Goal: Task Accomplishment & Management: Manage account settings

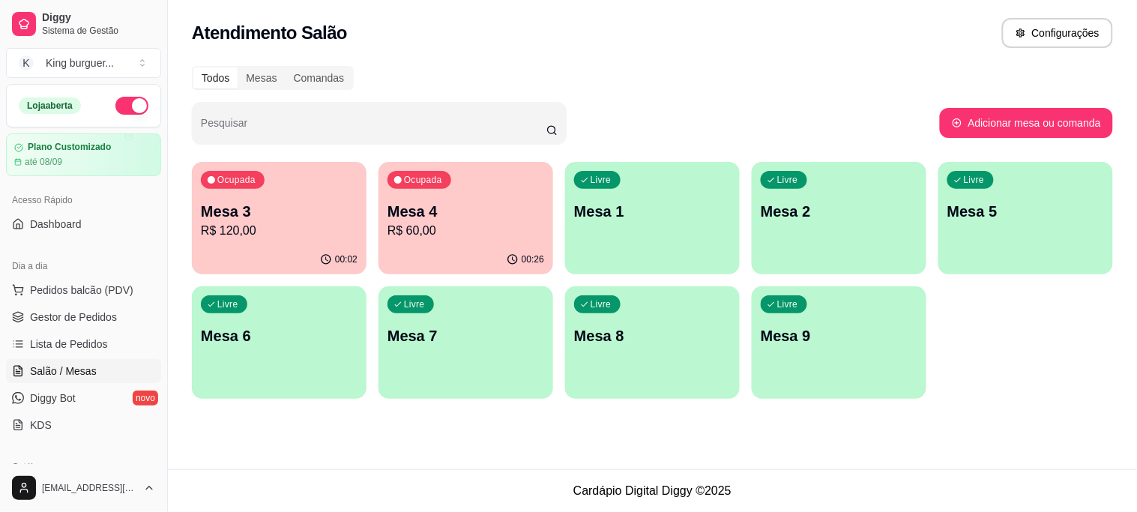
click at [443, 222] on p "R$ 60,00" at bounding box center [465, 231] width 157 height 18
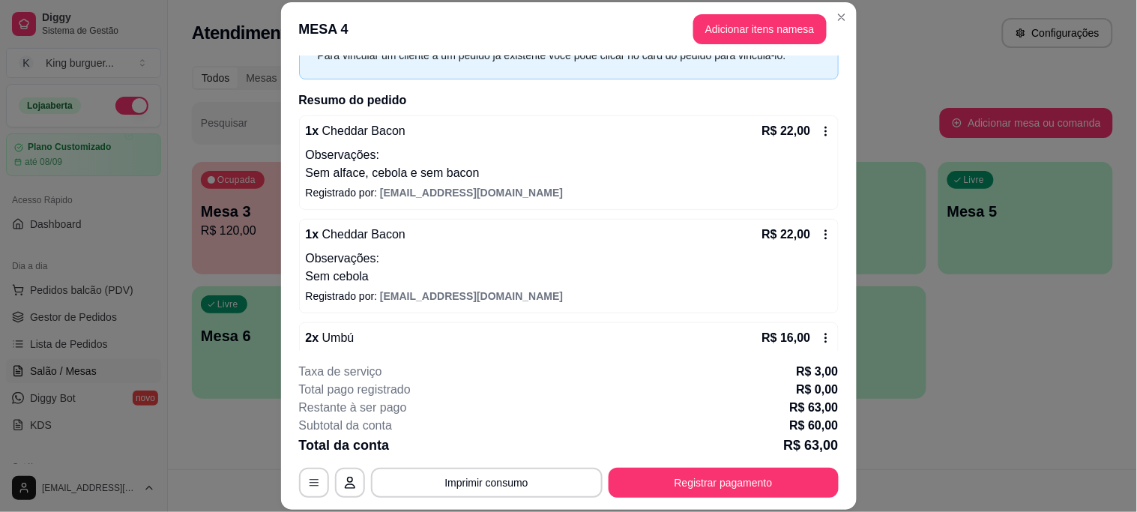
scroll to position [155, 0]
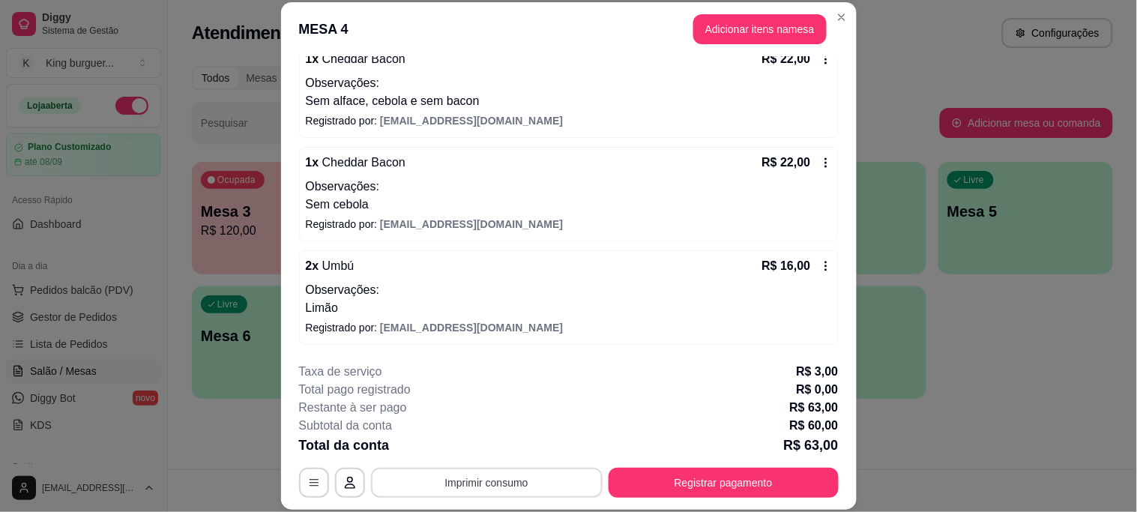
click at [521, 482] on button "Imprimir consumo" at bounding box center [487, 483] width 232 height 30
click at [495, 450] on button "IMPRESSORA" at bounding box center [484, 447] width 105 height 23
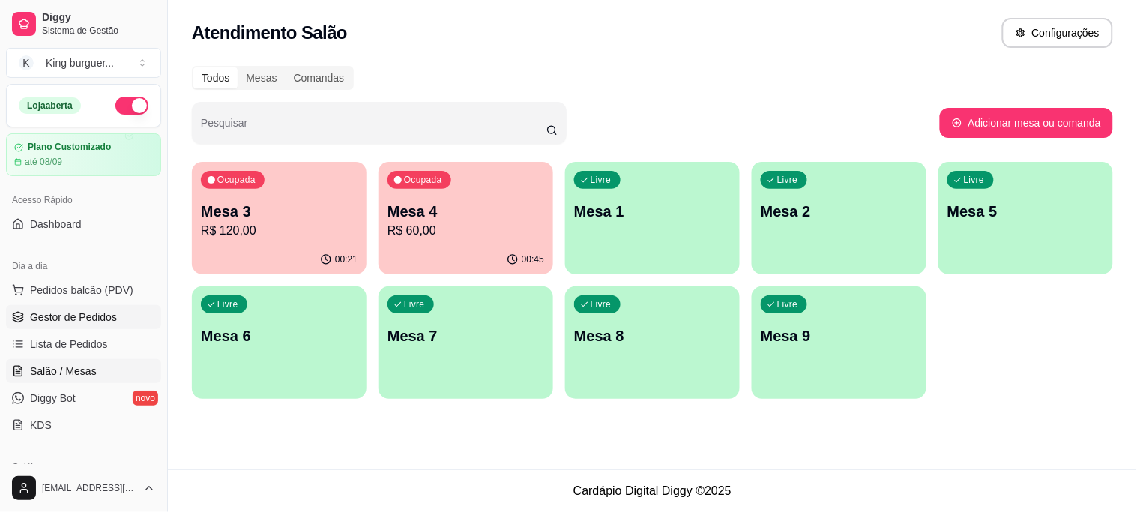
click at [95, 318] on span "Gestor de Pedidos" at bounding box center [73, 316] width 87 height 15
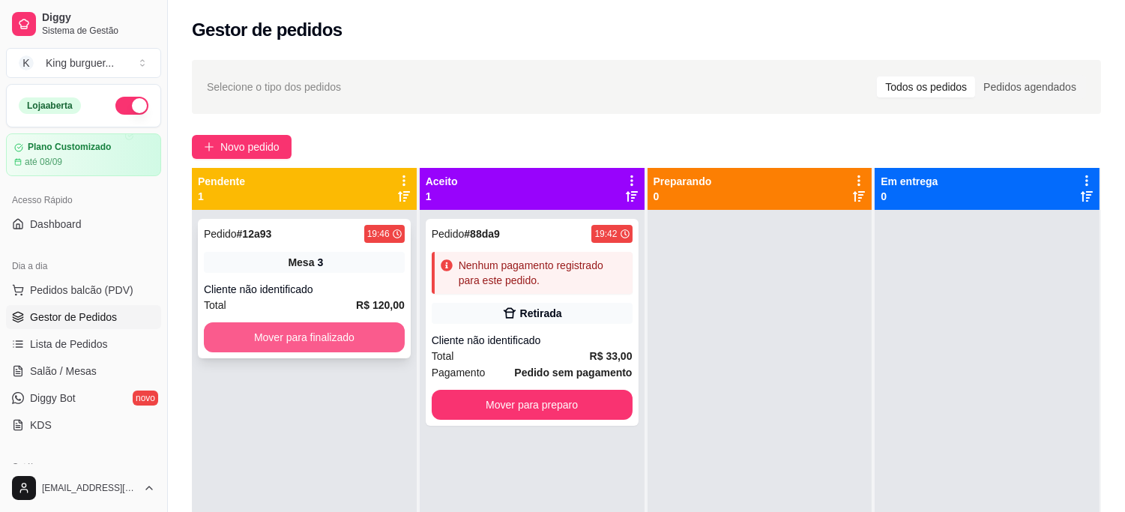
click at [322, 332] on button "Mover para finalizado" at bounding box center [304, 337] width 201 height 30
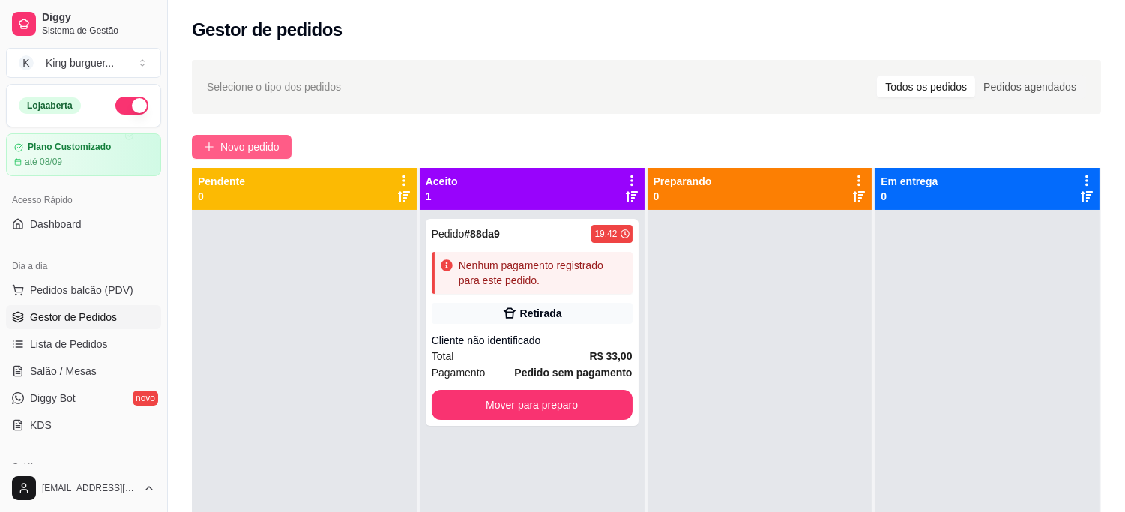
click at [255, 141] on span "Novo pedido" at bounding box center [249, 147] width 59 height 16
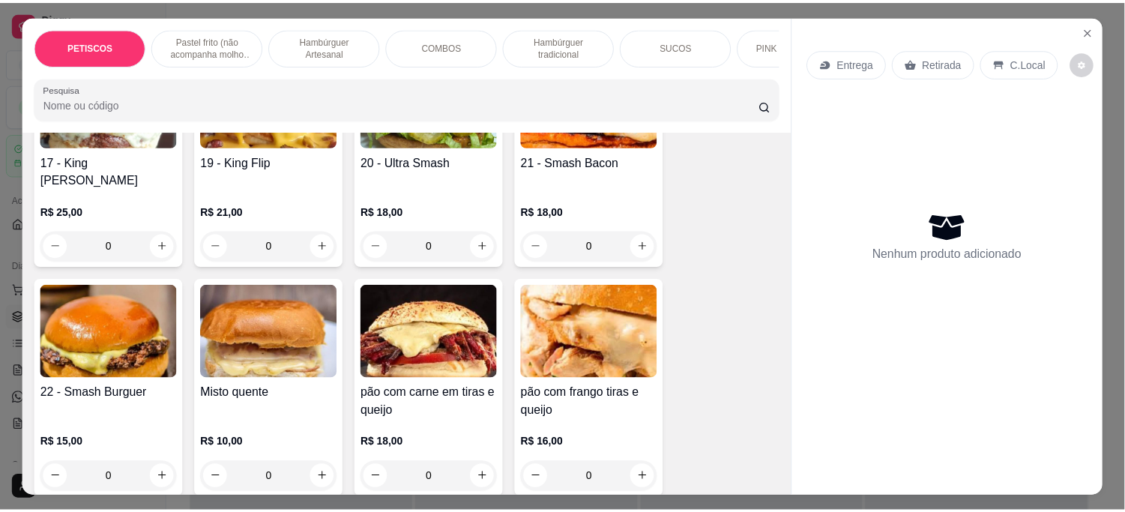
scroll to position [2081, 0]
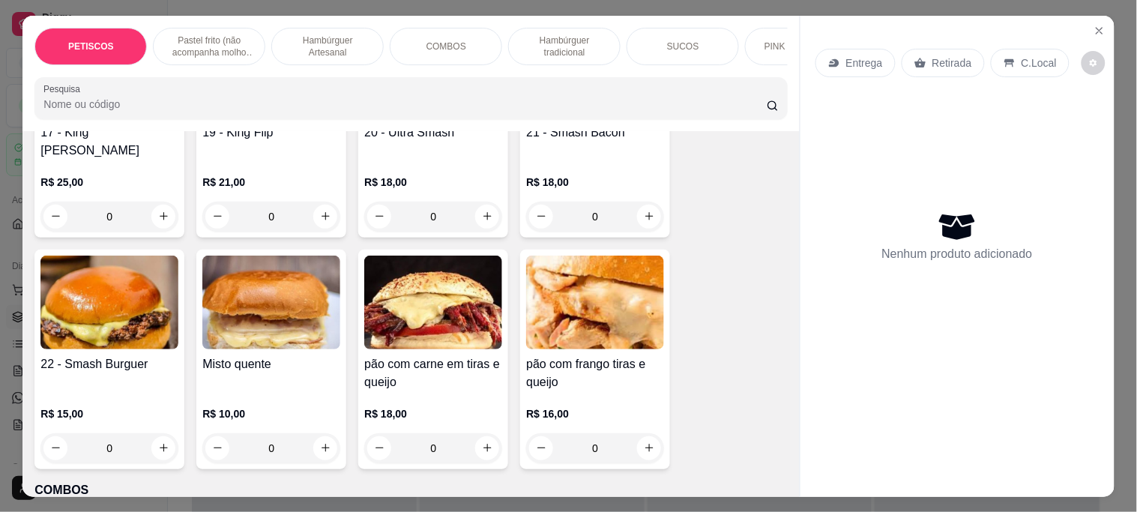
click at [117, 263] on img at bounding box center [109, 303] width 138 height 94
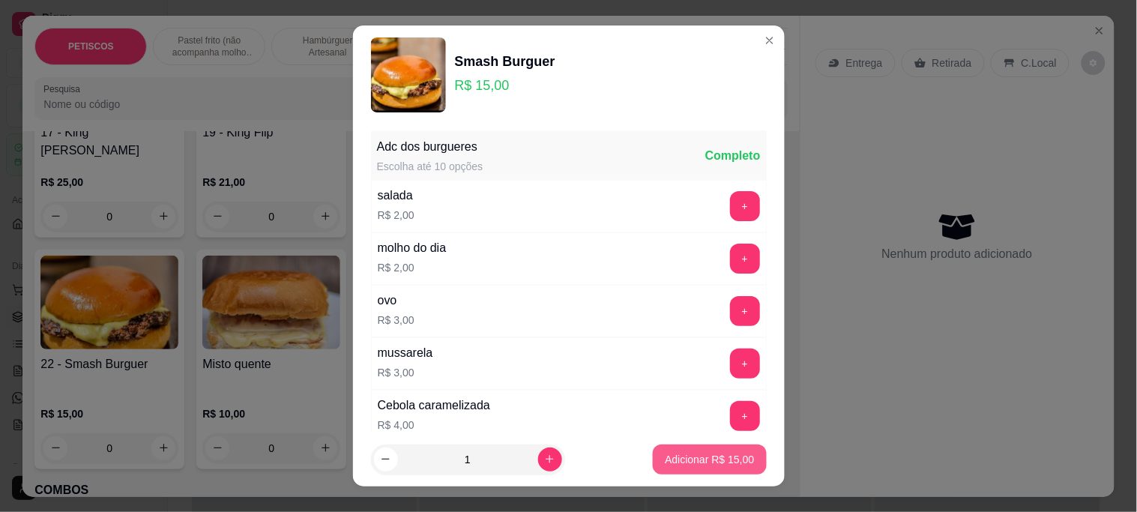
click at [677, 467] on button "Adicionar R$ 15,00" at bounding box center [709, 459] width 113 height 30
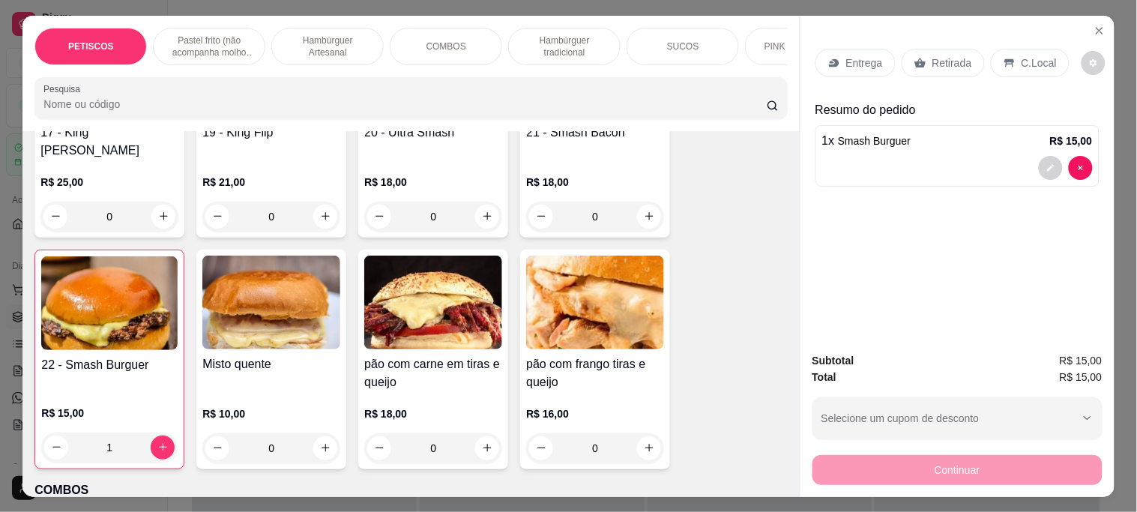
click at [941, 58] on p "Retirada" at bounding box center [952, 62] width 40 height 15
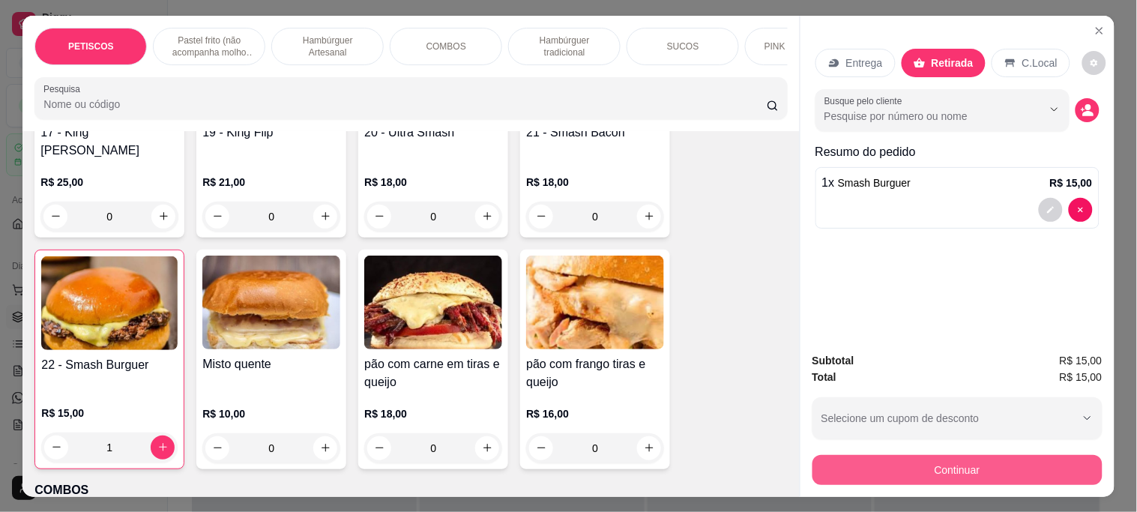
click at [932, 465] on button "Continuar" at bounding box center [957, 470] width 290 height 30
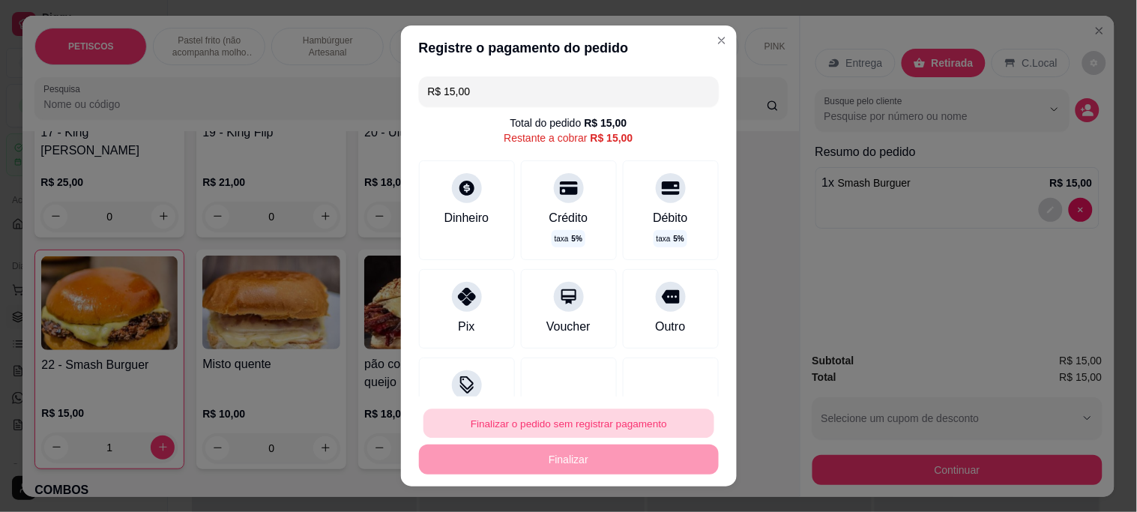
click at [594, 421] on button "Finalizar o pedido sem registrar pagamento" at bounding box center [568, 422] width 291 height 29
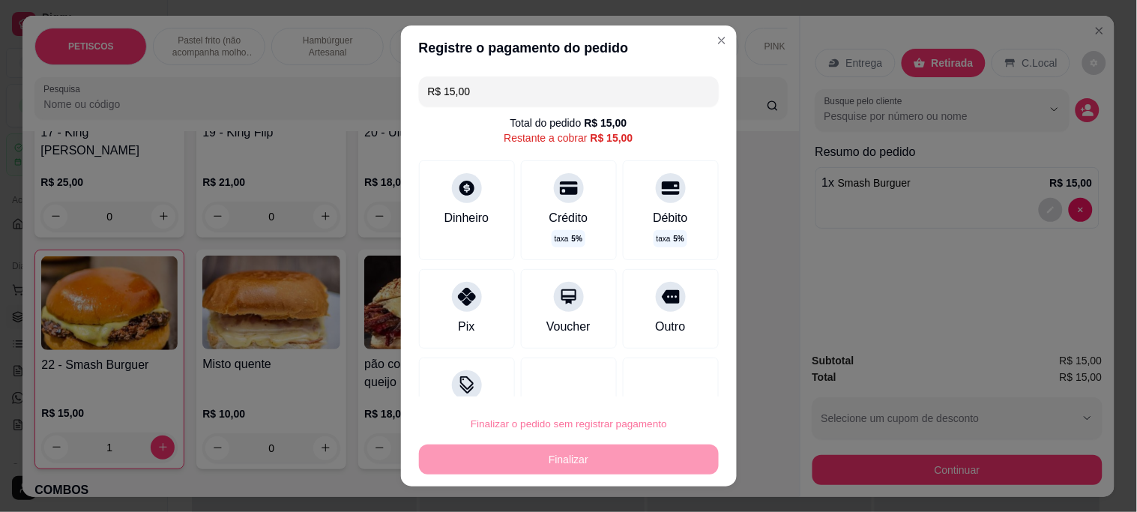
click at [671, 385] on button "Confirmar" at bounding box center [654, 380] width 55 height 23
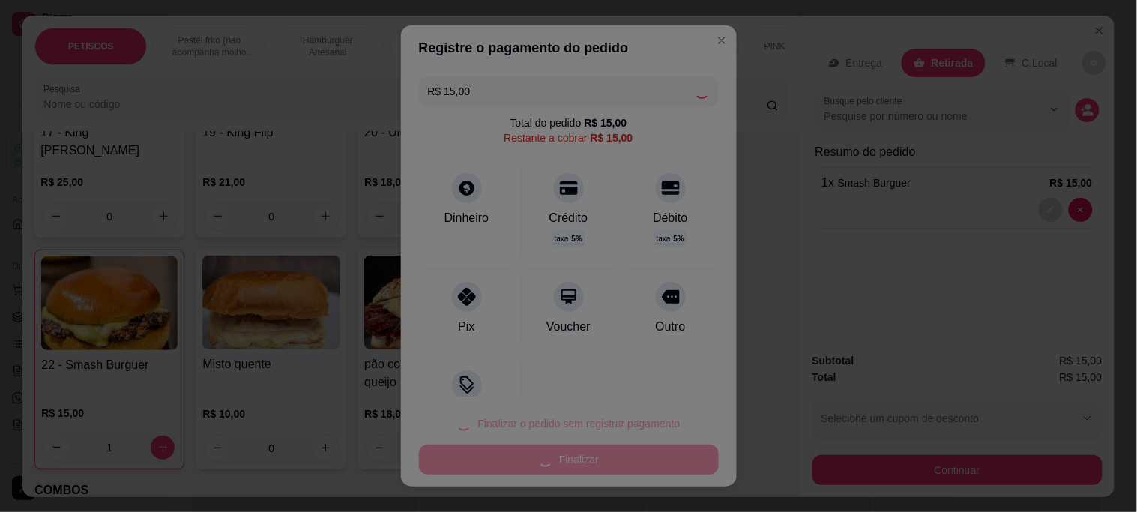
type input "0"
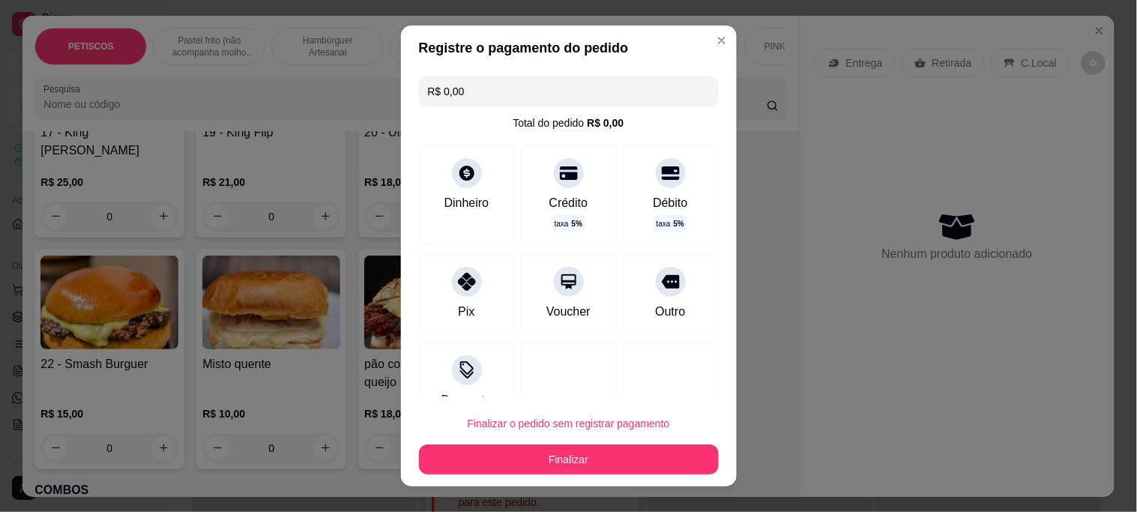
type input "R$ 0,00"
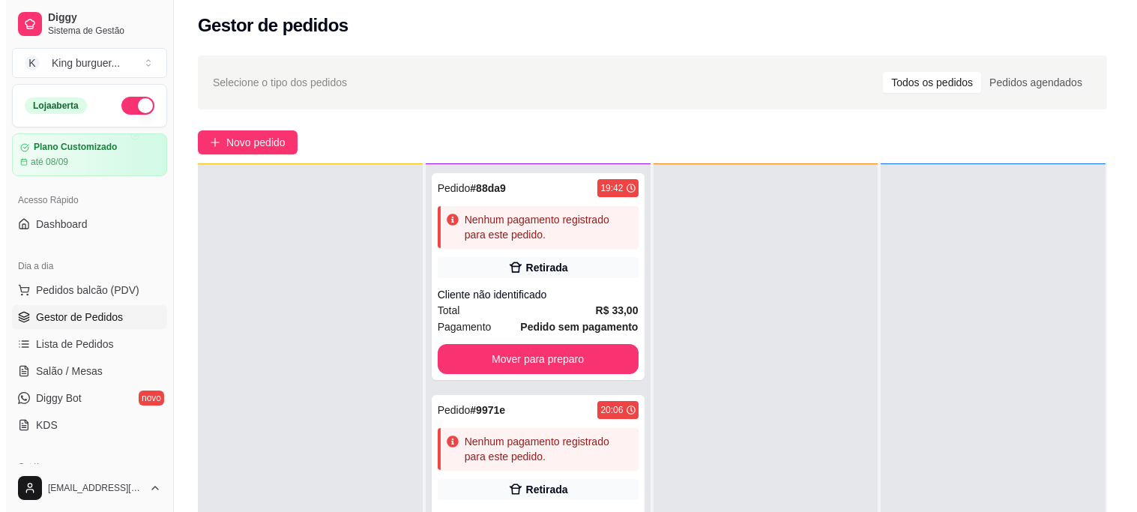
scroll to position [229, 0]
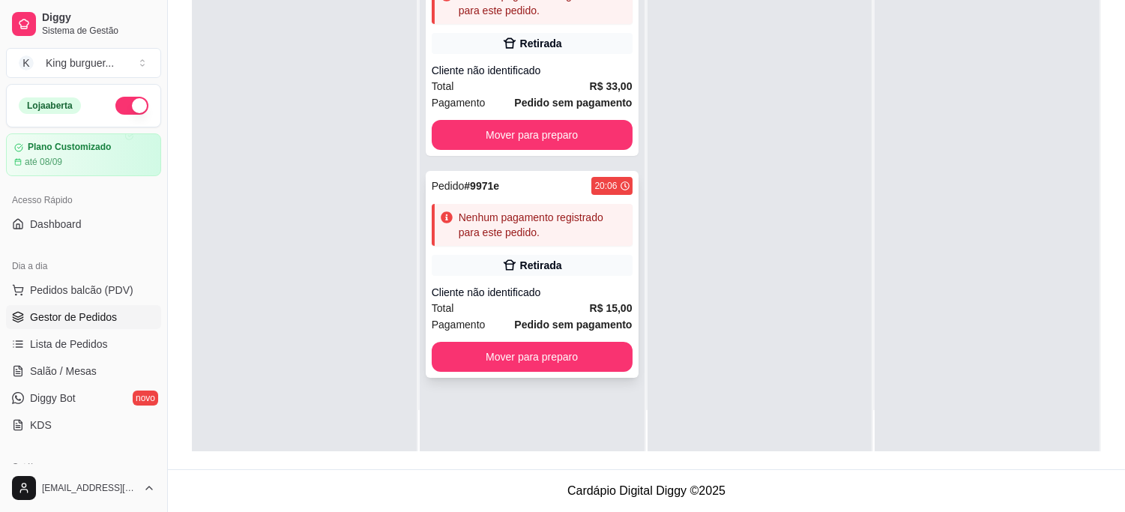
click at [544, 256] on div "Retirada" at bounding box center [532, 265] width 201 height 21
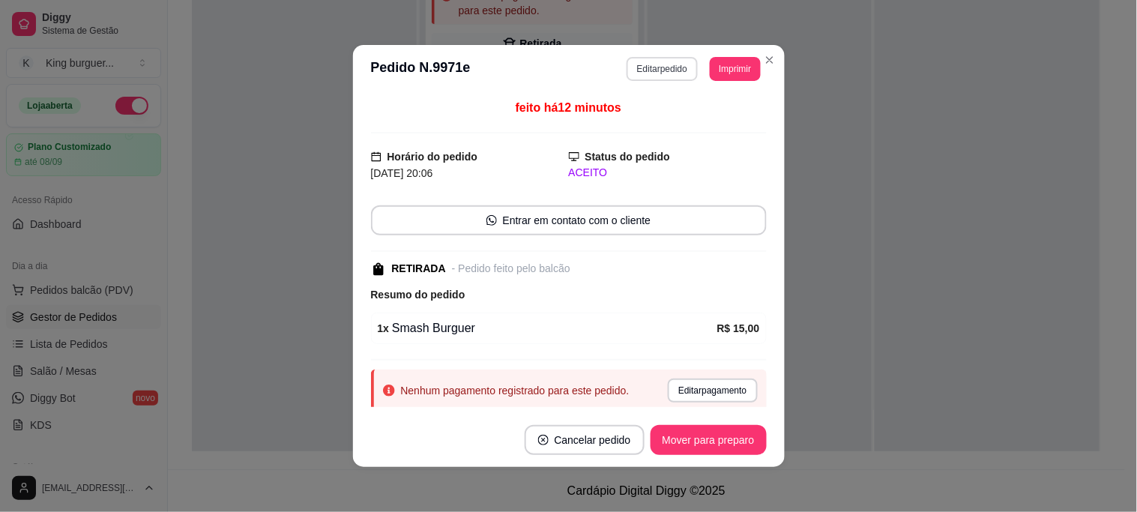
click at [664, 71] on button "Editar pedido" at bounding box center [661, 69] width 71 height 24
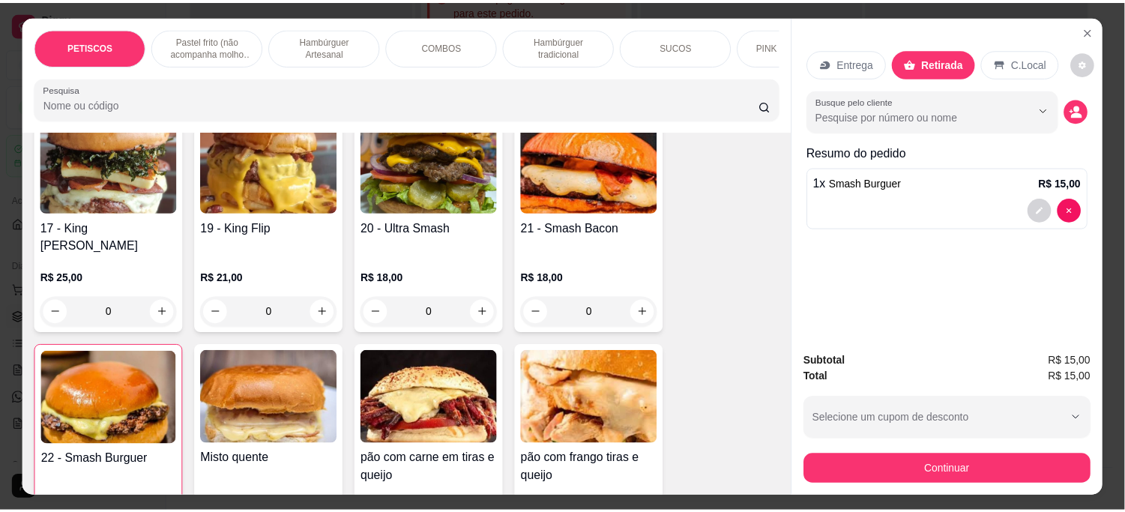
scroll to position [2081, 0]
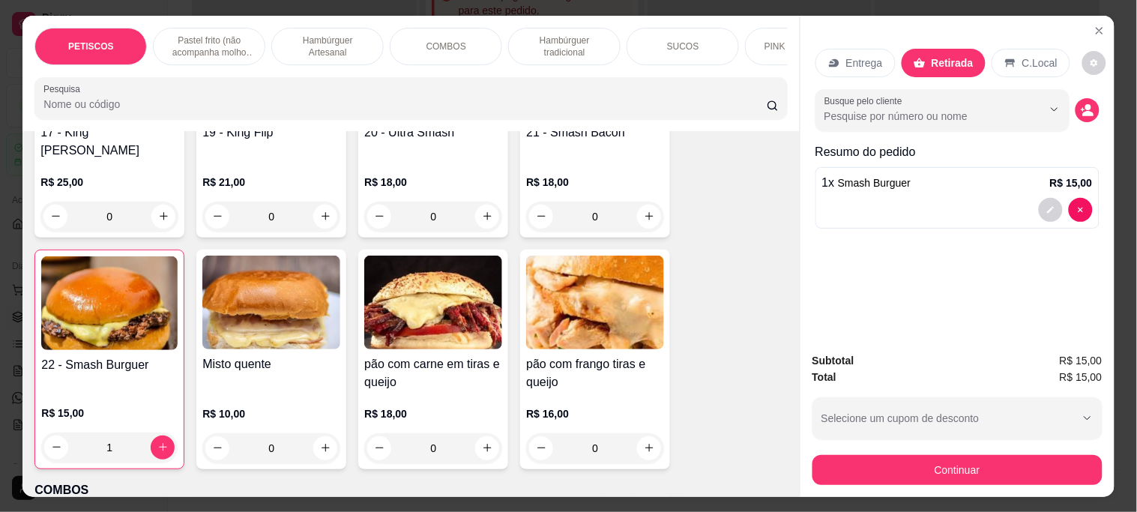
click at [95, 256] on img at bounding box center [109, 303] width 136 height 94
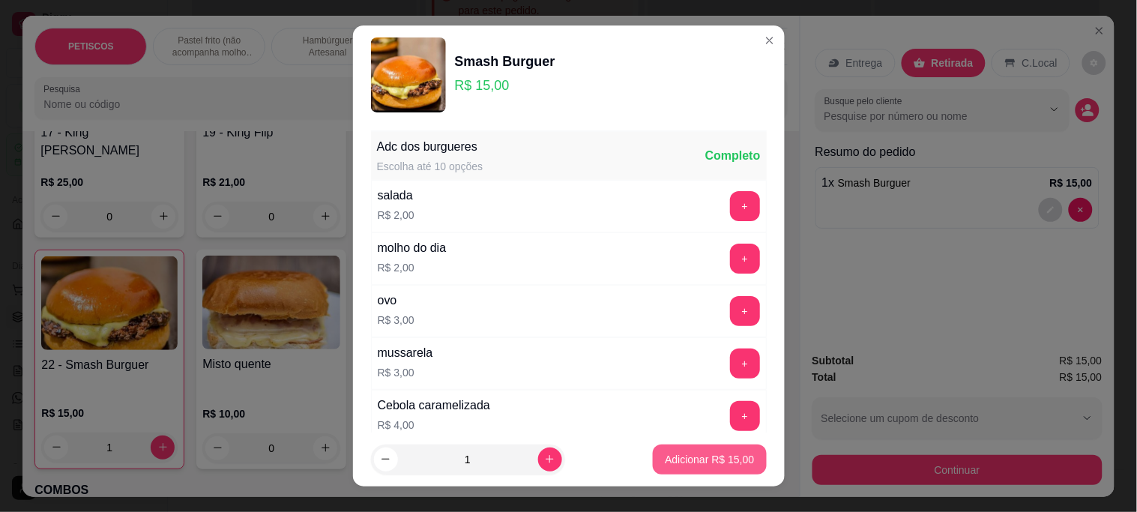
click at [720, 462] on p "Adicionar R$ 15,00" at bounding box center [709, 459] width 89 height 15
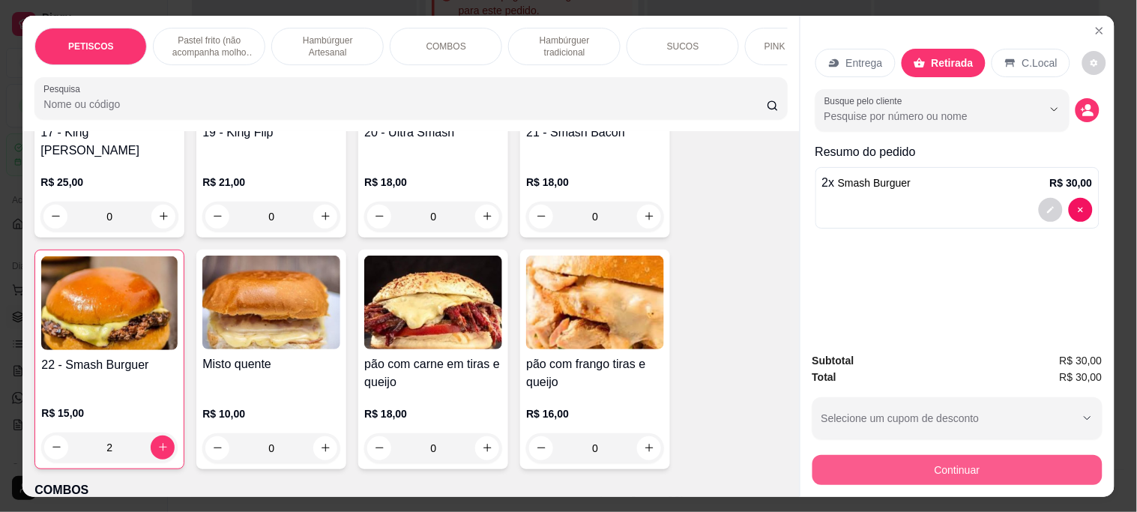
click at [838, 455] on button "Continuar" at bounding box center [957, 470] width 290 height 30
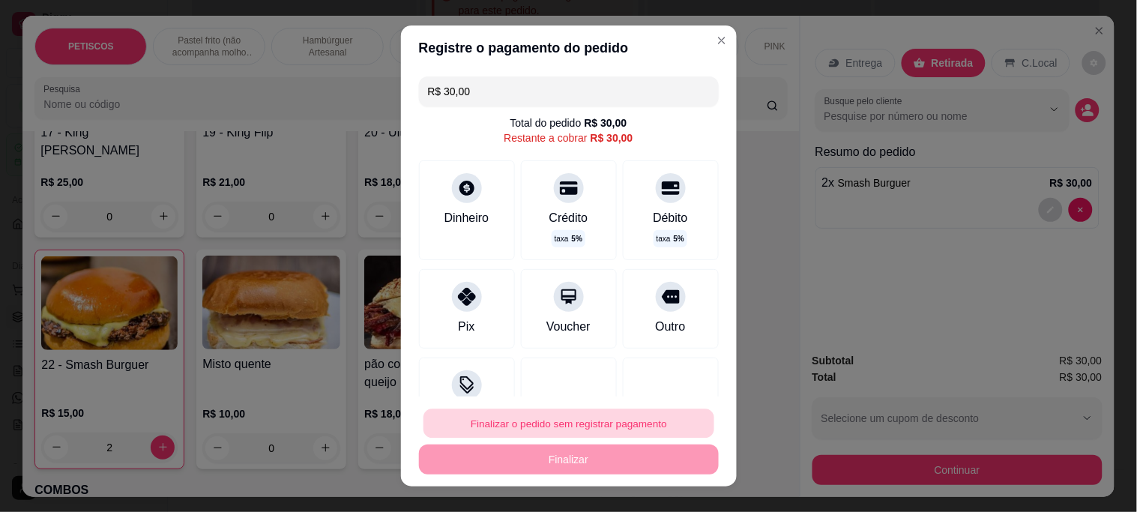
click at [551, 415] on button "Finalizar o pedido sem registrar pagamento" at bounding box center [568, 422] width 291 height 29
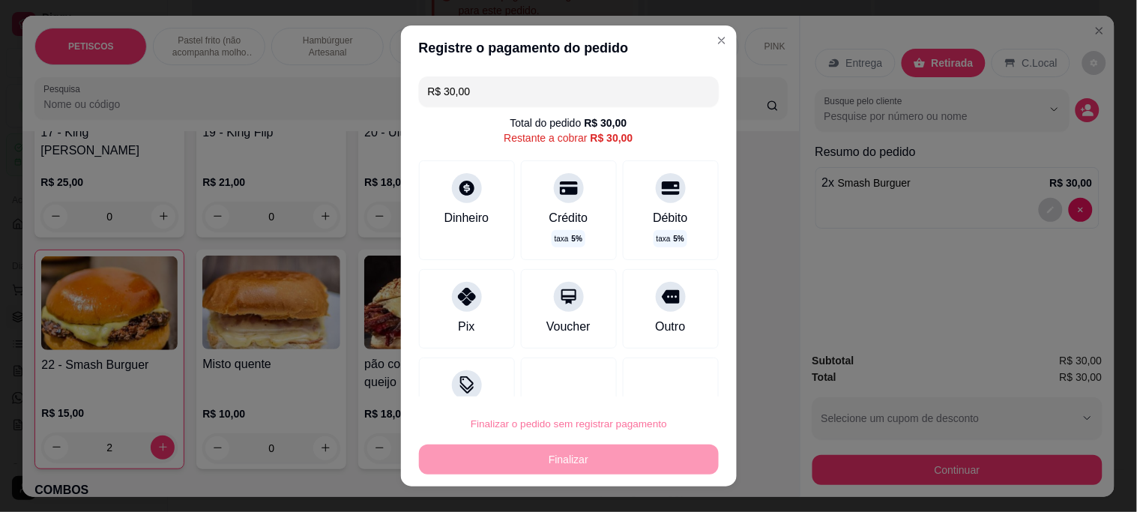
click at [664, 375] on button "Confirmar" at bounding box center [654, 381] width 53 height 22
type input "0"
type input "R$ 0,00"
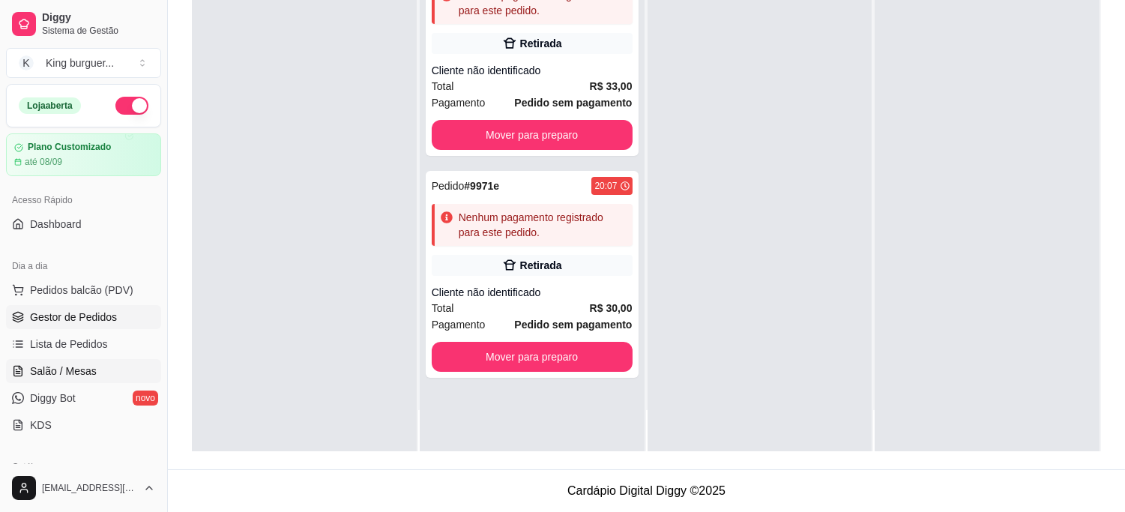
click at [83, 370] on span "Salão / Mesas" at bounding box center [63, 370] width 67 height 15
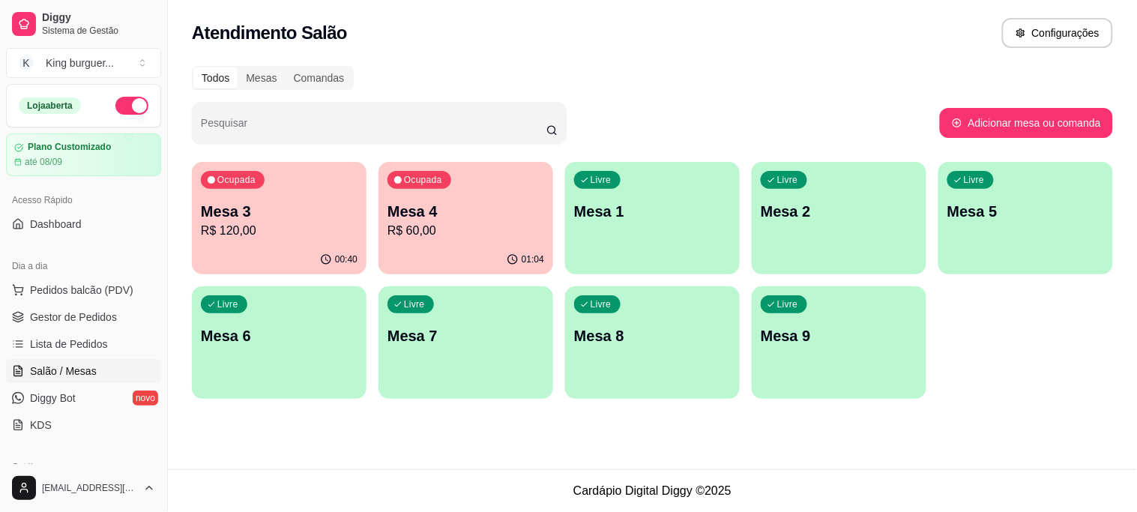
click at [424, 222] on p "R$ 60,00" at bounding box center [465, 231] width 157 height 18
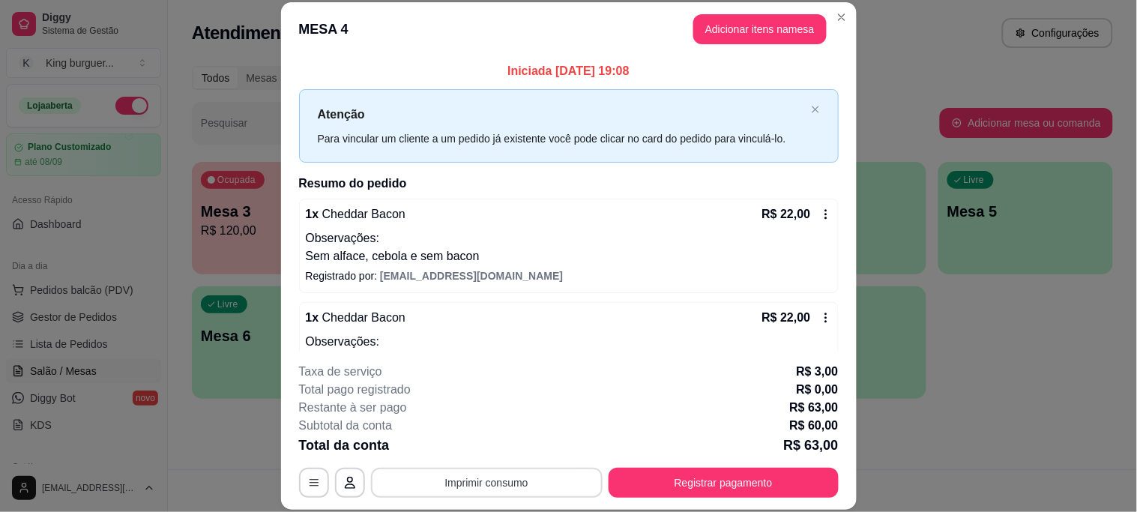
click at [519, 482] on button "Imprimir consumo" at bounding box center [487, 483] width 232 height 30
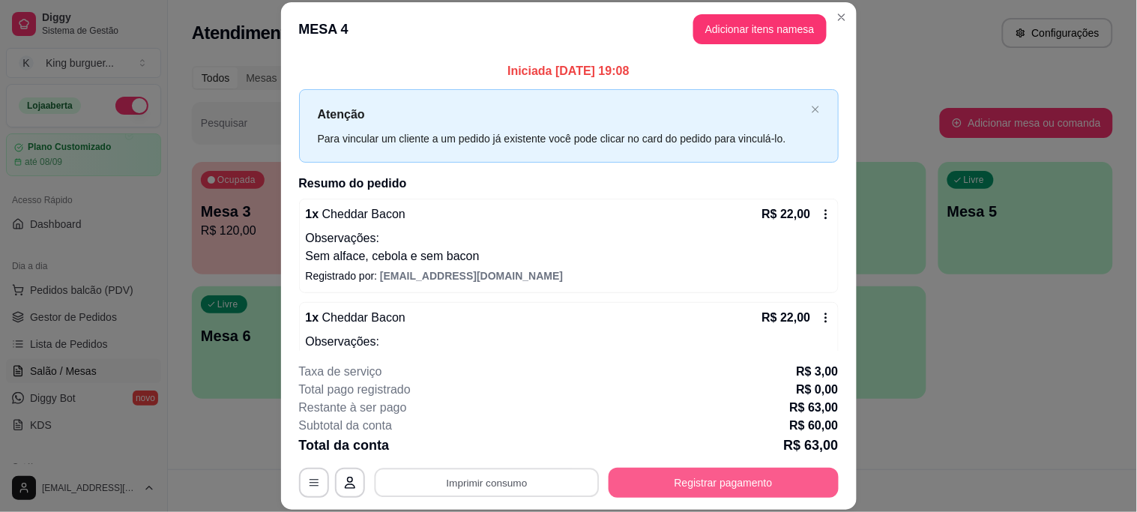
click at [673, 484] on button "Registrar pagamento" at bounding box center [723, 483] width 230 height 30
click at [671, 476] on button "Registrar pagamento" at bounding box center [722, 482] width 223 height 29
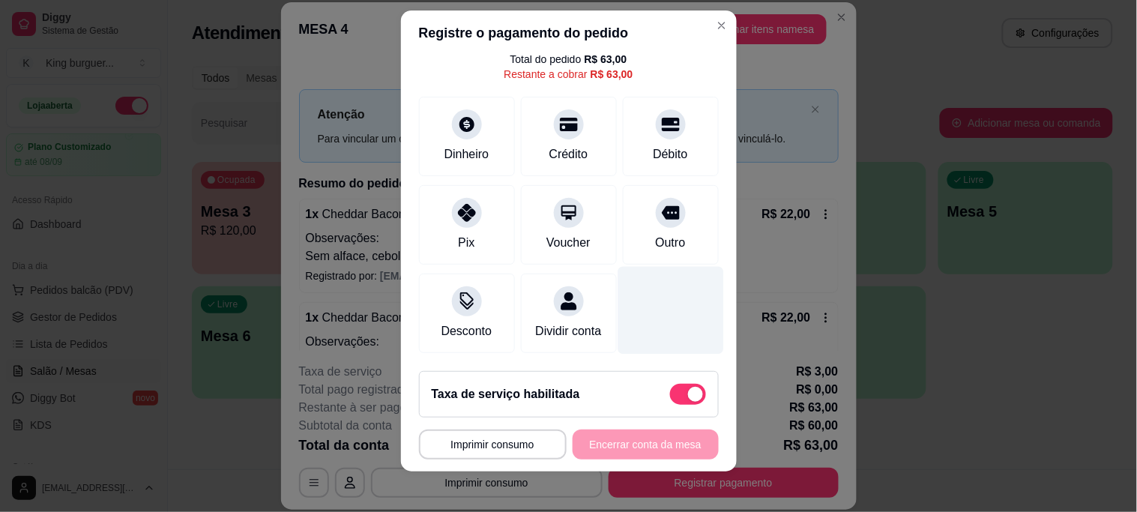
scroll to position [22, 0]
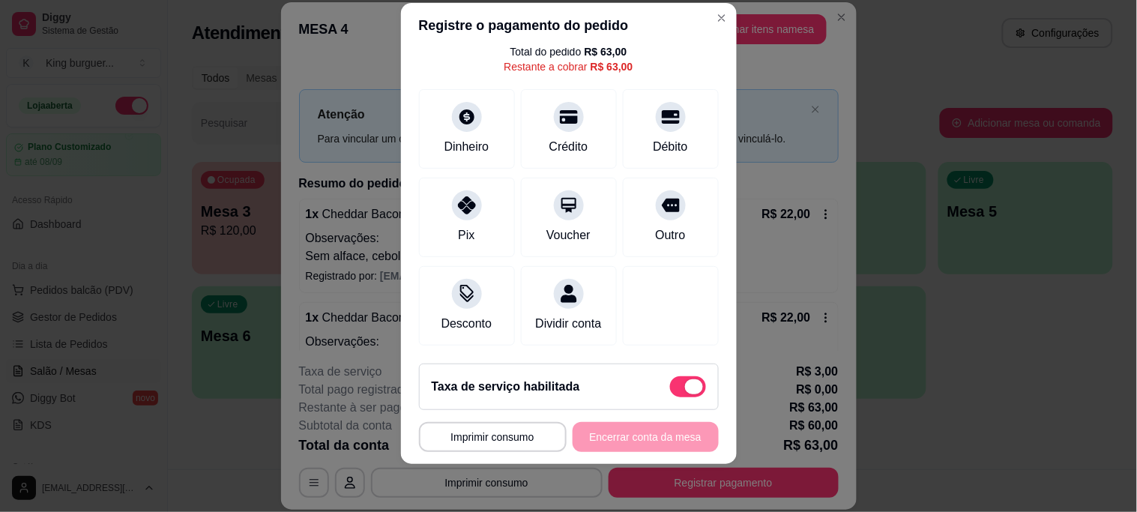
click at [670, 396] on span at bounding box center [688, 386] width 36 height 21
click at [669, 396] on input "checkbox" at bounding box center [674, 394] width 10 height 10
checkbox input "true"
type input "R$ 60,00"
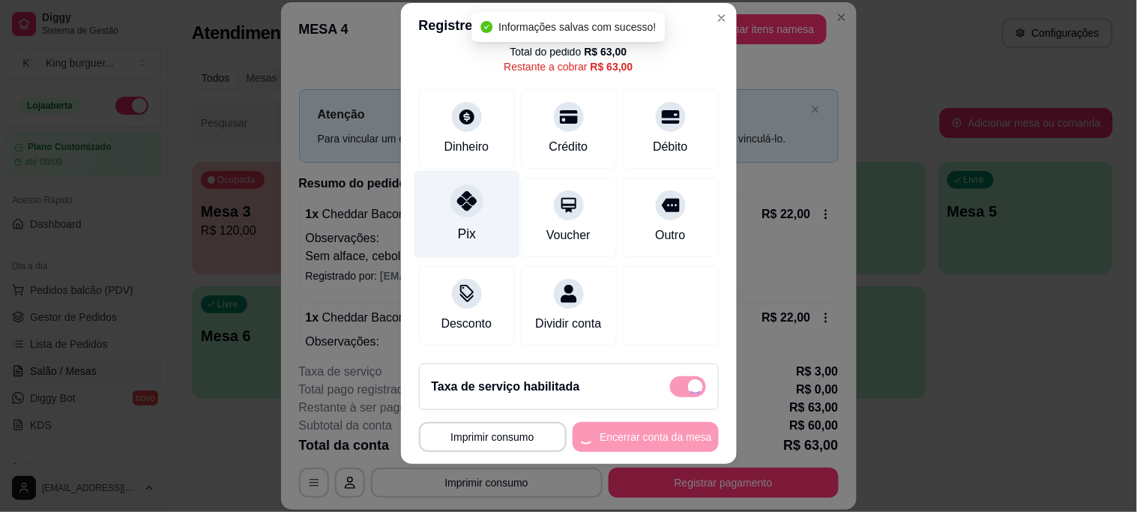
checkbox input "false"
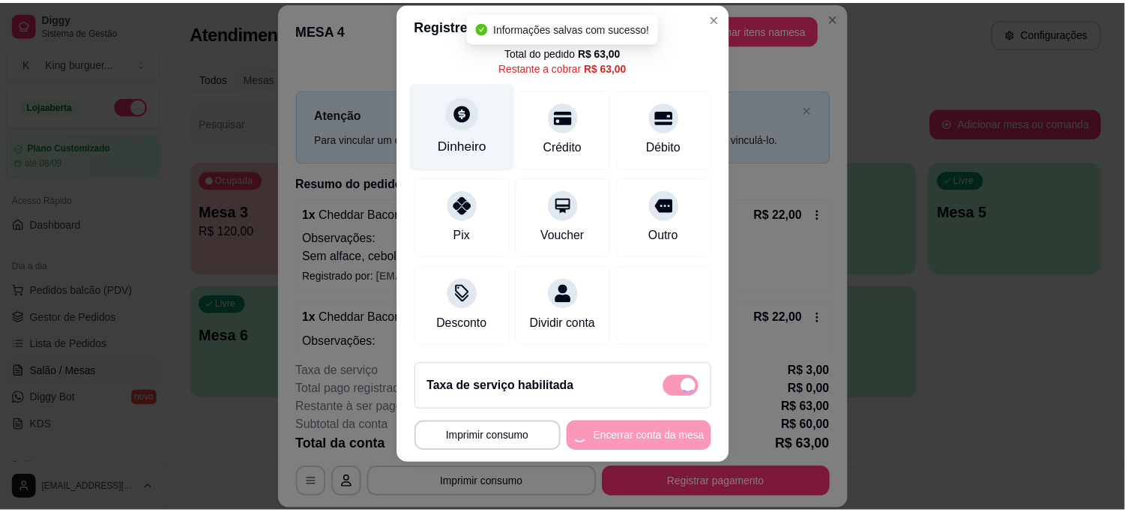
scroll to position [82, 0]
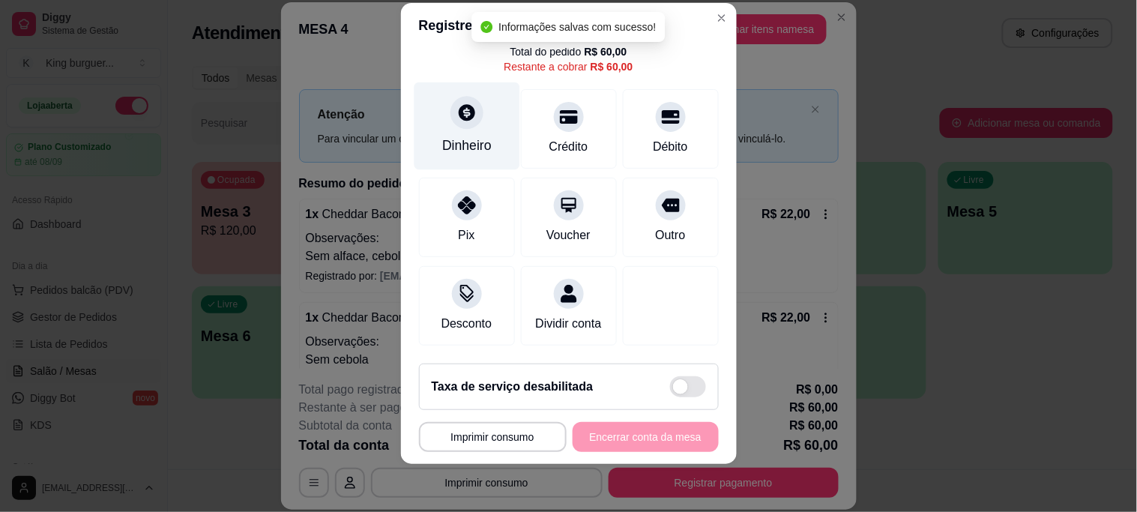
click at [438, 106] on div "Dinheiro" at bounding box center [467, 126] width 106 height 88
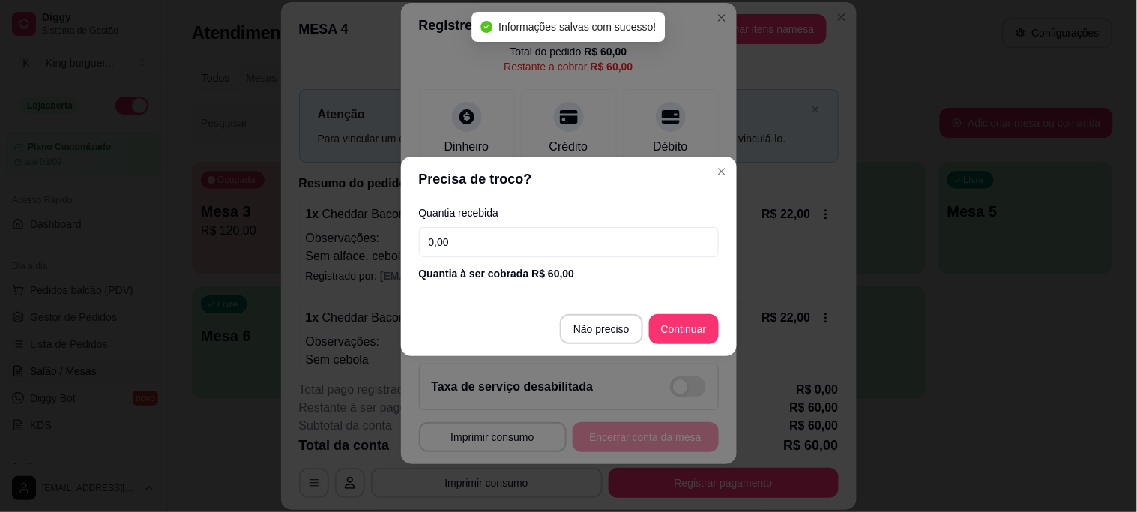
drag, startPoint x: 468, startPoint y: 238, endPoint x: 348, endPoint y: 244, distance: 120.8
click at [348, 244] on div "Precisa de troco? Quantia recebida 0,00 Quantia à ser cobrada R$ 60,00 Não prec…" at bounding box center [568, 256] width 1137 height 512
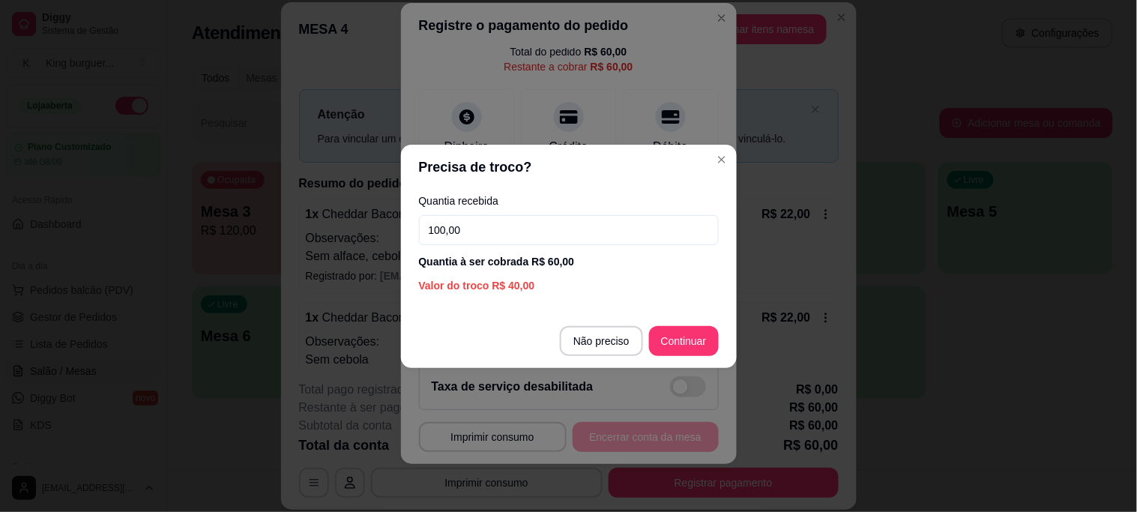
drag, startPoint x: 475, startPoint y: 229, endPoint x: 378, endPoint y: 225, distance: 96.8
click at [378, 225] on div "Precisa de troco? Quantia recebida 100,00 Quantia à ser cobrada R$ 60,00 Valor …" at bounding box center [568, 256] width 1137 height 512
type input "110,00"
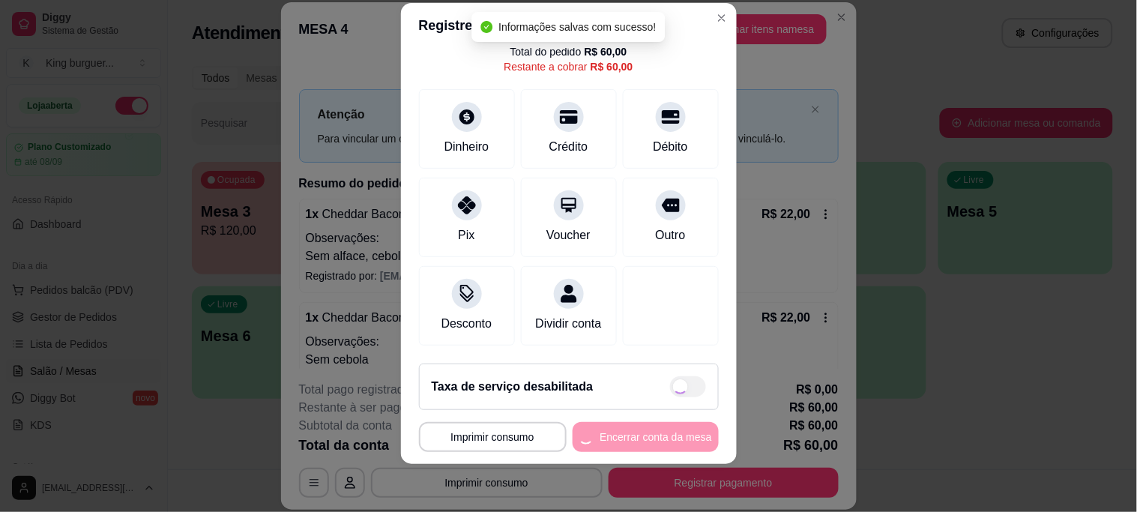
type input "R$ 0,00"
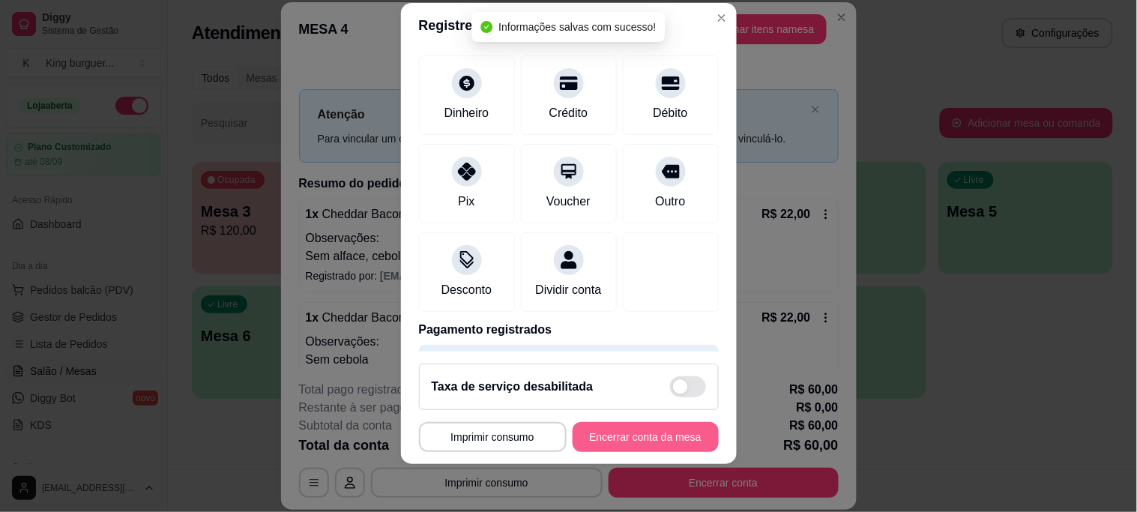
click at [632, 438] on button "Encerrar conta da mesa" at bounding box center [645, 437] width 146 height 30
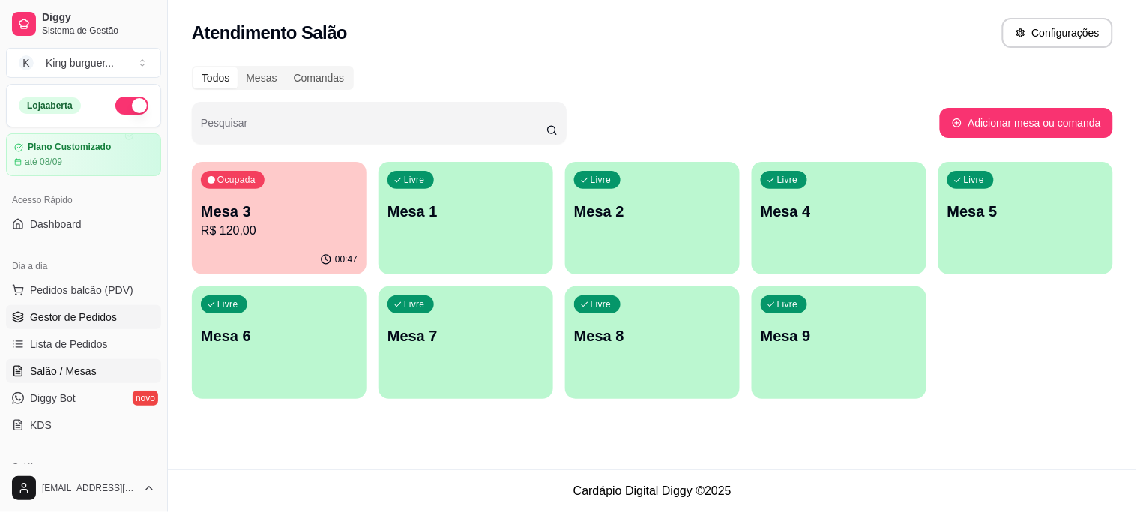
click at [65, 309] on span "Gestor de Pedidos" at bounding box center [73, 316] width 87 height 15
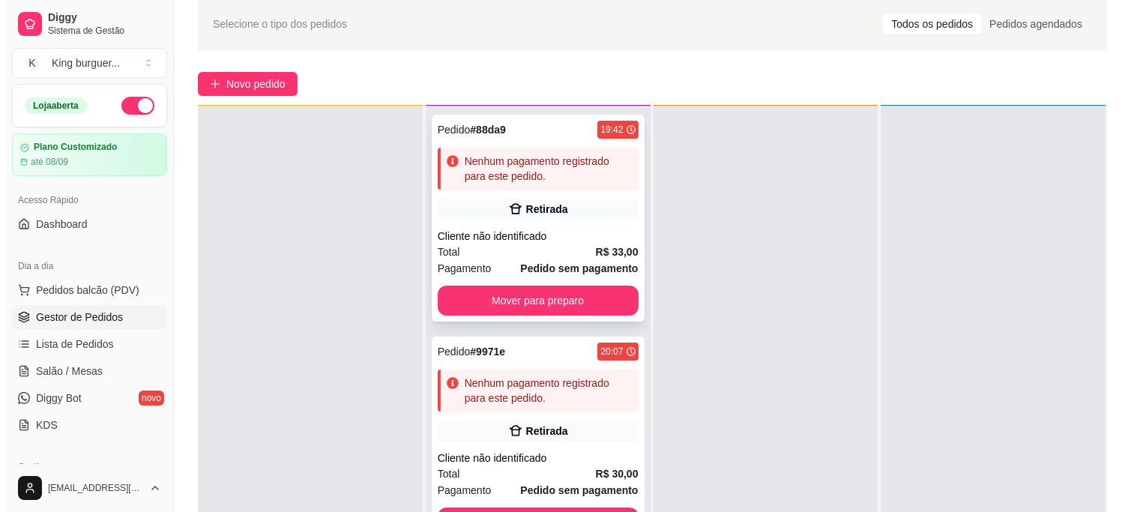
scroll to position [229, 0]
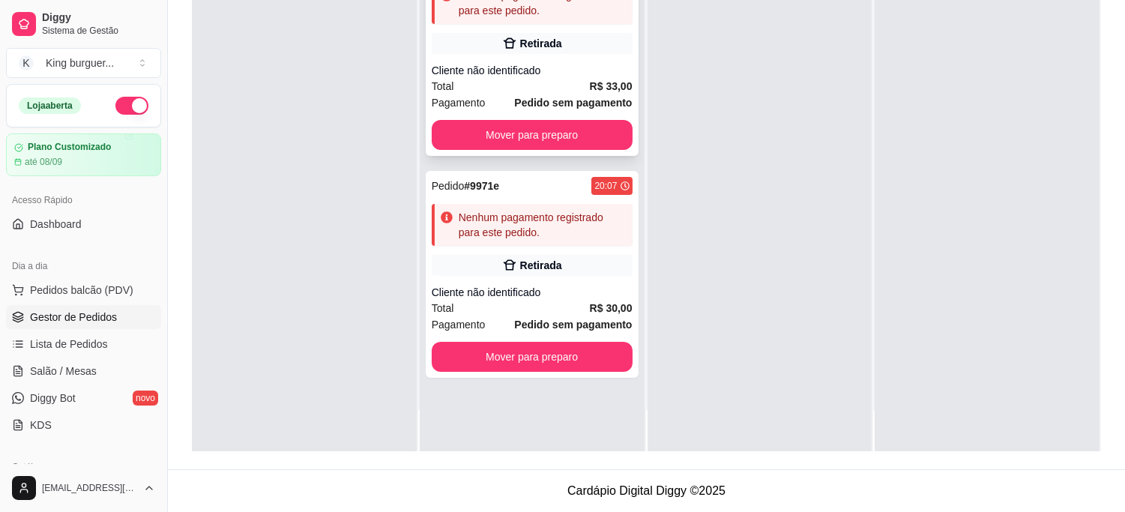
click at [526, 70] on div "Cliente não identificado" at bounding box center [532, 70] width 201 height 15
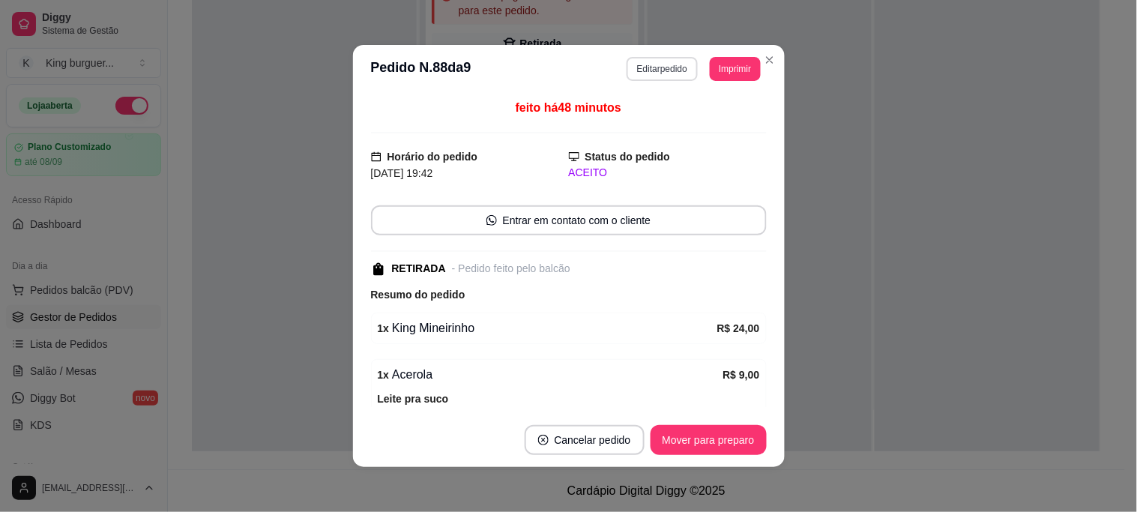
click at [640, 73] on button "Editar pedido" at bounding box center [661, 69] width 71 height 24
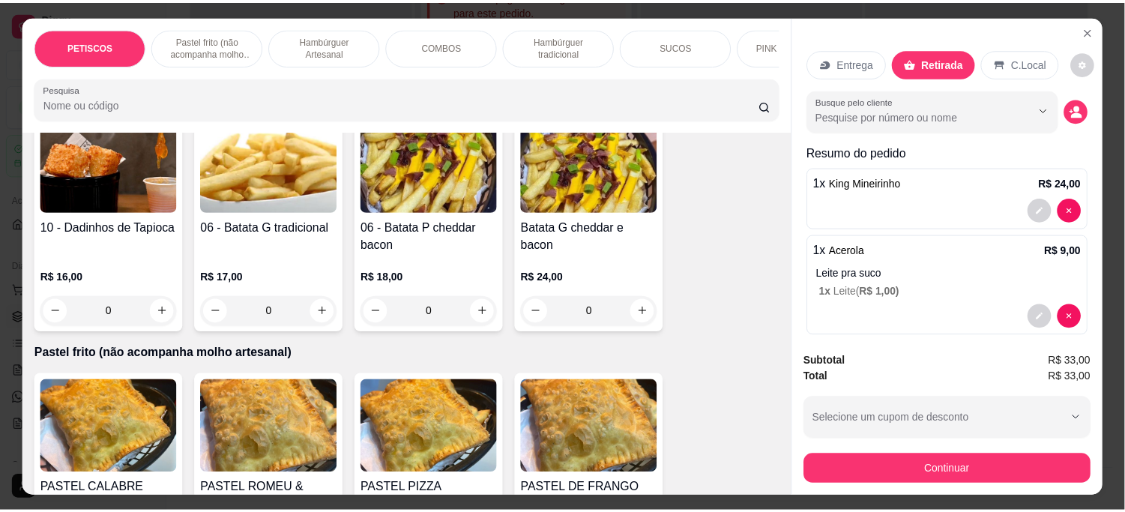
scroll to position [333, 0]
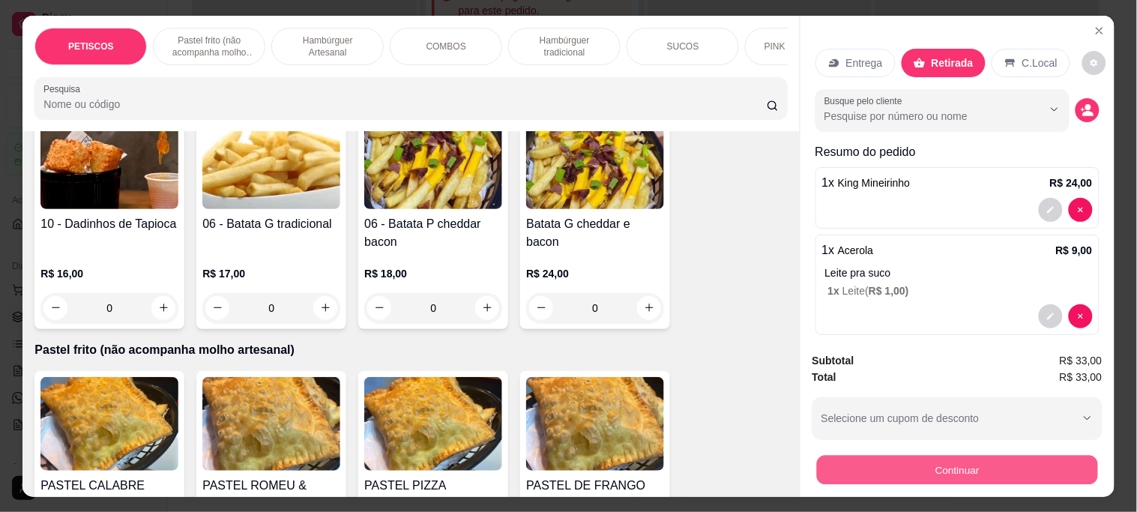
click at [897, 462] on button "Continuar" at bounding box center [956, 469] width 281 height 29
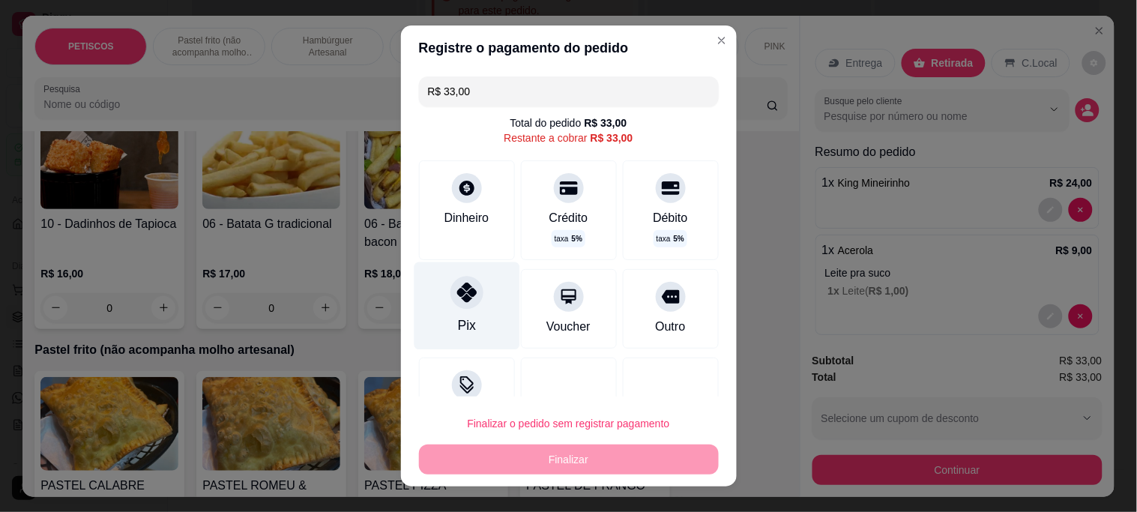
click at [468, 292] on div at bounding box center [466, 292] width 33 height 33
type input "R$ 0,00"
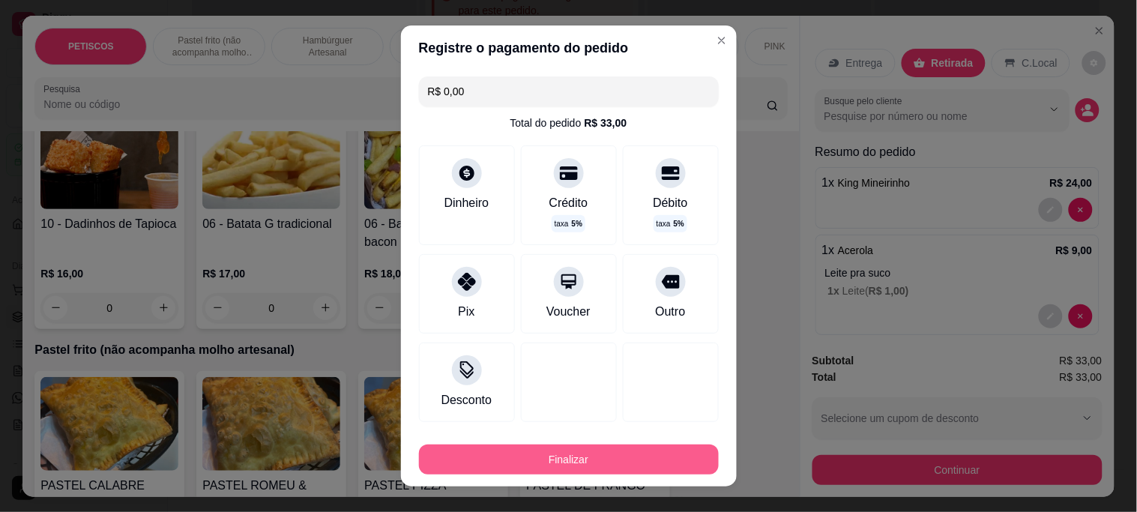
click at [642, 459] on button "Finalizar" at bounding box center [569, 459] width 300 height 30
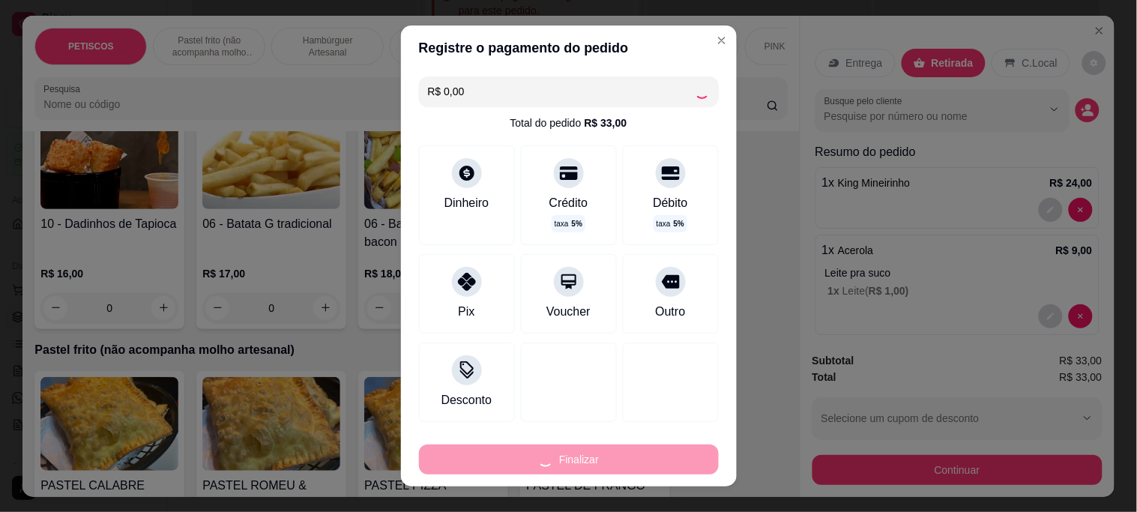
type input "0"
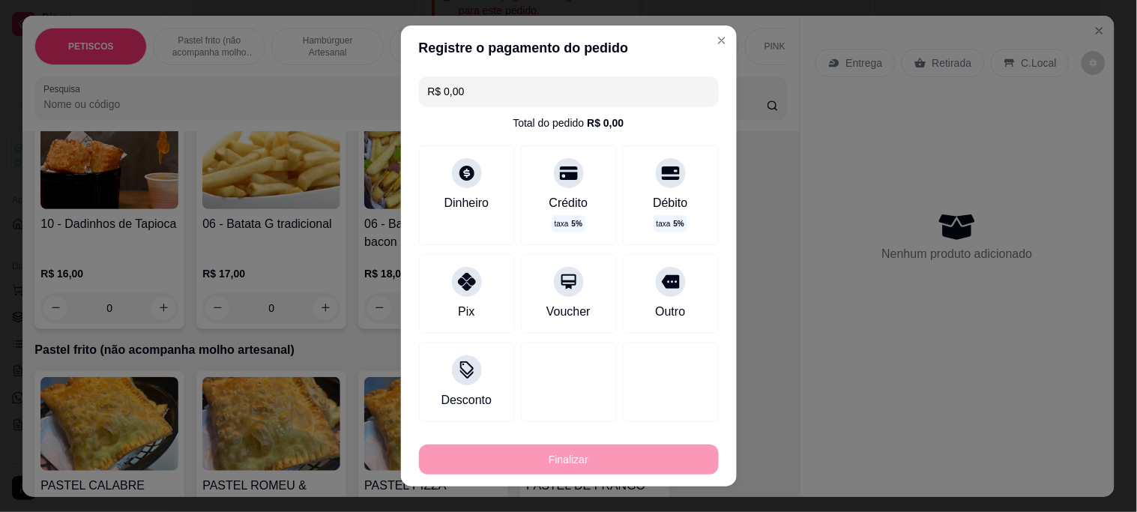
type input "-R$ 33,00"
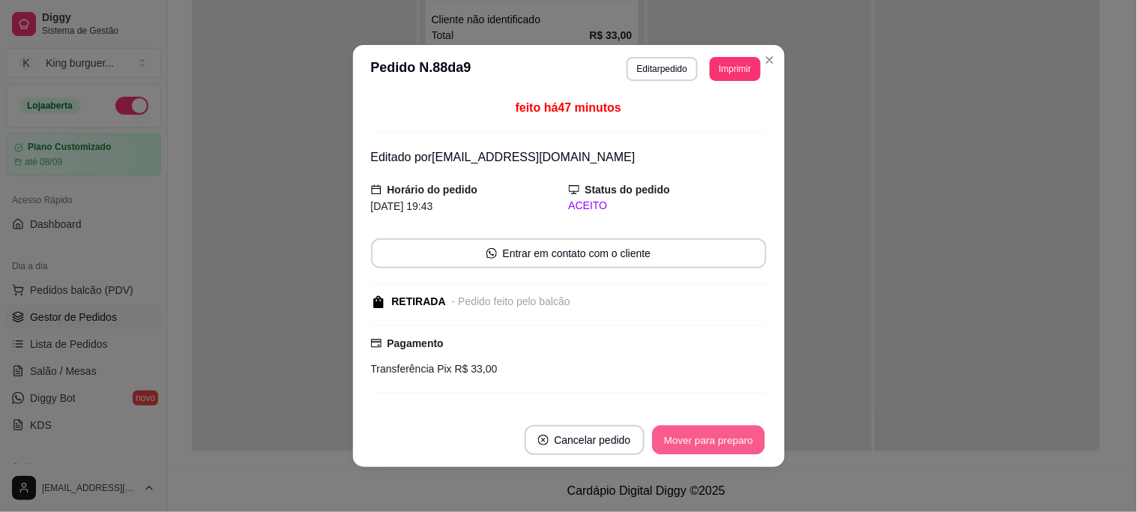
click at [682, 435] on button "Mover para preparo" at bounding box center [708, 440] width 112 height 29
click at [682, 435] on div "Mover para preparo" at bounding box center [708, 440] width 116 height 30
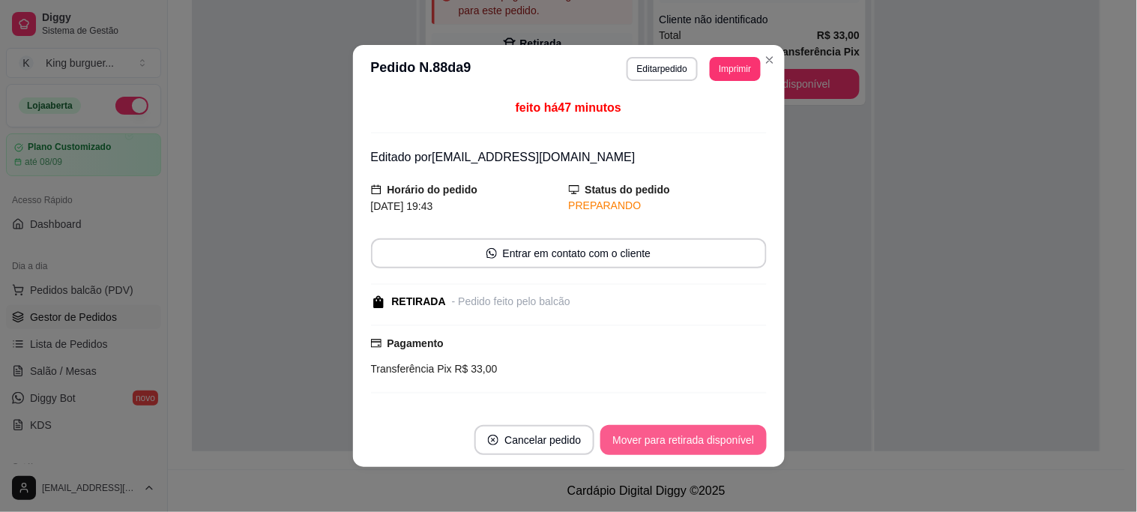
click at [680, 439] on button "Mover para retirada disponível" at bounding box center [683, 440] width 166 height 30
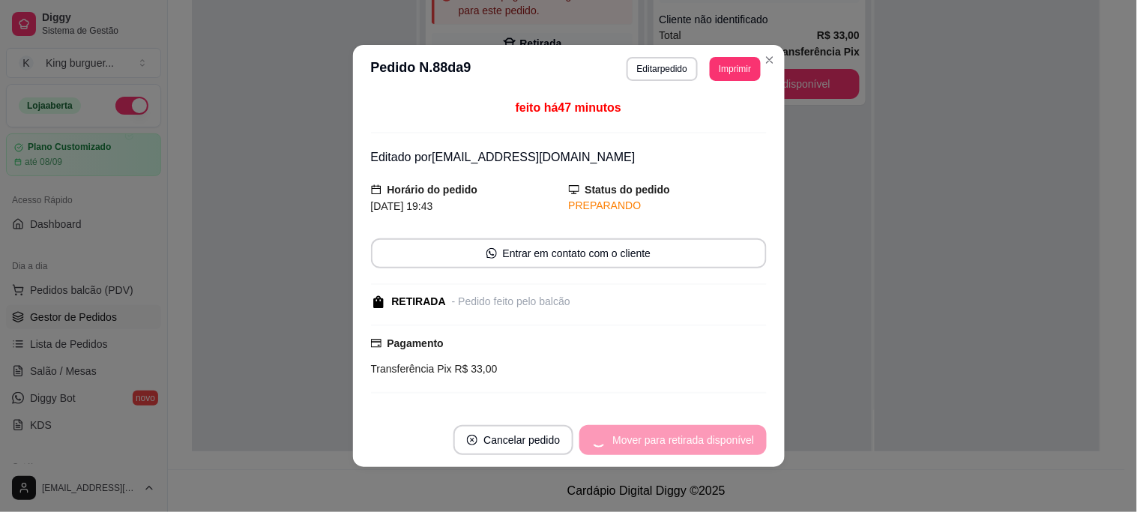
click at [680, 439] on div "Mover para retirada disponível" at bounding box center [672, 440] width 187 height 30
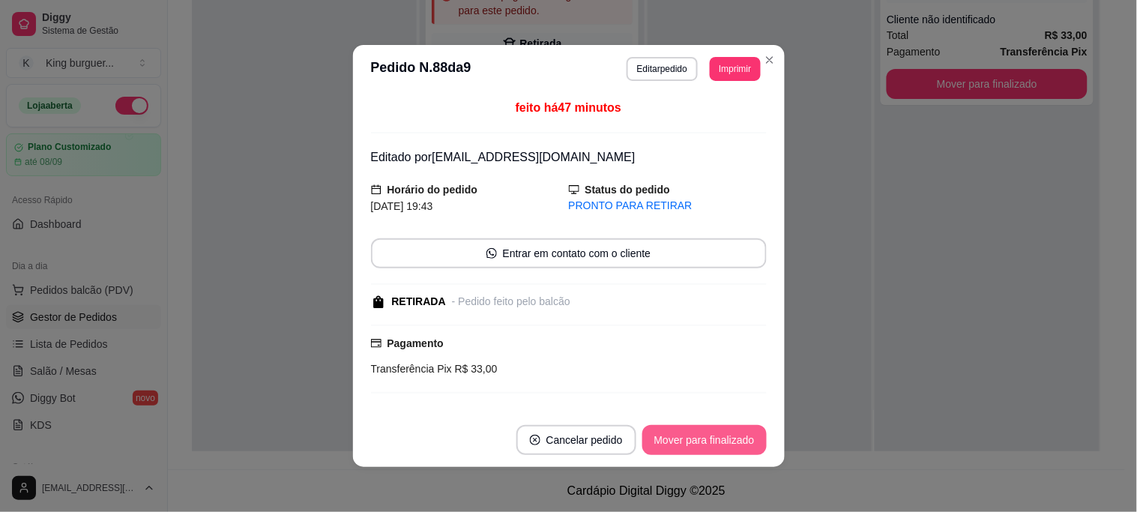
click at [683, 441] on button "Mover para finalizado" at bounding box center [704, 440] width 124 height 30
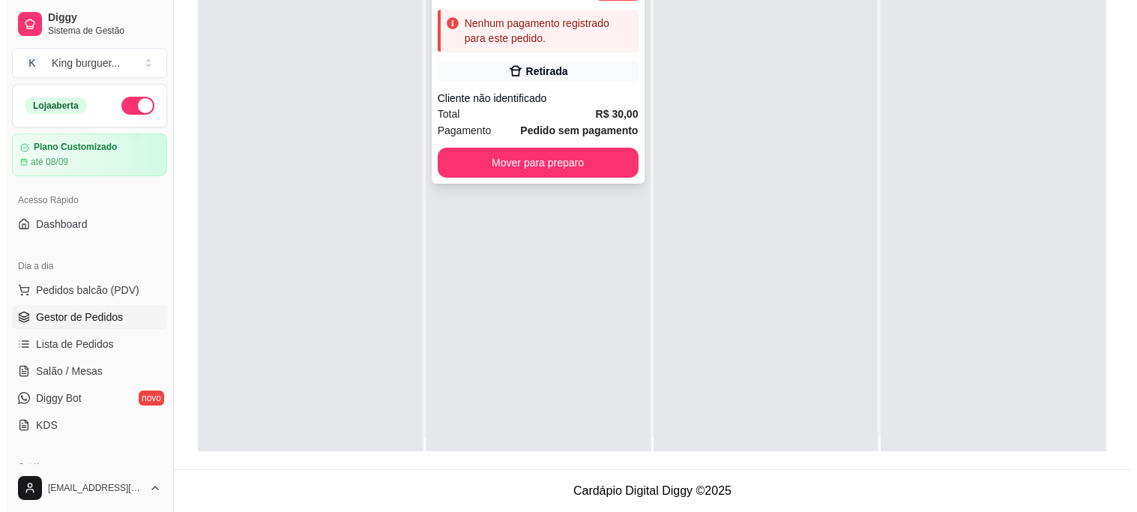
scroll to position [0, 0]
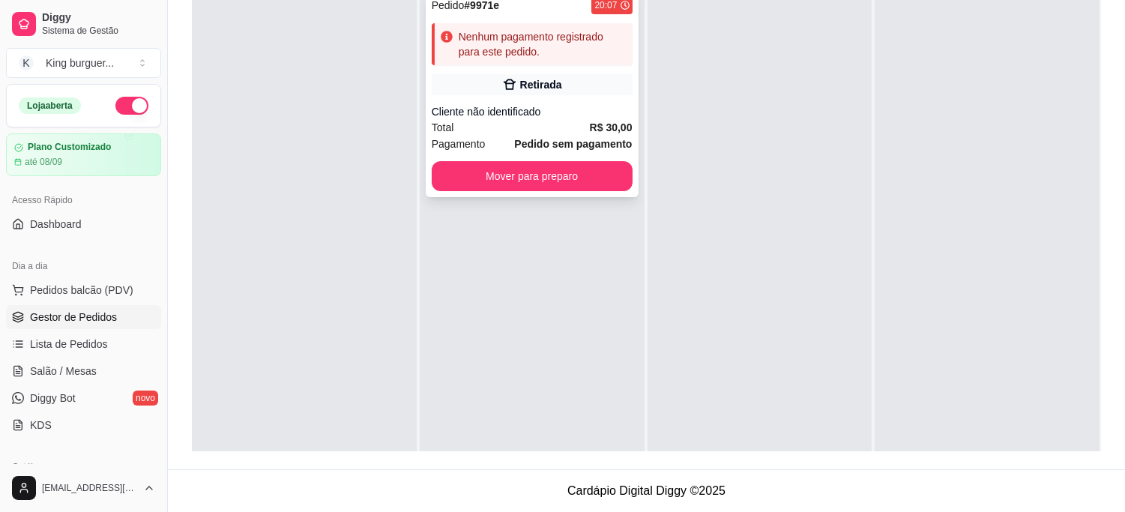
click at [566, 114] on div "Cliente não identificado" at bounding box center [532, 111] width 201 height 15
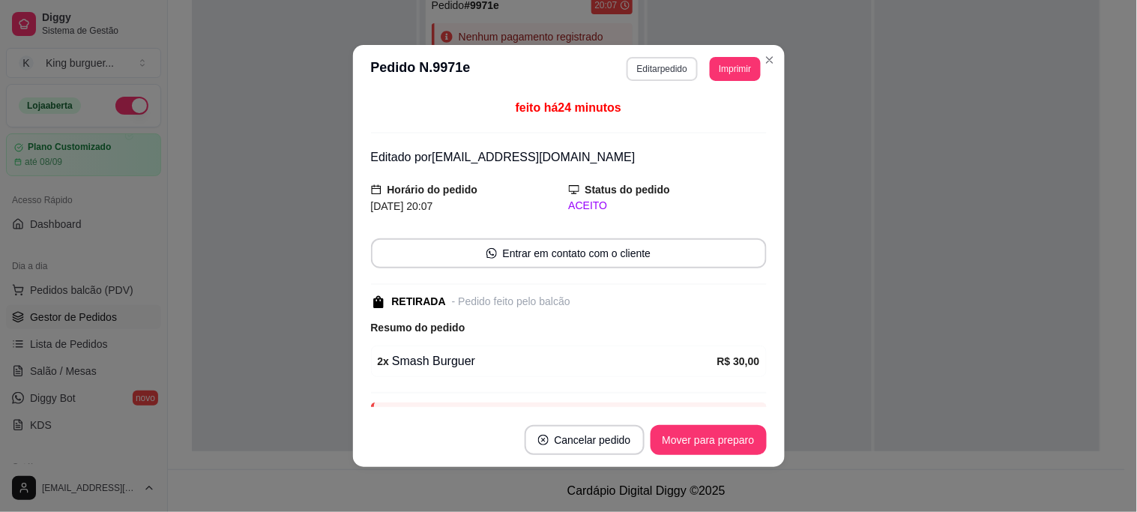
click at [658, 62] on button "Editar pedido" at bounding box center [661, 69] width 71 height 24
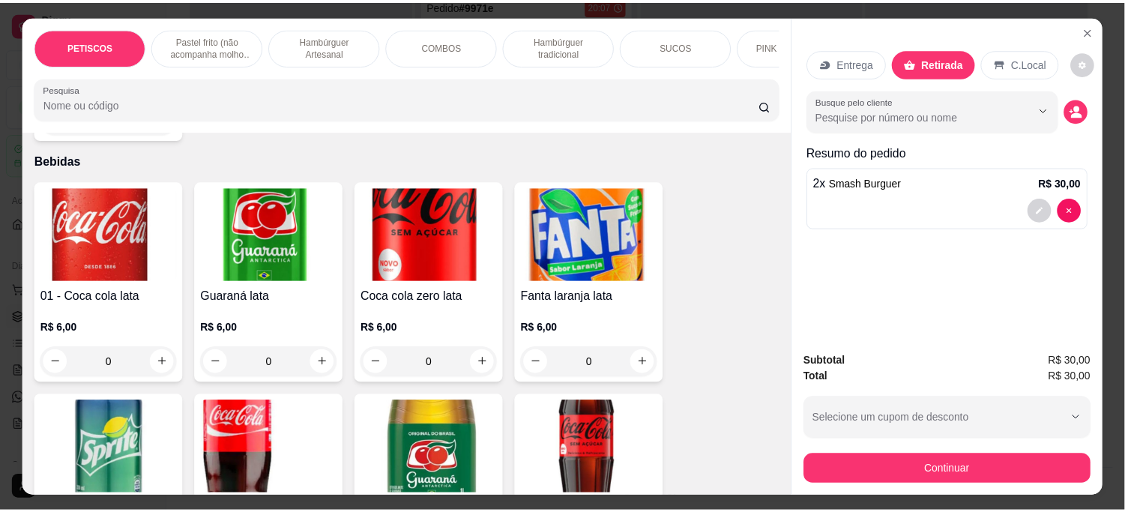
scroll to position [3996, 0]
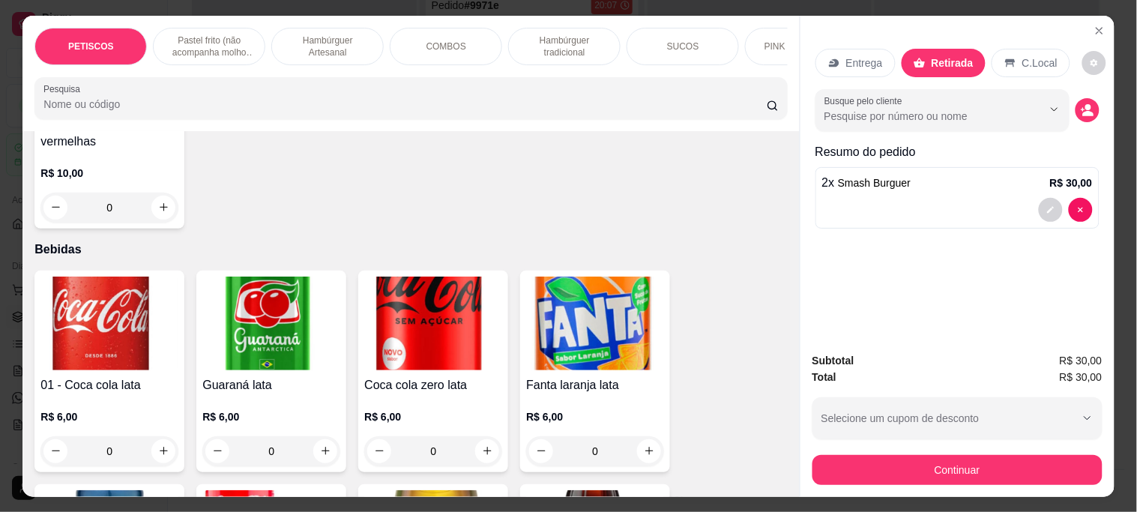
click at [558, 276] on img at bounding box center [595, 323] width 138 height 94
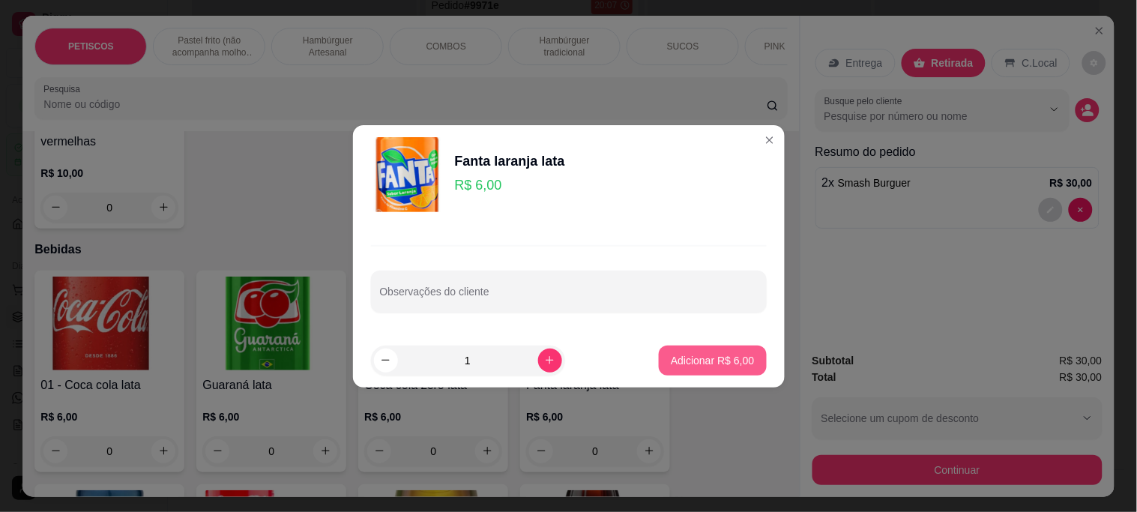
click at [707, 358] on p "Adicionar R$ 6,00" at bounding box center [712, 360] width 83 height 15
type input "1"
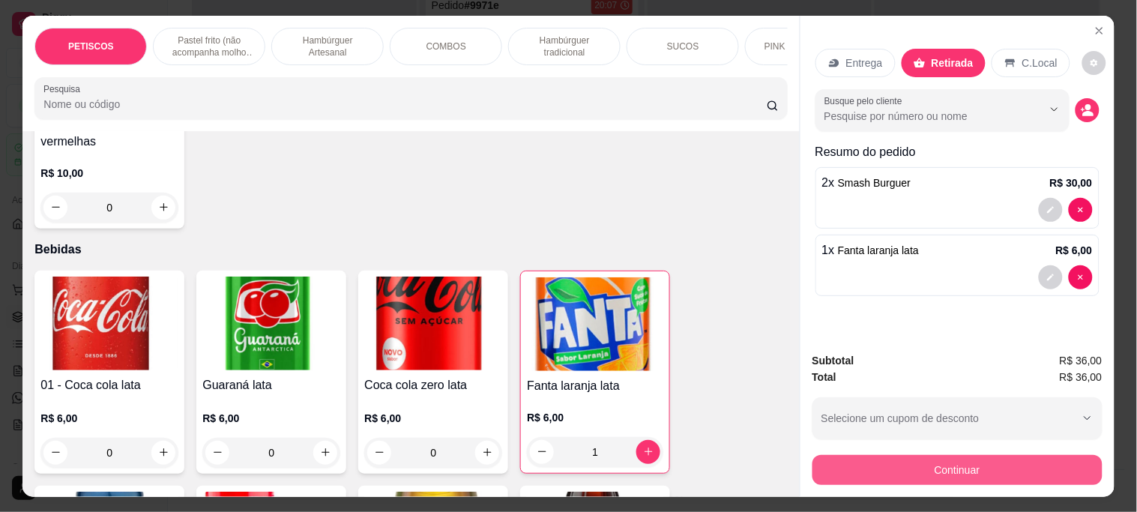
click at [902, 461] on button "Continuar" at bounding box center [957, 470] width 290 height 30
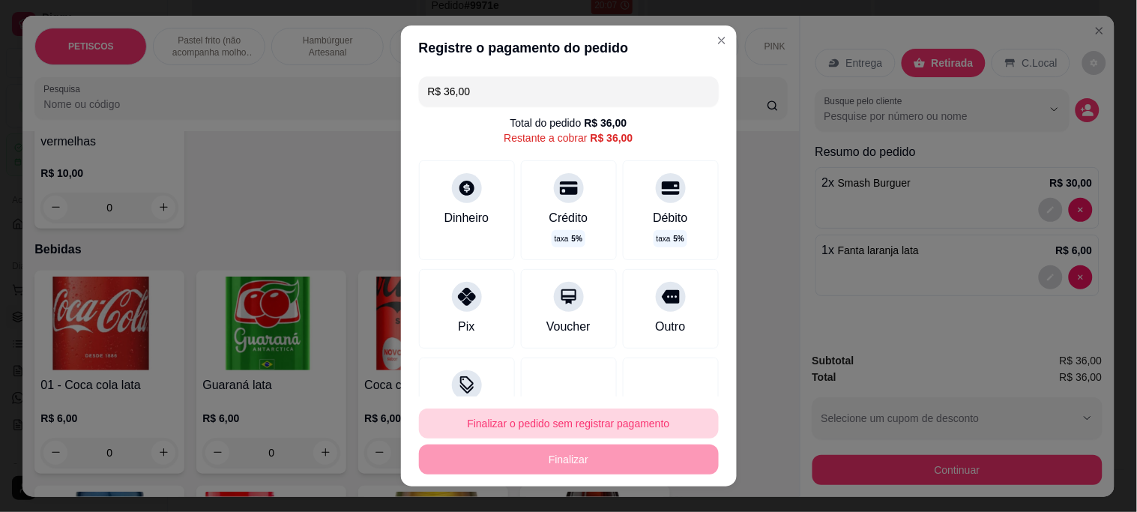
click at [600, 426] on button "Finalizar o pedido sem registrar pagamento" at bounding box center [569, 423] width 300 height 30
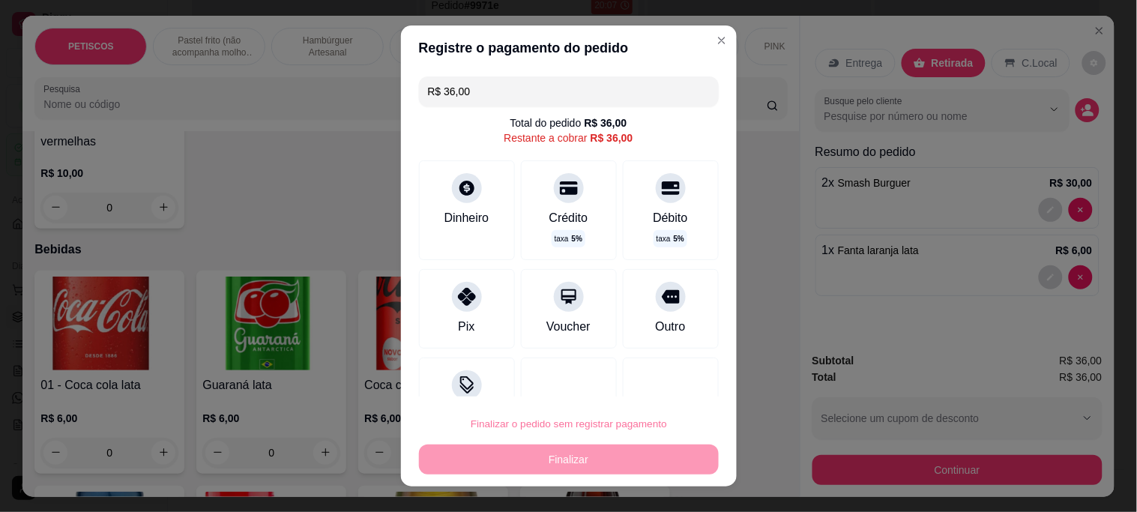
click at [633, 385] on button "Confirmar" at bounding box center [653, 381] width 53 height 22
type input "0"
type input "R$ 0,00"
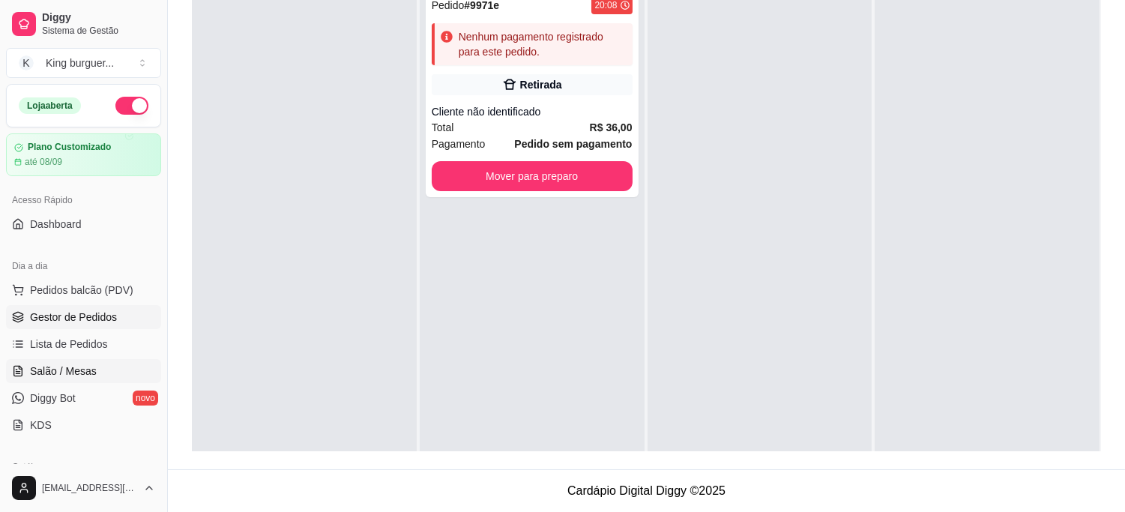
click at [88, 368] on span "Salão / Mesas" at bounding box center [63, 370] width 67 height 15
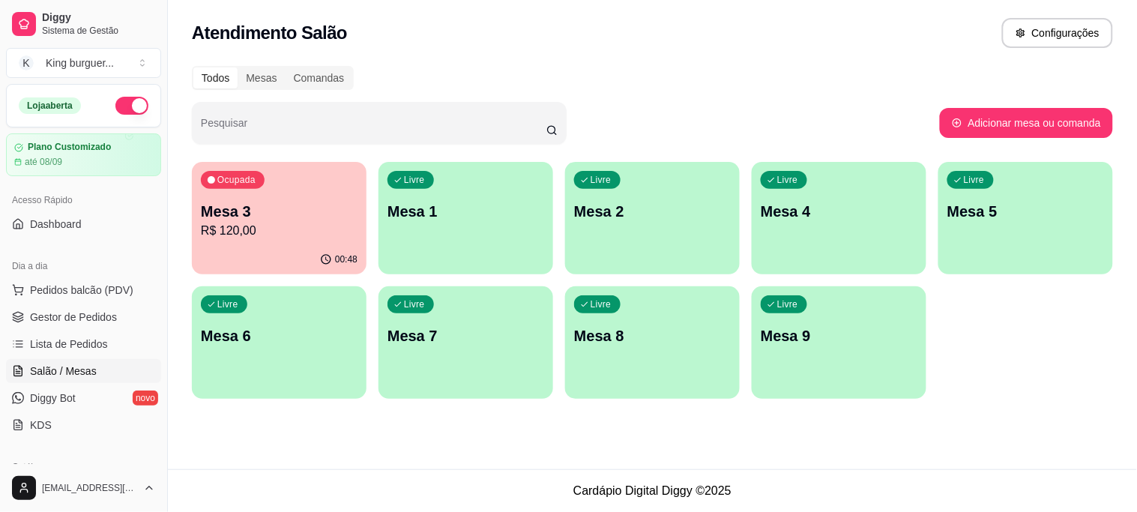
click at [302, 235] on p "R$ 120,00" at bounding box center [279, 231] width 157 height 18
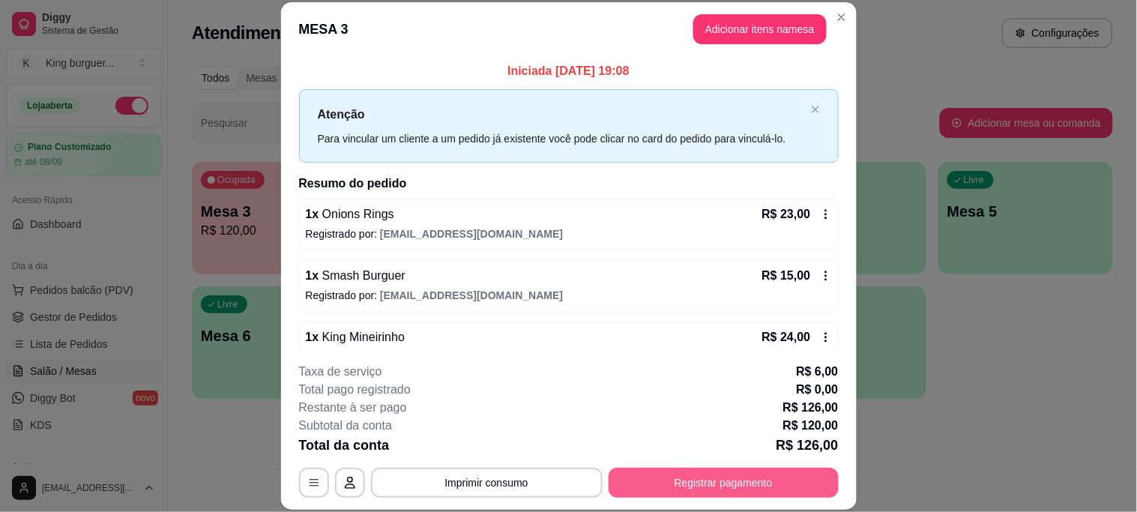
click at [734, 490] on button "Registrar pagamento" at bounding box center [723, 483] width 230 height 30
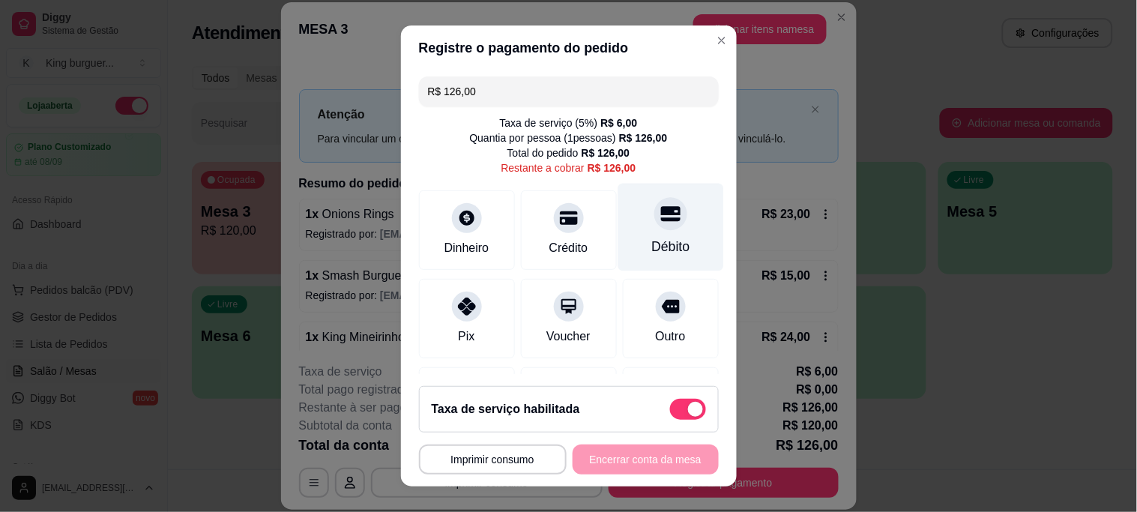
click at [660, 213] on icon at bounding box center [669, 214] width 19 height 15
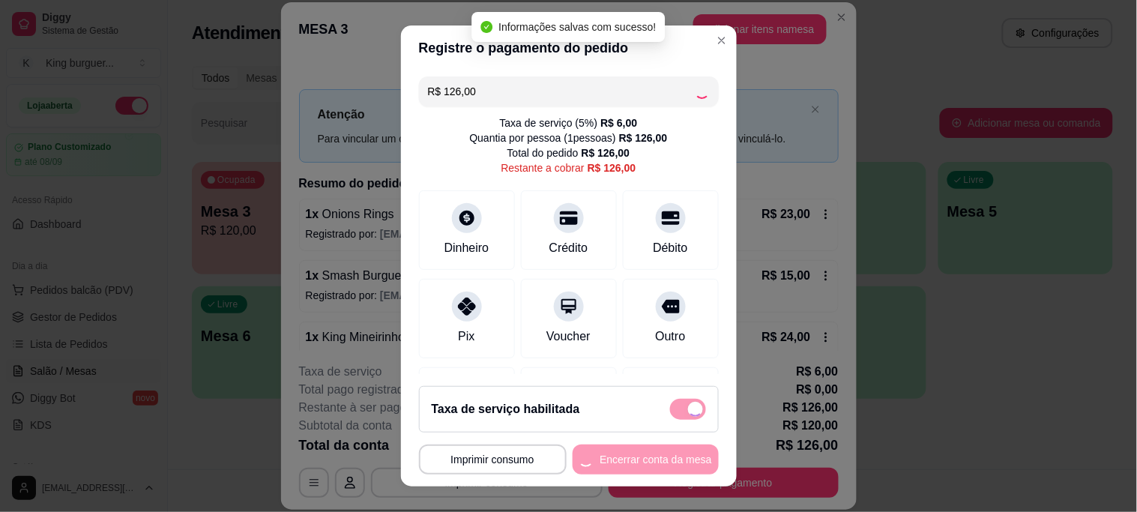
type input "R$ 0,00"
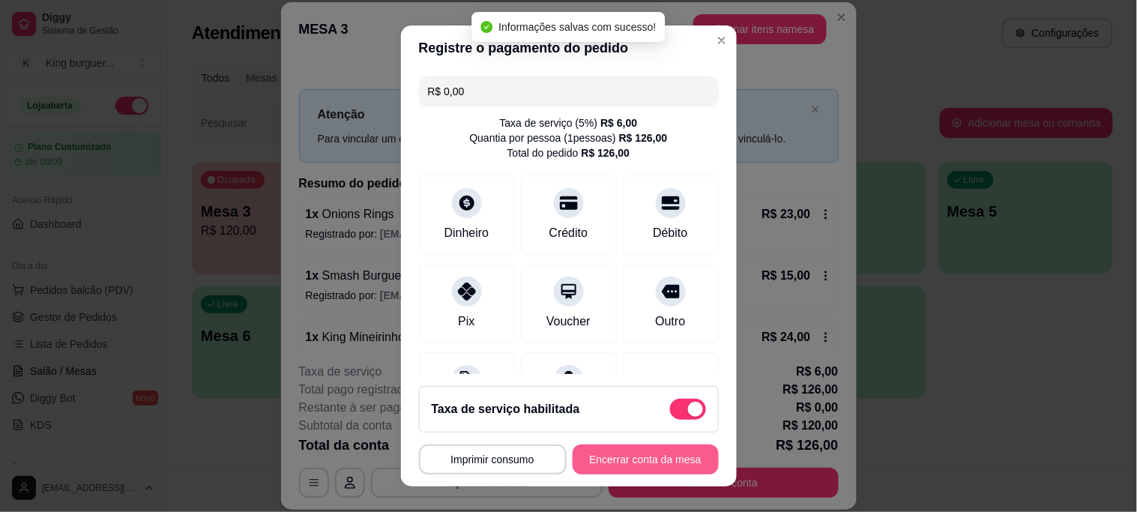
click at [625, 459] on button "Encerrar conta da mesa" at bounding box center [645, 459] width 146 height 30
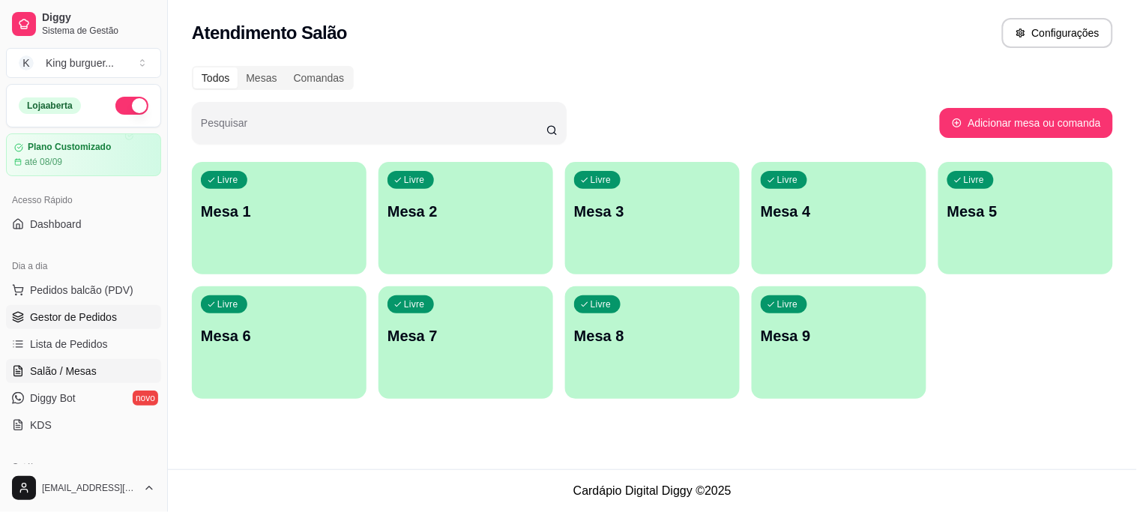
click at [91, 309] on span "Gestor de Pedidos" at bounding box center [73, 316] width 87 height 15
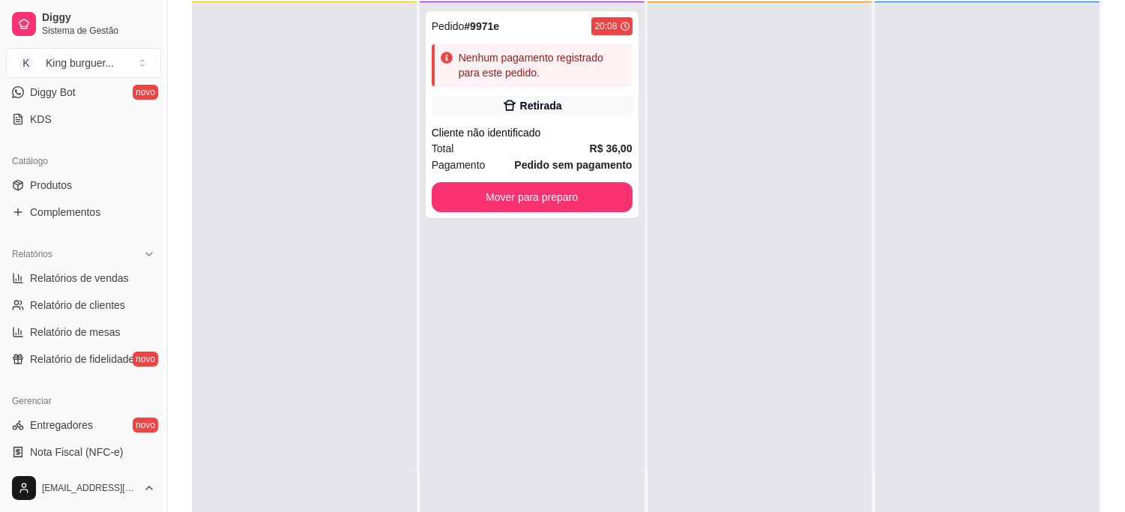
scroll to position [416, 0]
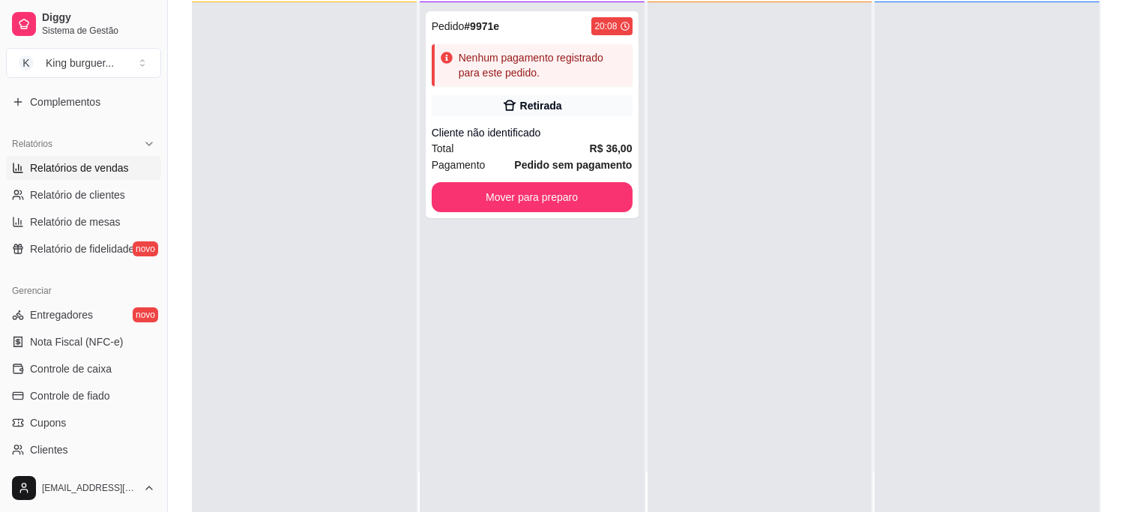
click at [107, 174] on span "Relatórios de vendas" at bounding box center [79, 167] width 99 height 15
select select "ALL"
select select "0"
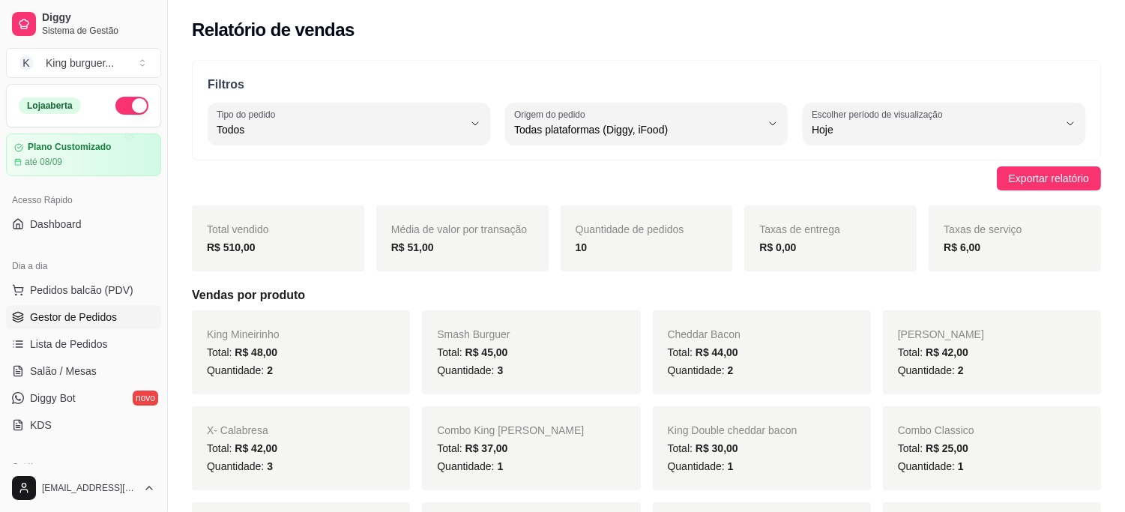
click at [85, 318] on span "Gestor de Pedidos" at bounding box center [73, 316] width 87 height 15
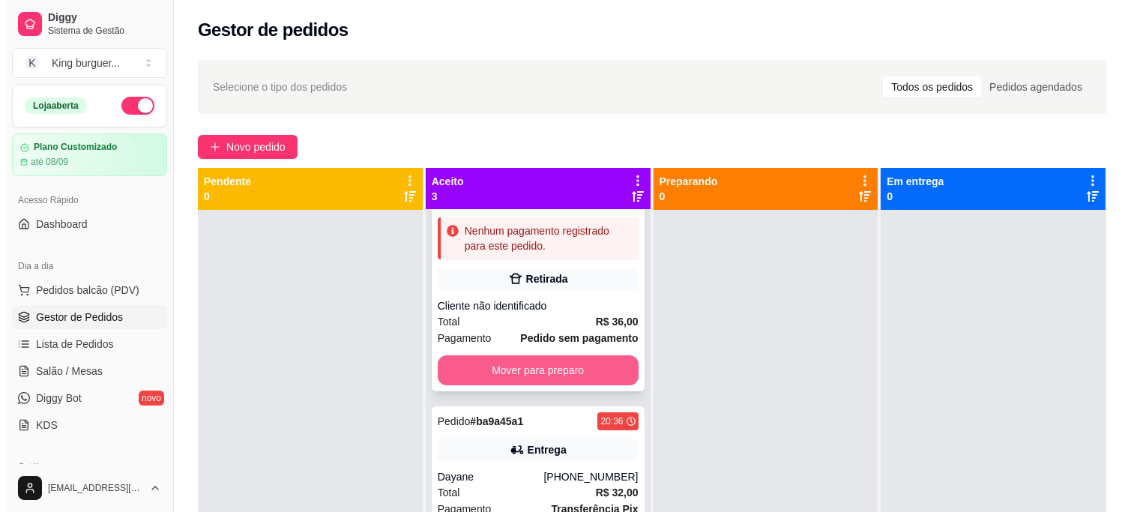
scroll to position [65, 0]
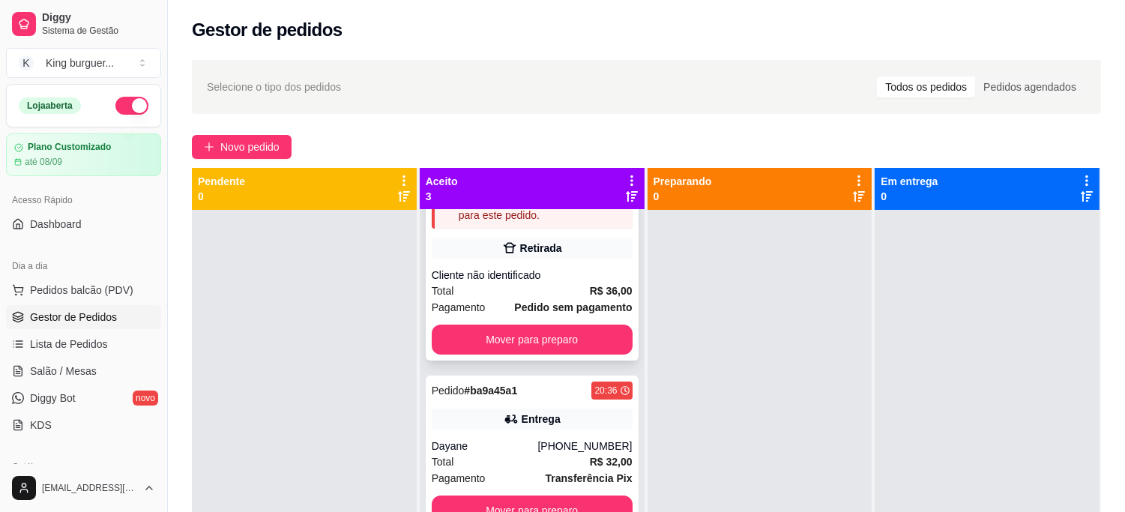
click at [537, 261] on div "Pedido # 9971e 20:08 Nenhum pagamento registrado para este pedido. Retirada Cli…" at bounding box center [532, 257] width 213 height 207
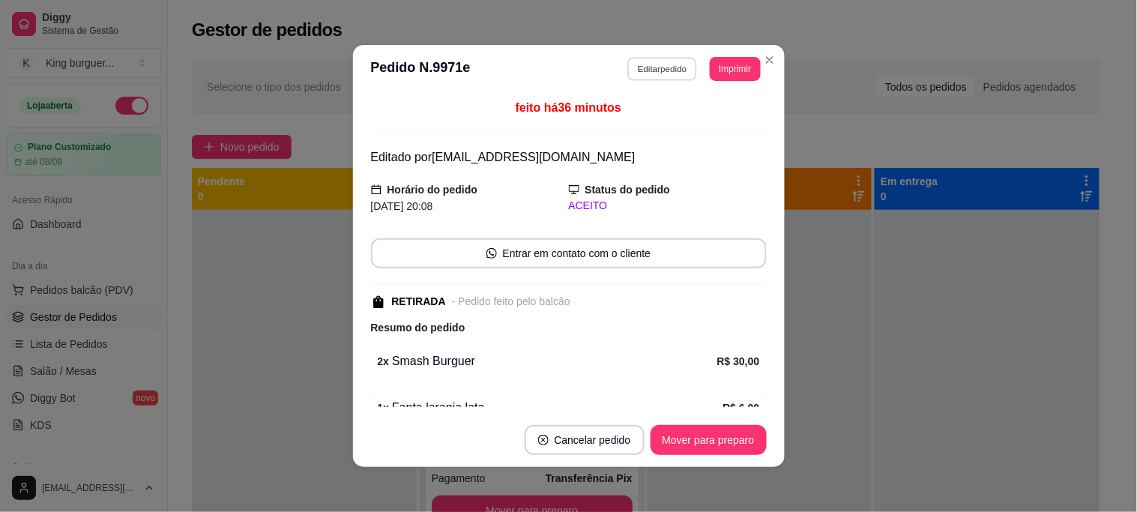
click at [648, 65] on button "Editar pedido" at bounding box center [662, 68] width 70 height 23
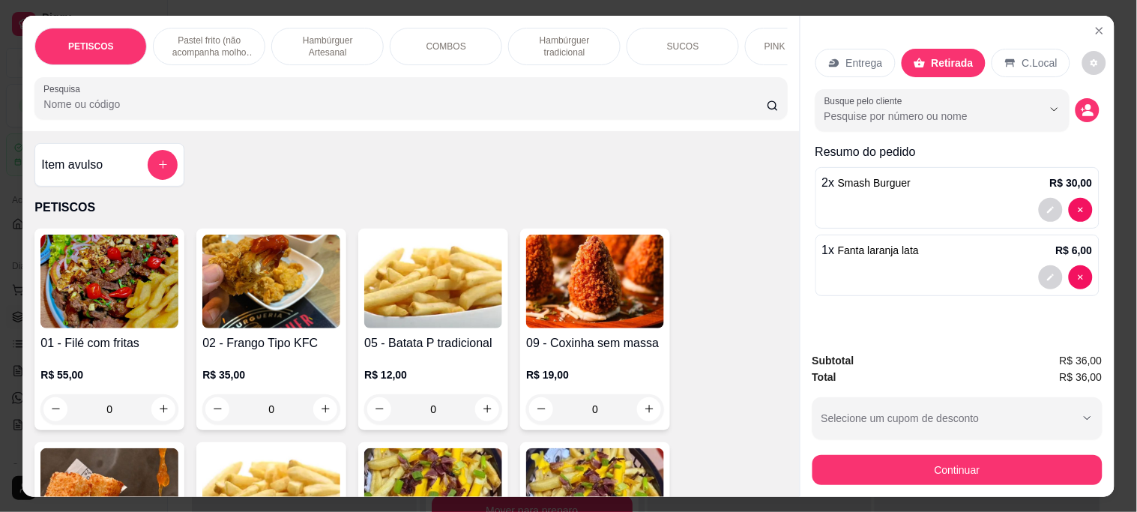
click at [898, 455] on button "Continuar" at bounding box center [957, 470] width 290 height 30
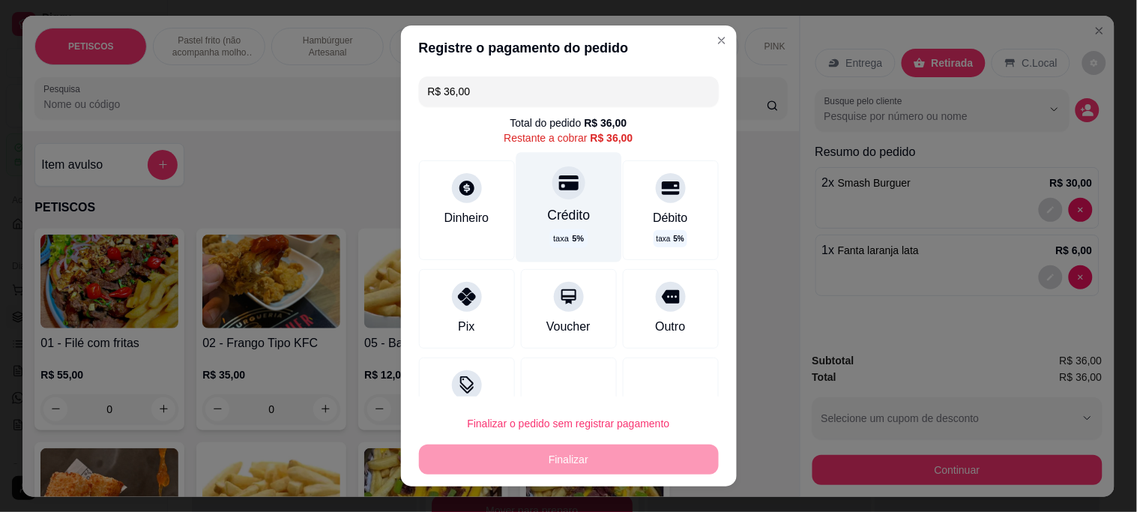
click at [558, 184] on icon at bounding box center [567, 182] width 19 height 15
type input "R$ 0,00"
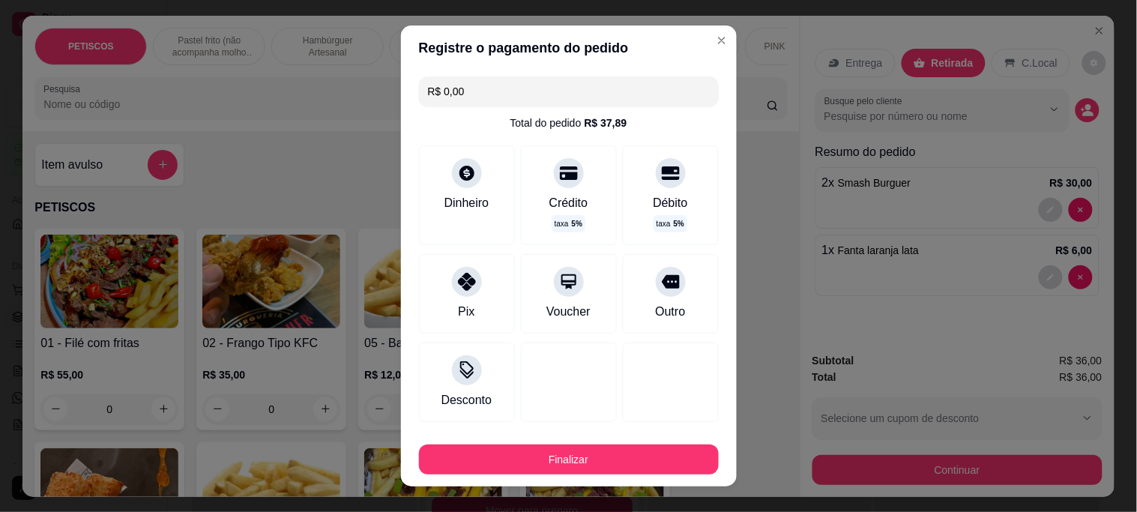
click at [637, 467] on button "Finalizar" at bounding box center [569, 459] width 300 height 30
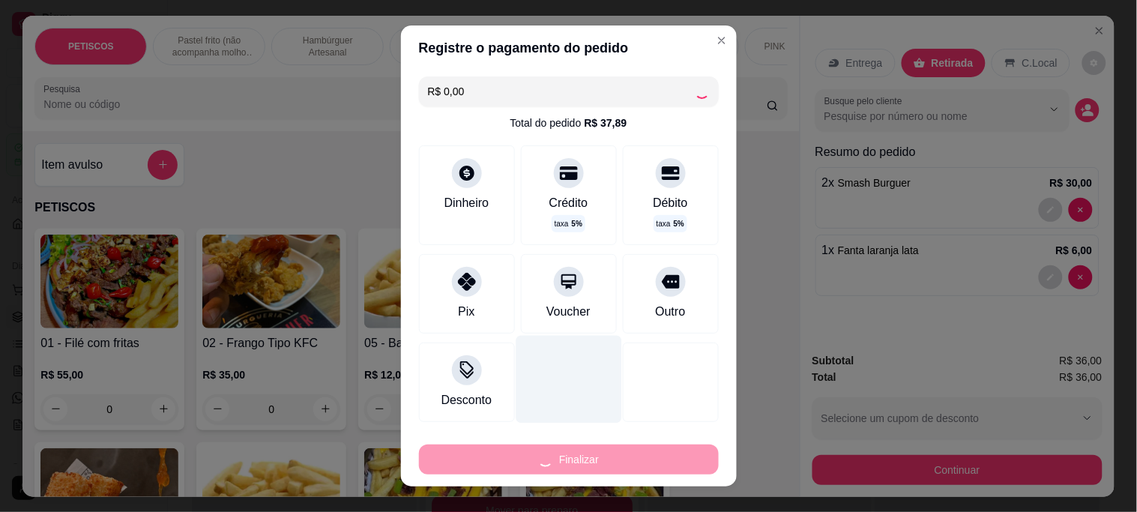
type input "0"
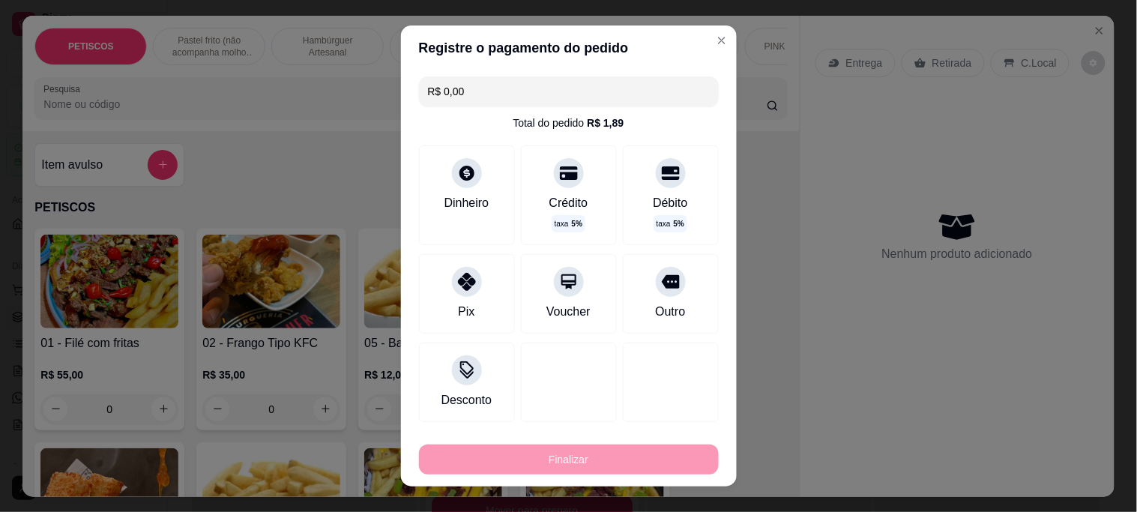
type input "-R$ 36,00"
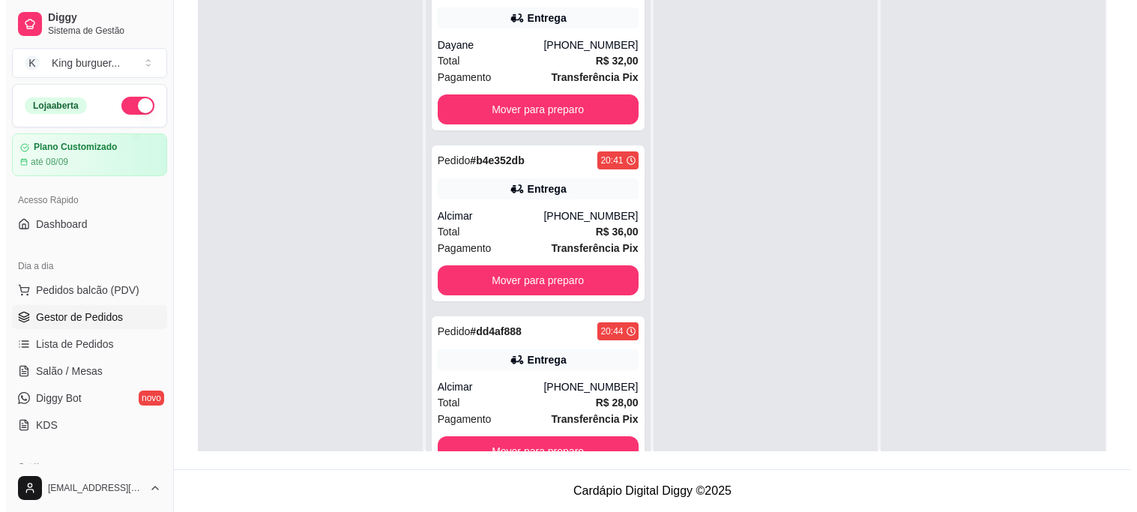
scroll to position [0, 0]
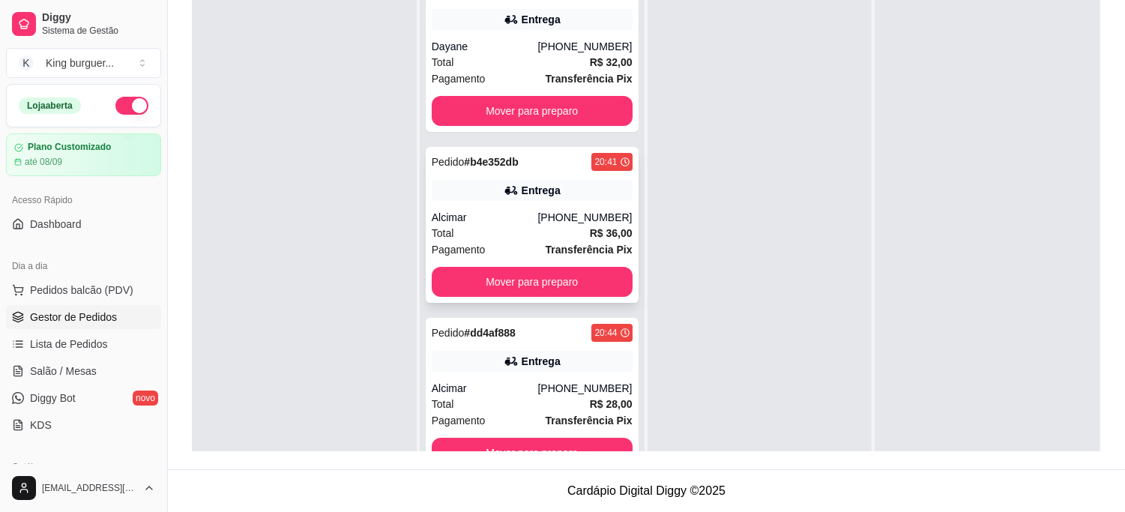
click at [532, 229] on div "Total R$ 36,00" at bounding box center [532, 233] width 201 height 16
click at [577, 221] on div "[PHONE_NUMBER]" at bounding box center [584, 217] width 94 height 15
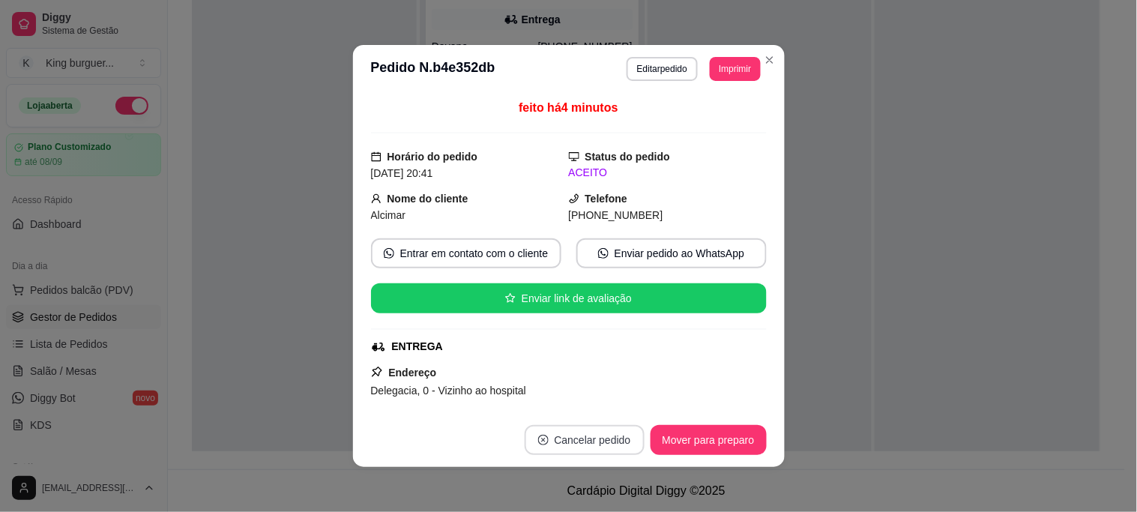
click at [575, 440] on button "Cancelar pedido" at bounding box center [585, 440] width 120 height 30
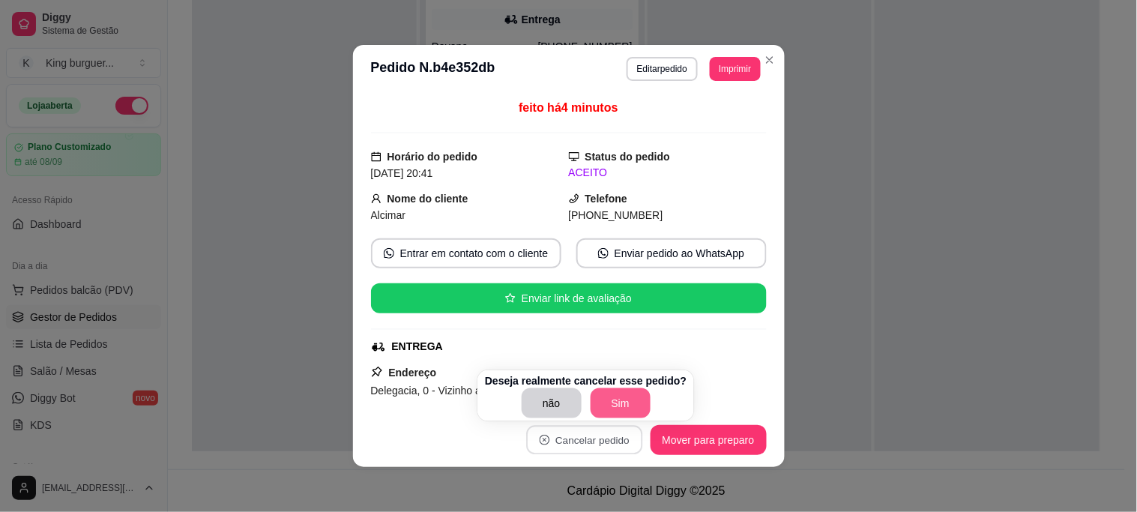
click at [632, 403] on button "Sim" at bounding box center [620, 403] width 60 height 30
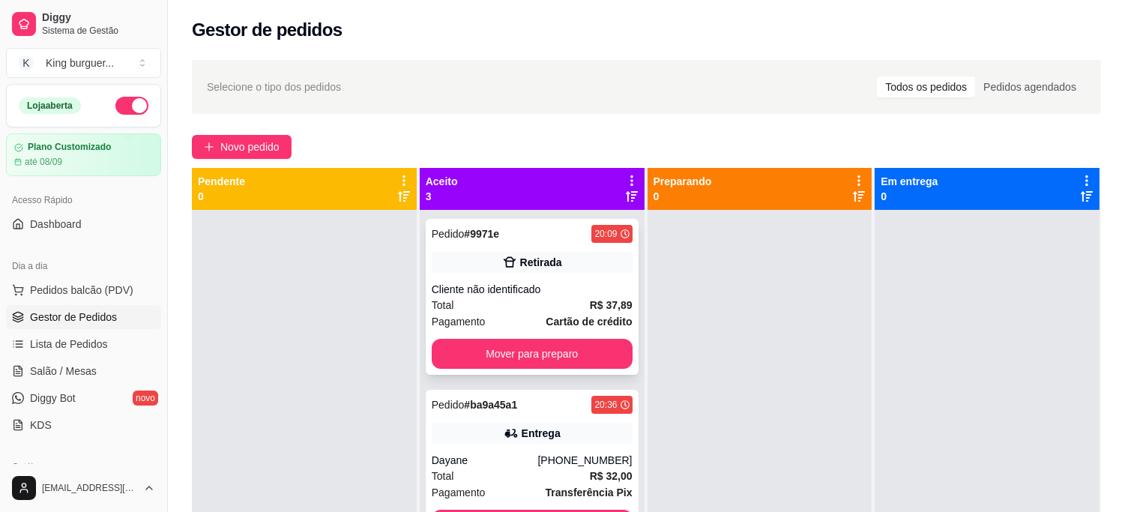
click at [569, 296] on div "Pedido # 9971e 20:09 Retirada Cliente não identificado Total R$ 37,89 Pagamento…" at bounding box center [532, 297] width 213 height 156
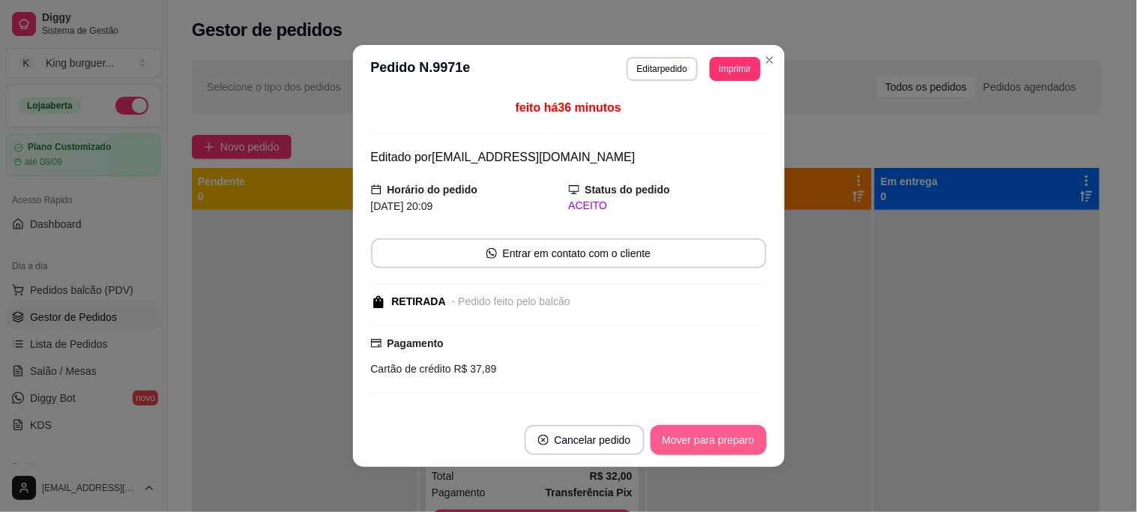
click at [746, 445] on button "Mover para preparo" at bounding box center [708, 440] width 116 height 30
click at [746, 445] on div "Mover para preparo" at bounding box center [697, 440] width 137 height 30
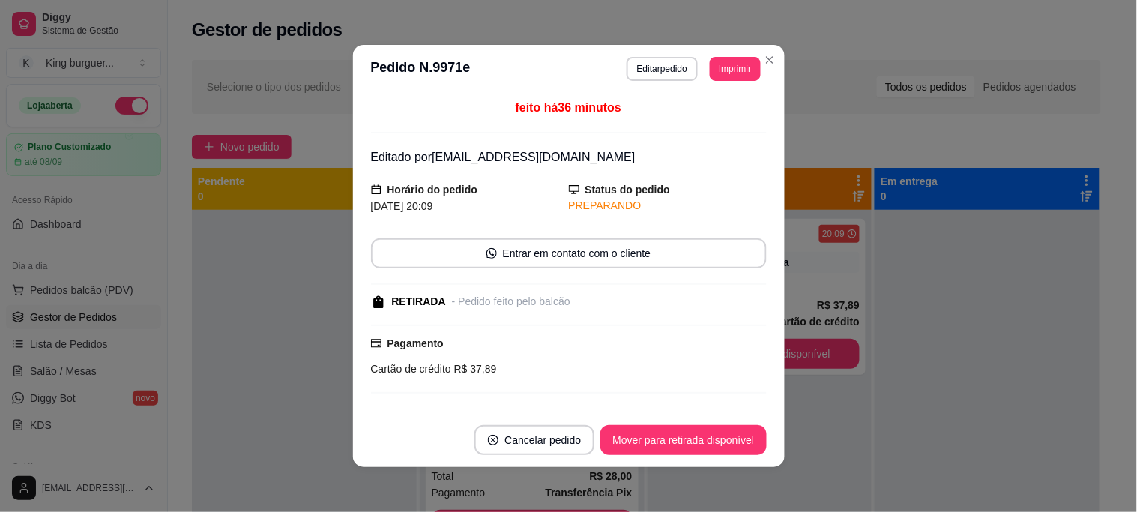
click at [748, 445] on button "Mover para retirada disponível" at bounding box center [683, 440] width 166 height 30
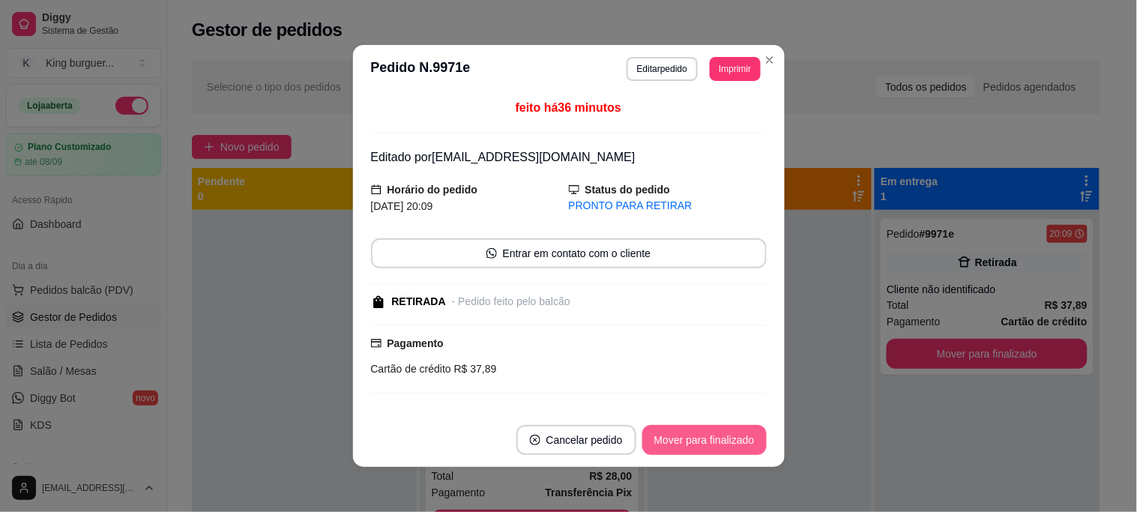
click at [716, 444] on button "Mover para finalizado" at bounding box center [704, 440] width 124 height 30
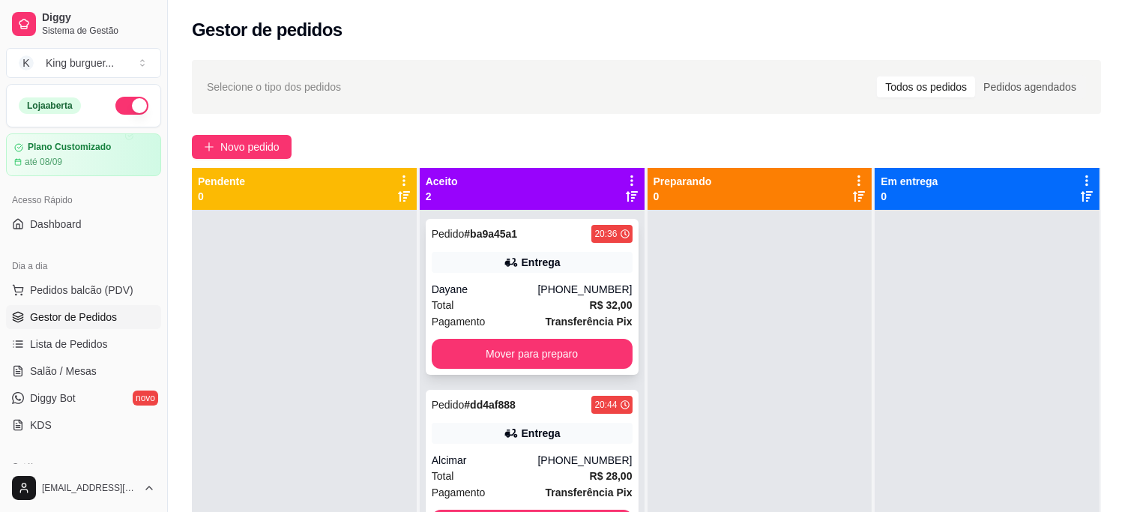
click at [571, 297] on div "Total R$ 32,00" at bounding box center [532, 305] width 201 height 16
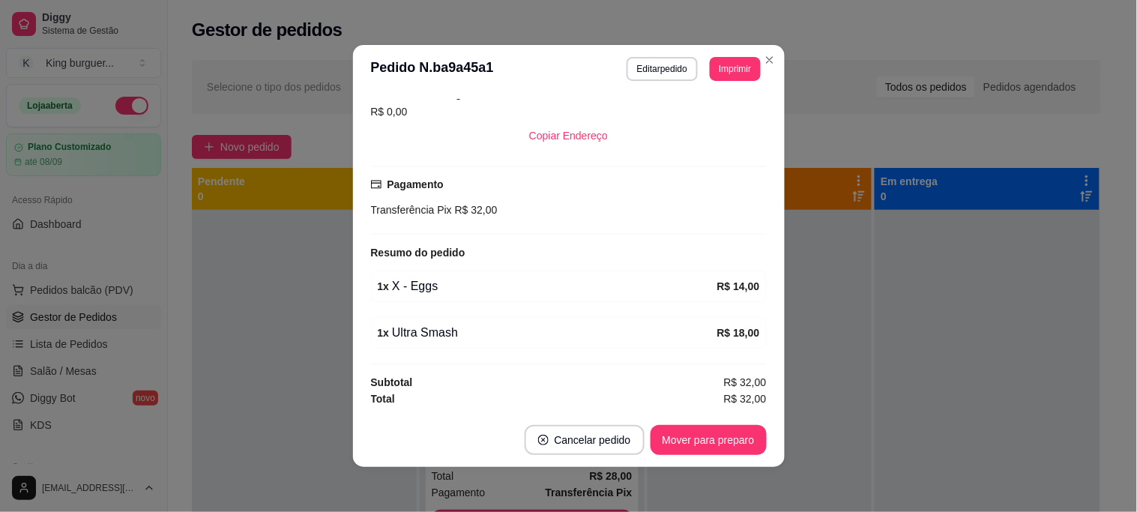
scroll to position [3, 0]
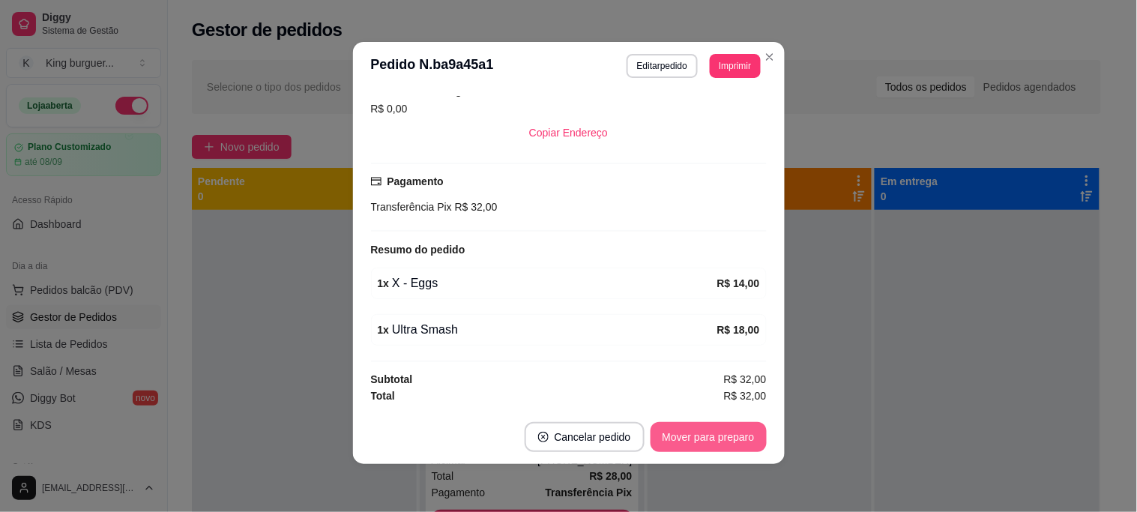
click at [737, 442] on button "Mover para preparo" at bounding box center [708, 437] width 116 height 30
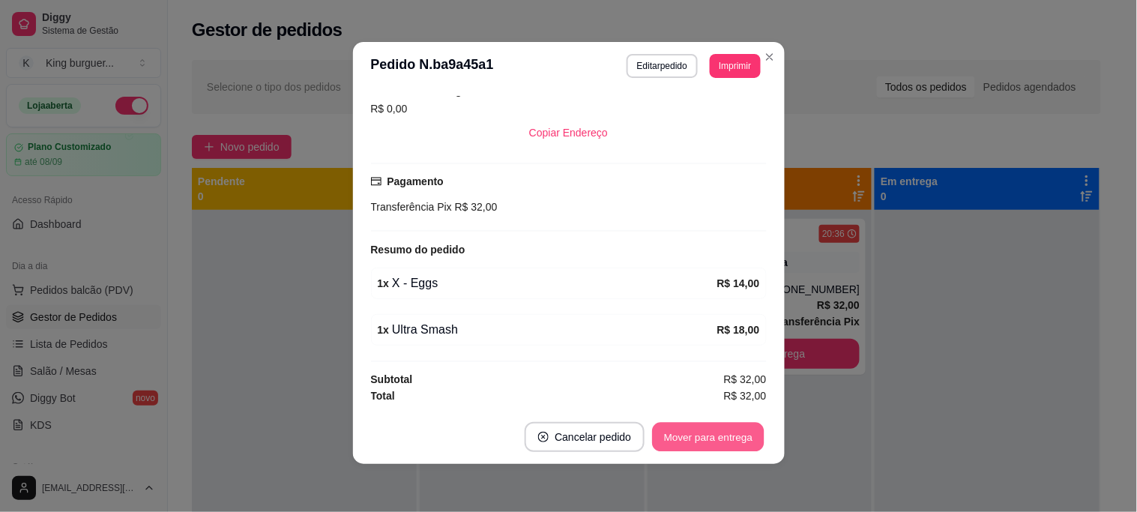
click at [740, 442] on button "Mover para entrega" at bounding box center [709, 437] width 112 height 29
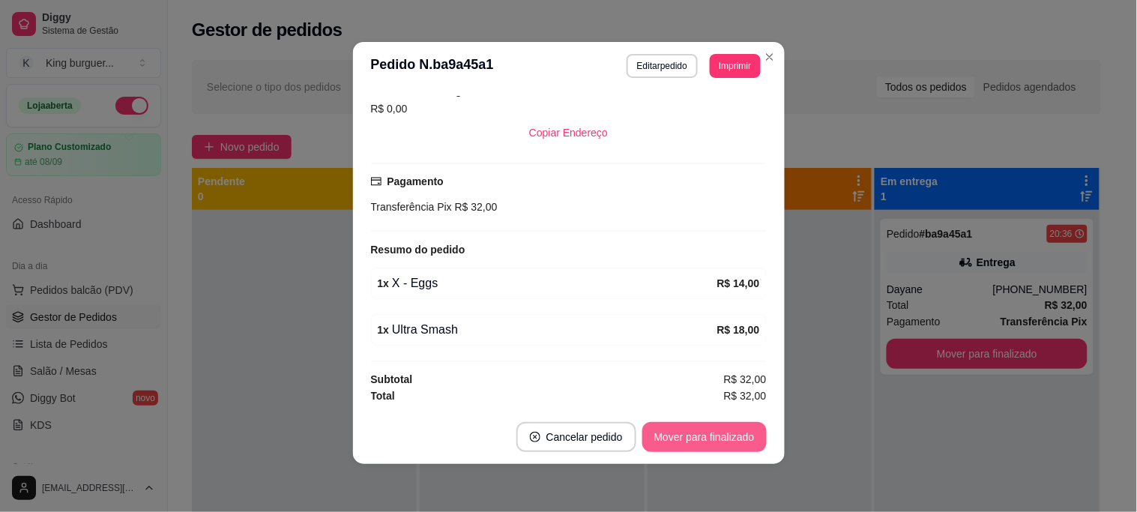
click at [744, 442] on button "Mover para finalizado" at bounding box center [704, 437] width 124 height 30
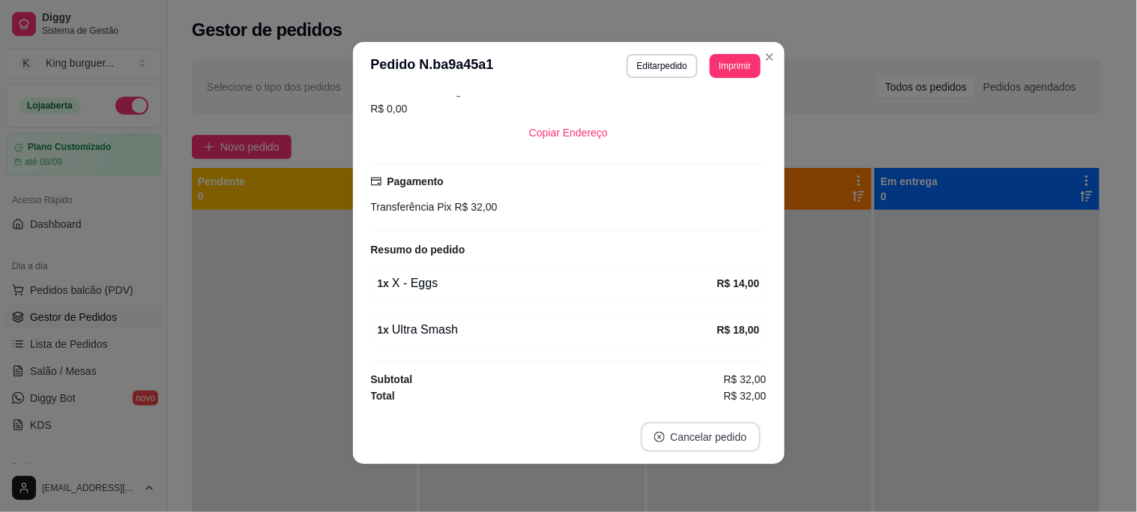
click at [747, 441] on button "Cancelar pedido" at bounding box center [701, 437] width 120 height 30
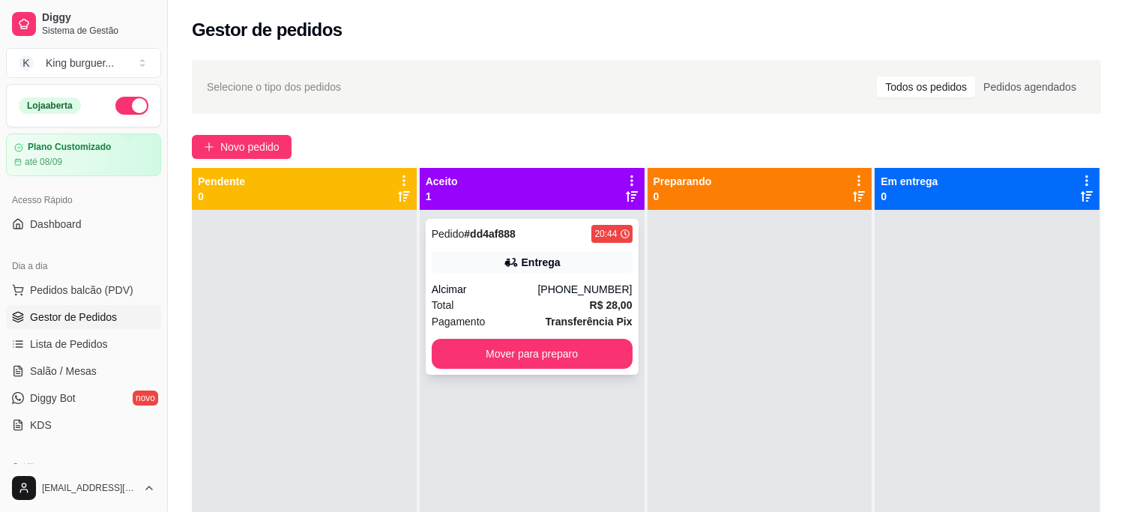
click at [568, 294] on div "[PHONE_NUMBER]" at bounding box center [584, 289] width 94 height 15
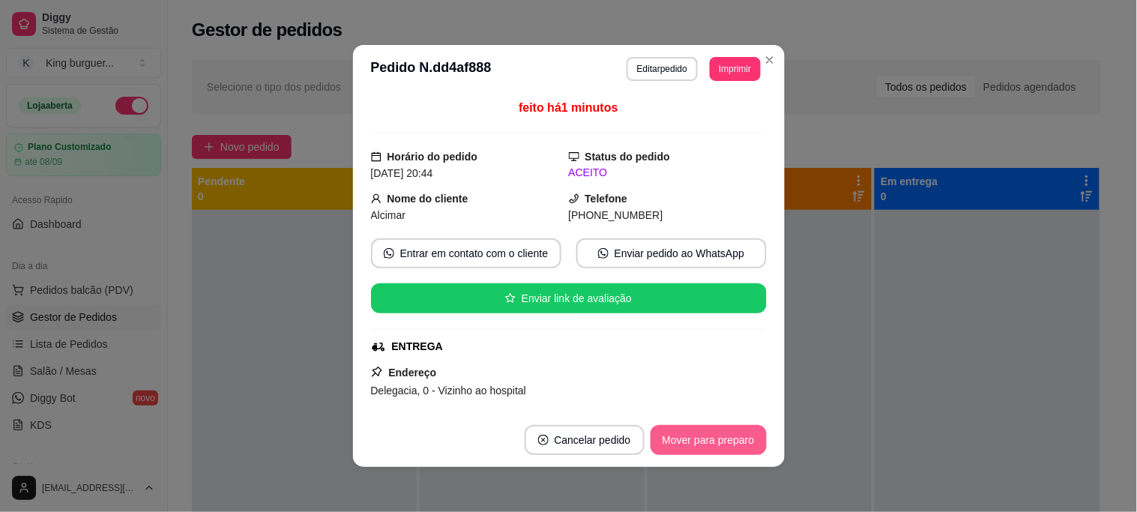
click at [714, 437] on button "Mover para preparo" at bounding box center [708, 440] width 116 height 30
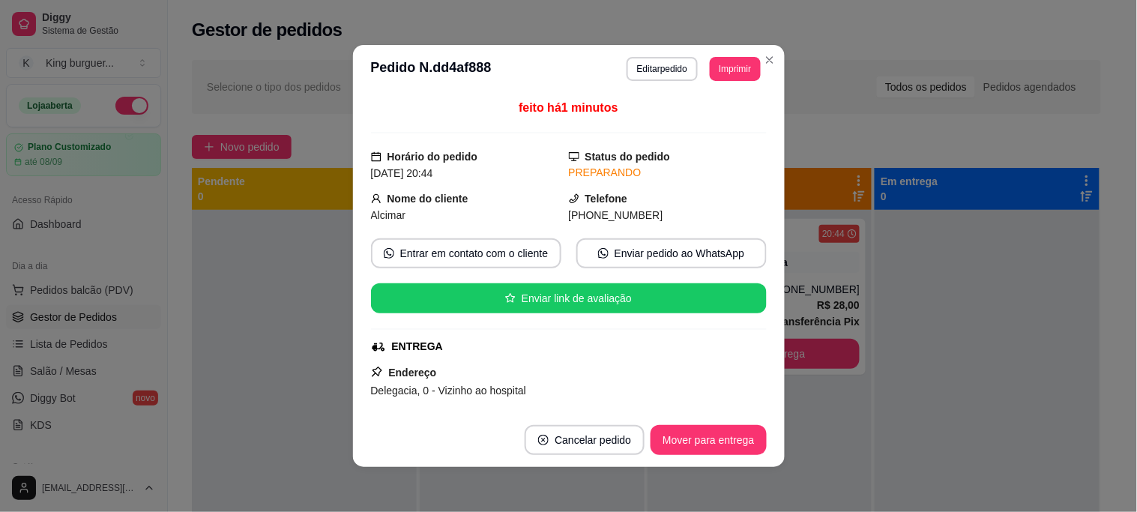
click at [716, 438] on button "Mover para entrega" at bounding box center [707, 440] width 115 height 30
click at [717, 439] on div "Mover para entrega" at bounding box center [697, 440] width 136 height 30
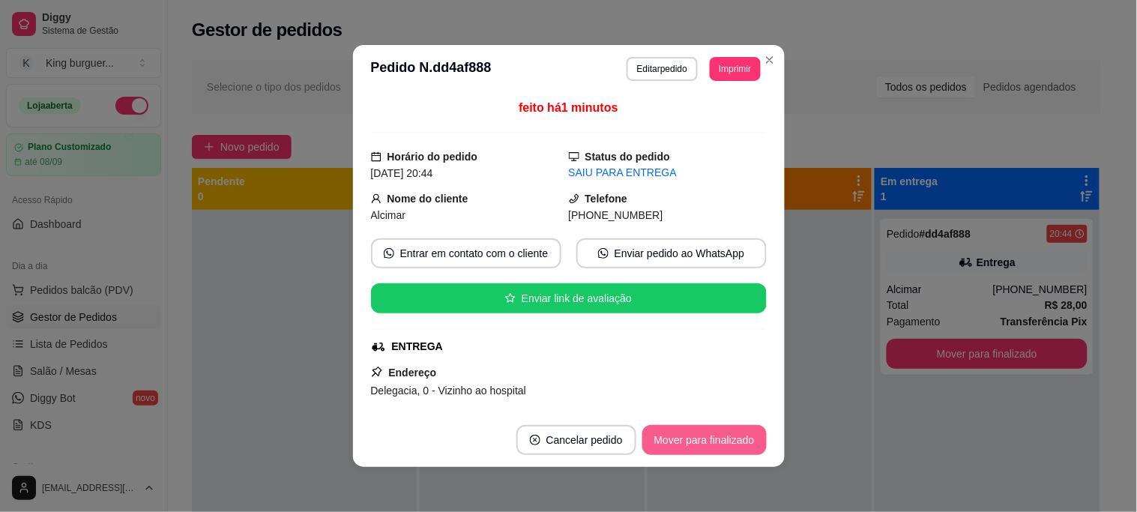
click at [727, 441] on button "Mover para finalizado" at bounding box center [704, 440] width 124 height 30
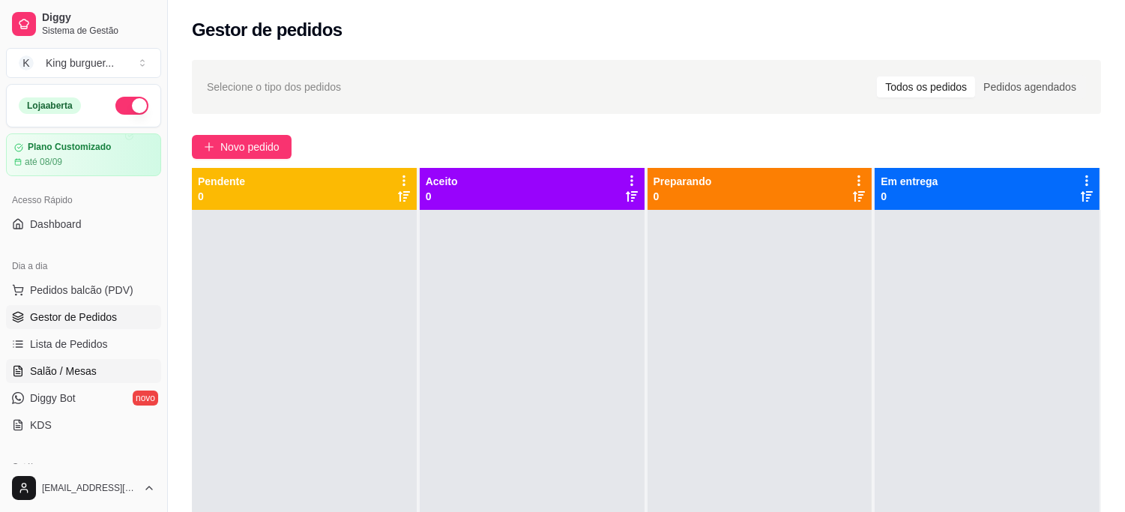
click at [90, 368] on span "Salão / Mesas" at bounding box center [63, 370] width 67 height 15
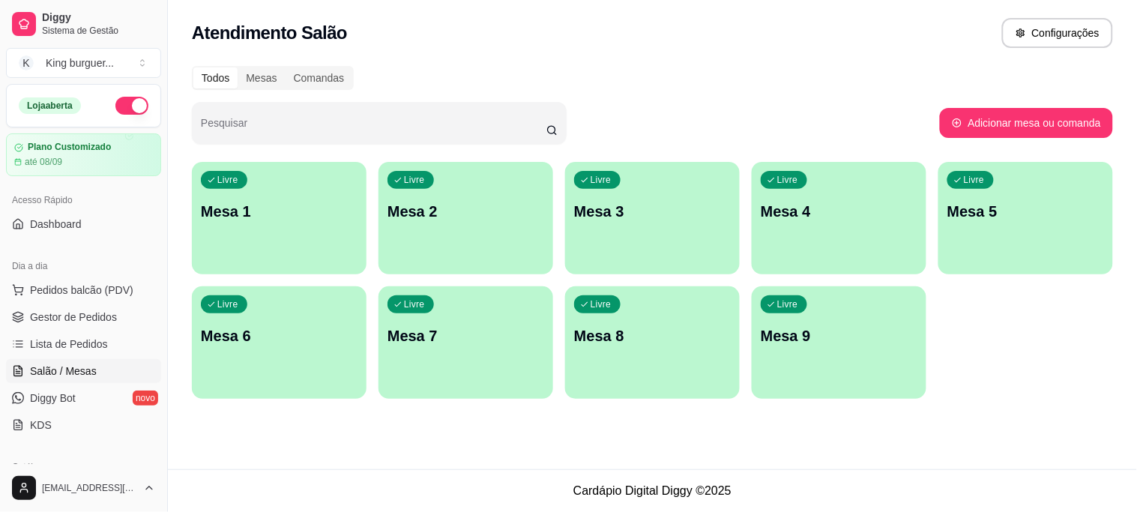
click at [968, 212] on p "Mesa 5" at bounding box center [1025, 211] width 157 height 21
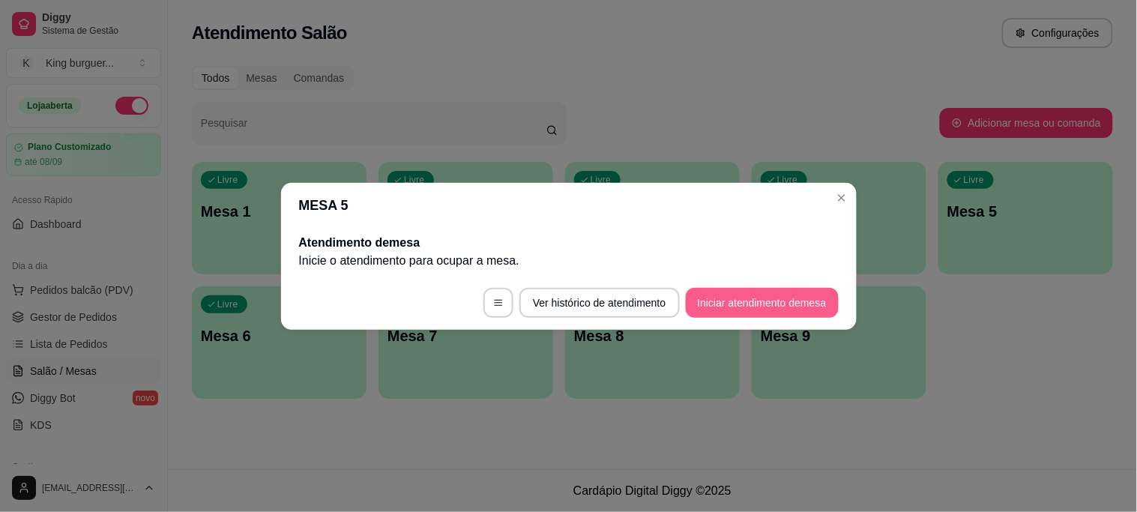
click at [736, 297] on button "Iniciar atendimento de mesa" at bounding box center [762, 303] width 153 height 30
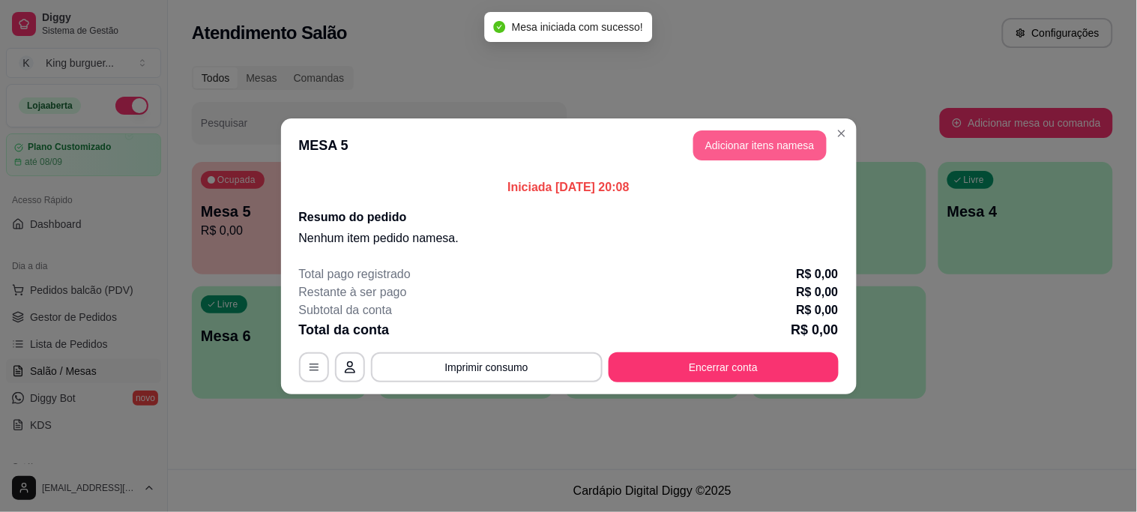
click at [734, 144] on button "Adicionar itens na mesa" at bounding box center [759, 145] width 133 height 30
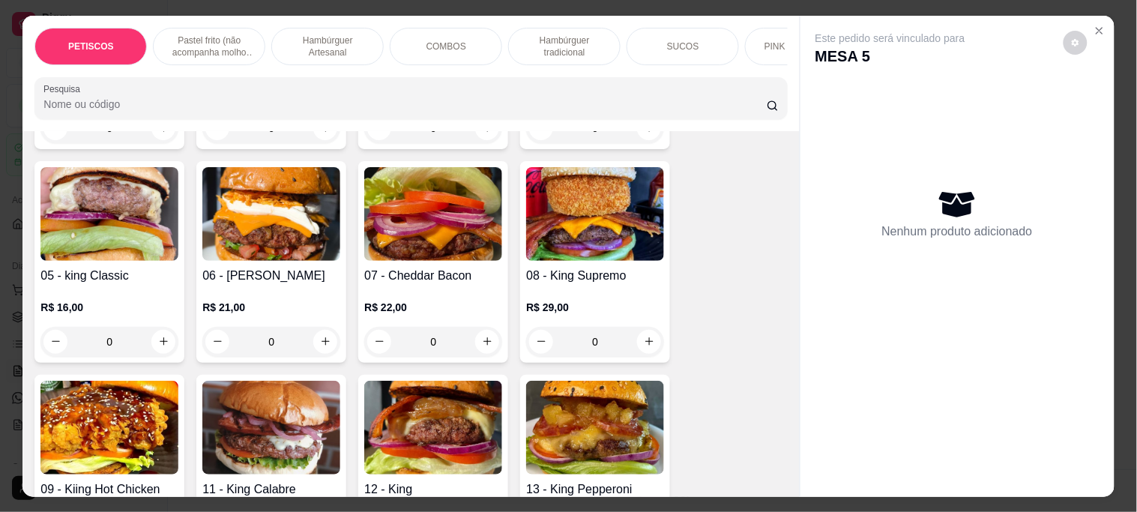
scroll to position [1248, 0]
click at [440, 208] on img at bounding box center [433, 215] width 138 height 94
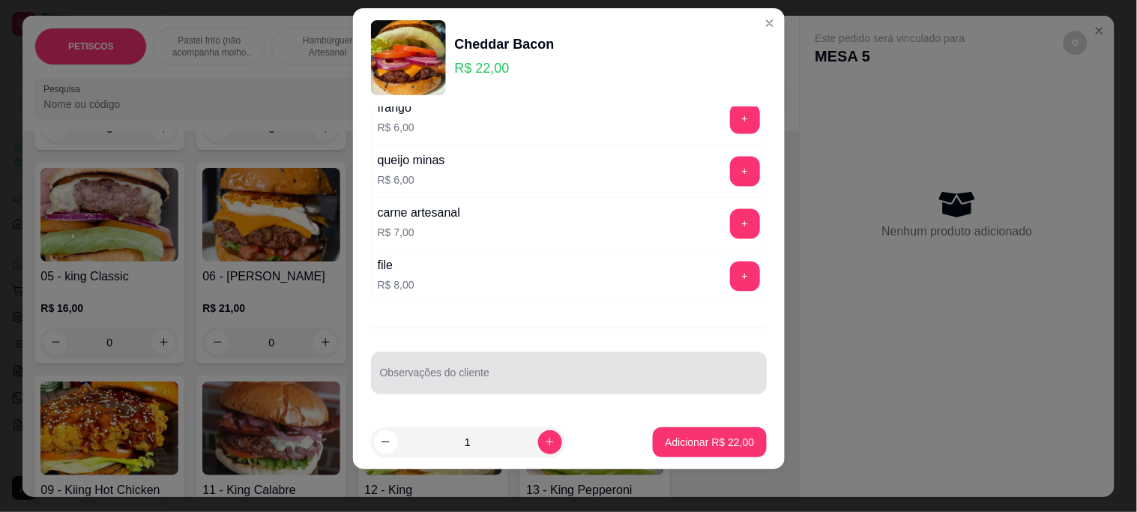
scroll to position [22, 0]
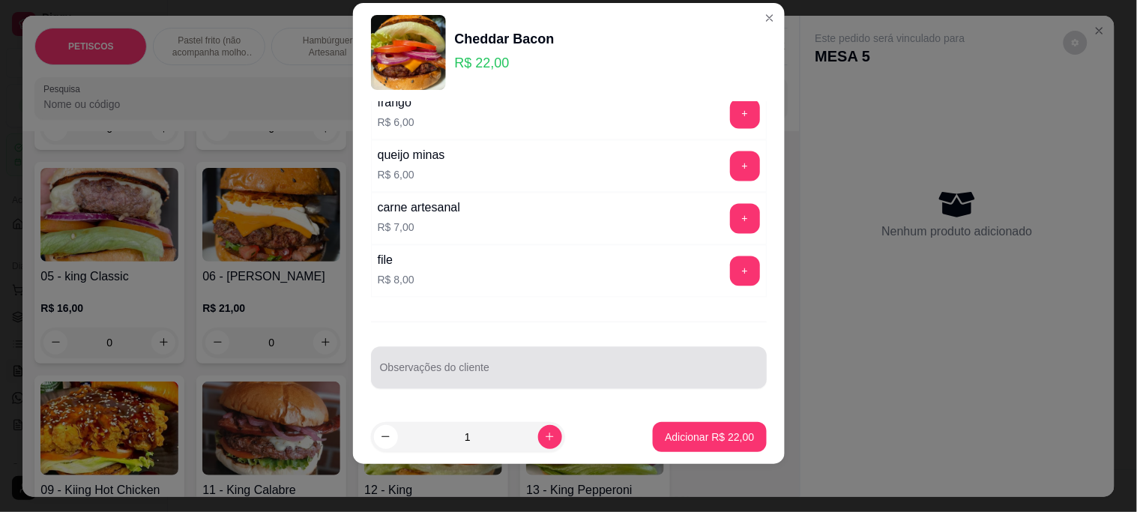
click at [420, 369] on div "Observações do cliente" at bounding box center [569, 368] width 396 height 42
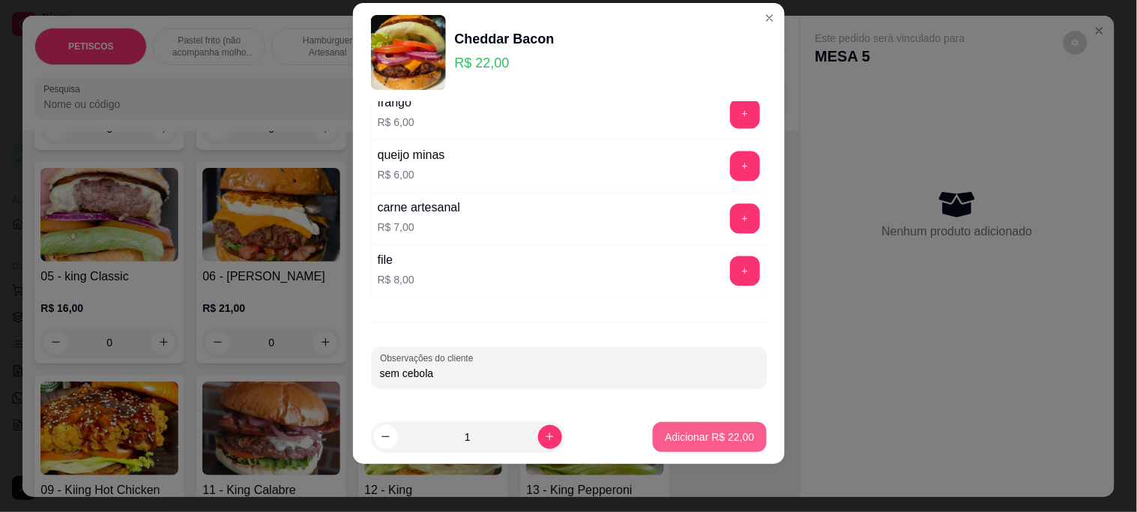
type input "sem cebola"
click at [705, 429] on p "Adicionar R$ 22,00" at bounding box center [709, 436] width 89 height 15
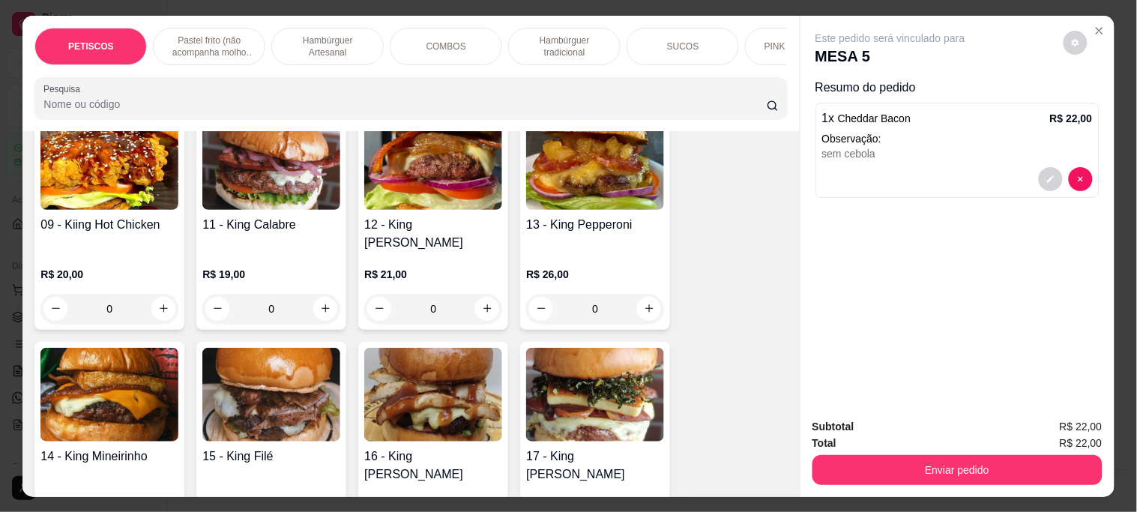
scroll to position [1665, 0]
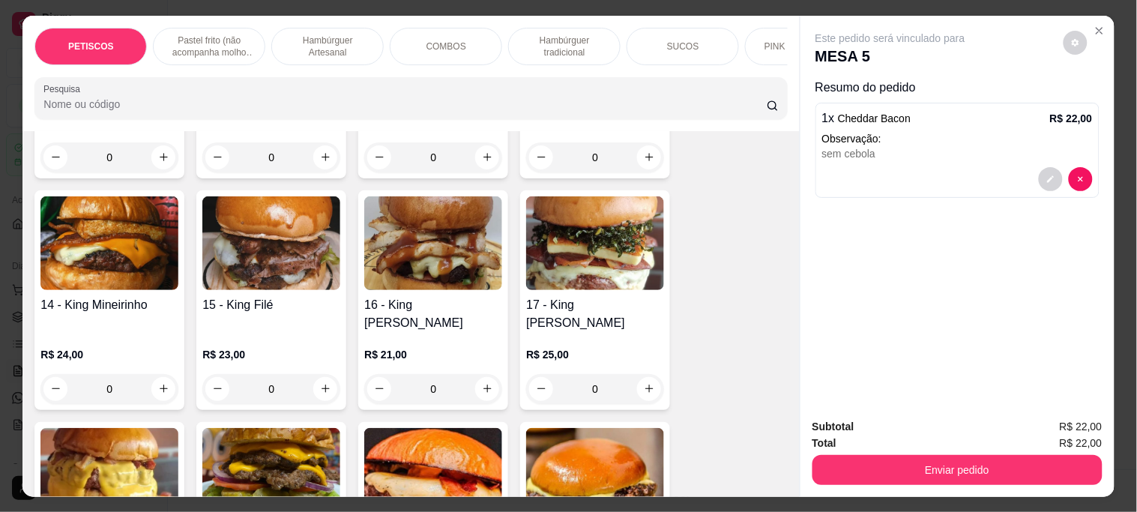
click at [273, 238] on img at bounding box center [271, 243] width 138 height 94
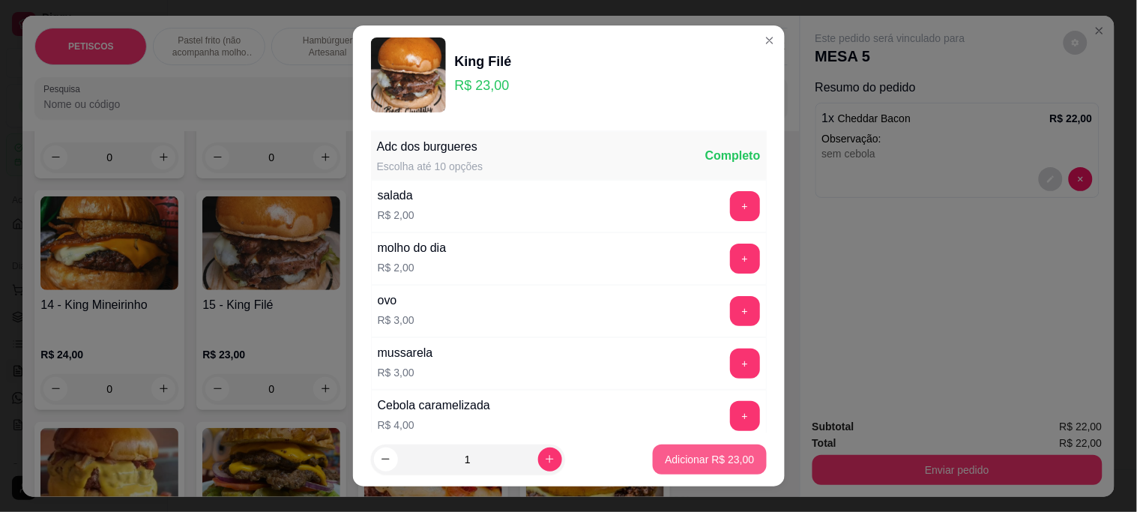
click at [702, 462] on p "Adicionar R$ 23,00" at bounding box center [709, 459] width 89 height 15
type input "1"
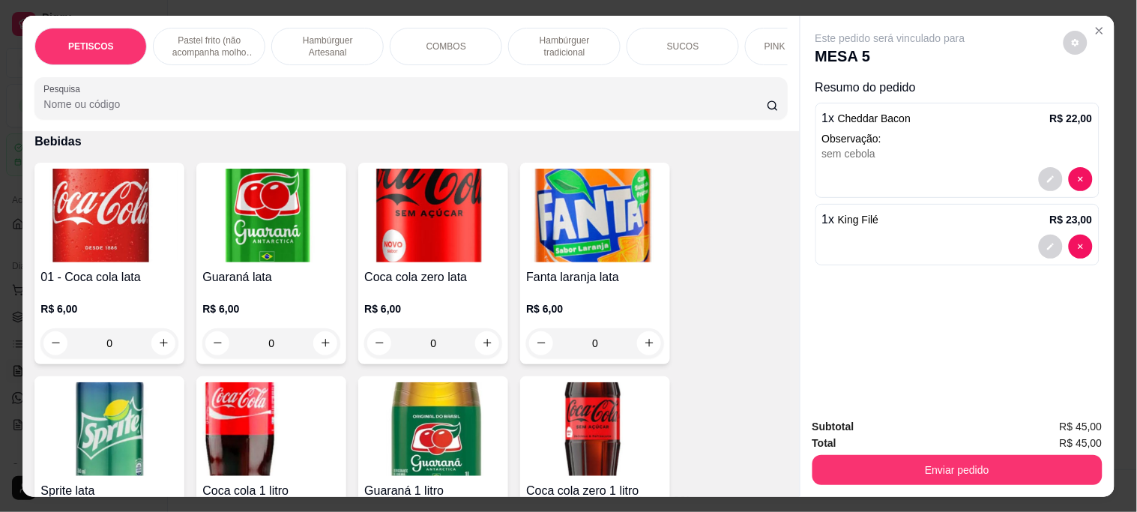
scroll to position [4162, 0]
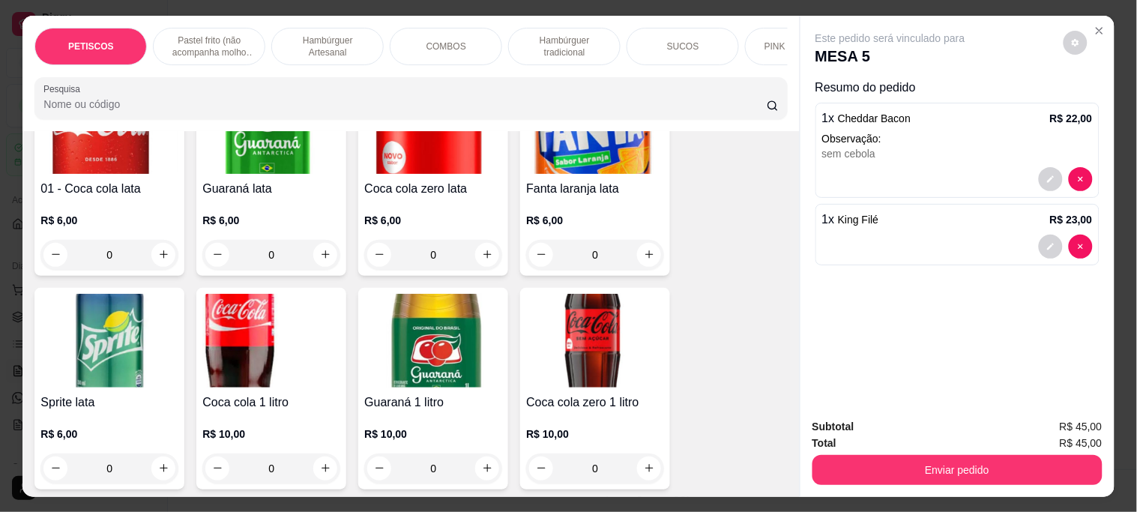
click at [590, 302] on img at bounding box center [595, 341] width 138 height 94
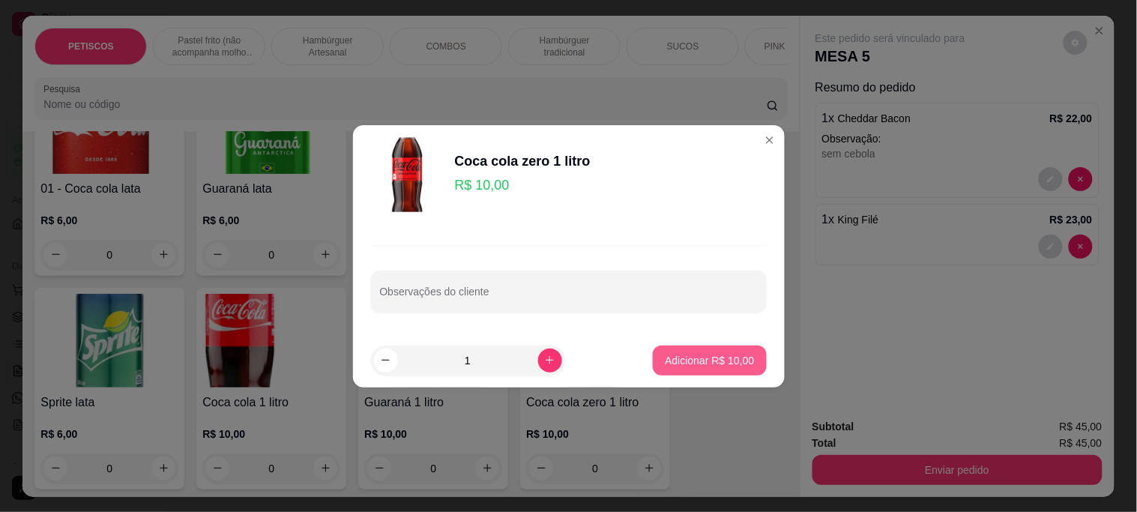
click at [710, 363] on p "Adicionar R$ 10,00" at bounding box center [709, 360] width 89 height 15
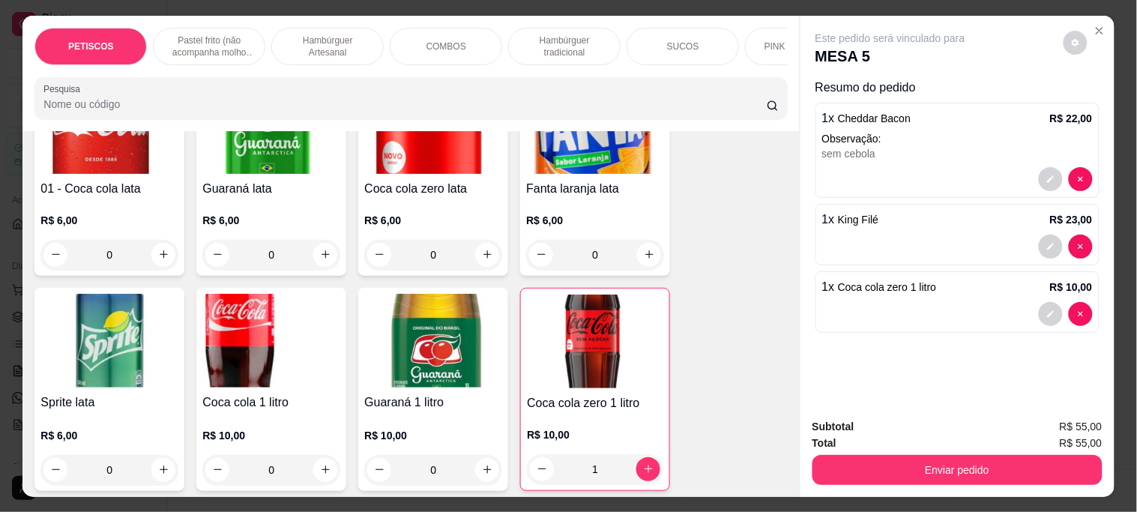
type input "1"
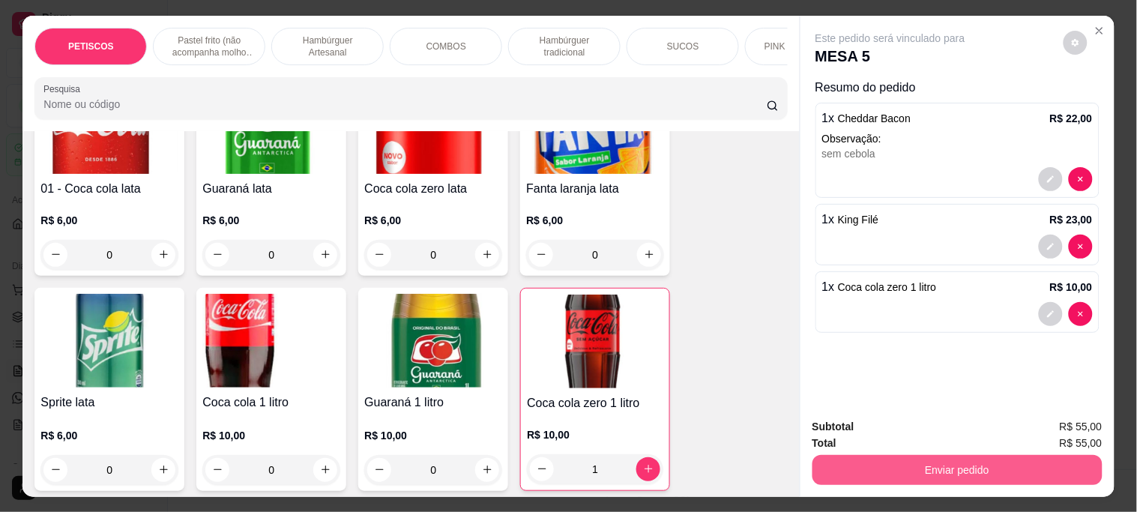
click at [874, 461] on button "Enviar pedido" at bounding box center [957, 470] width 290 height 30
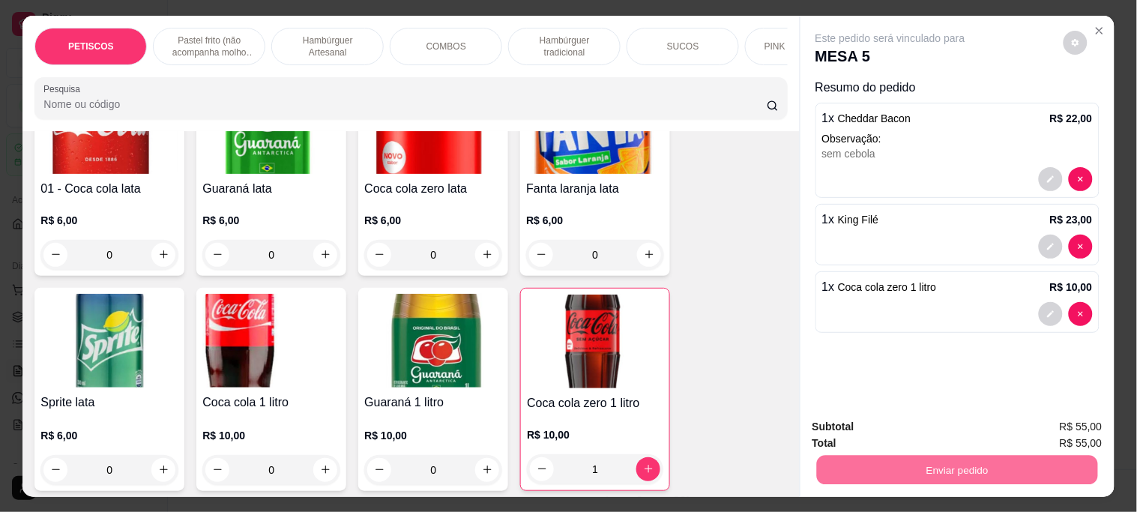
click at [923, 428] on button "Não registrar e enviar pedido" at bounding box center [907, 426] width 156 height 28
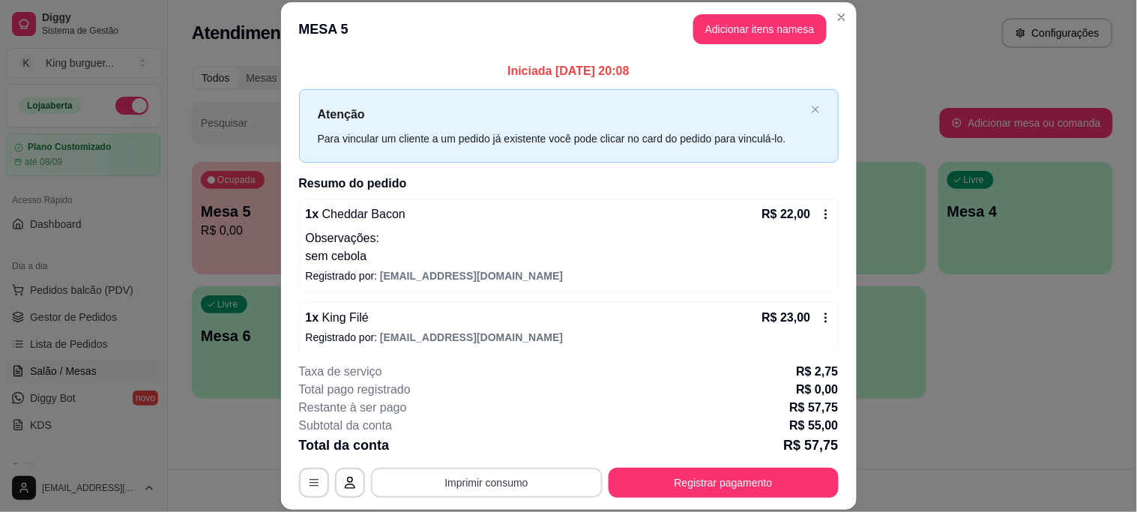
click at [537, 485] on button "Imprimir consumo" at bounding box center [487, 483] width 232 height 30
click at [505, 438] on button "IMPRESSORA" at bounding box center [485, 448] width 109 height 24
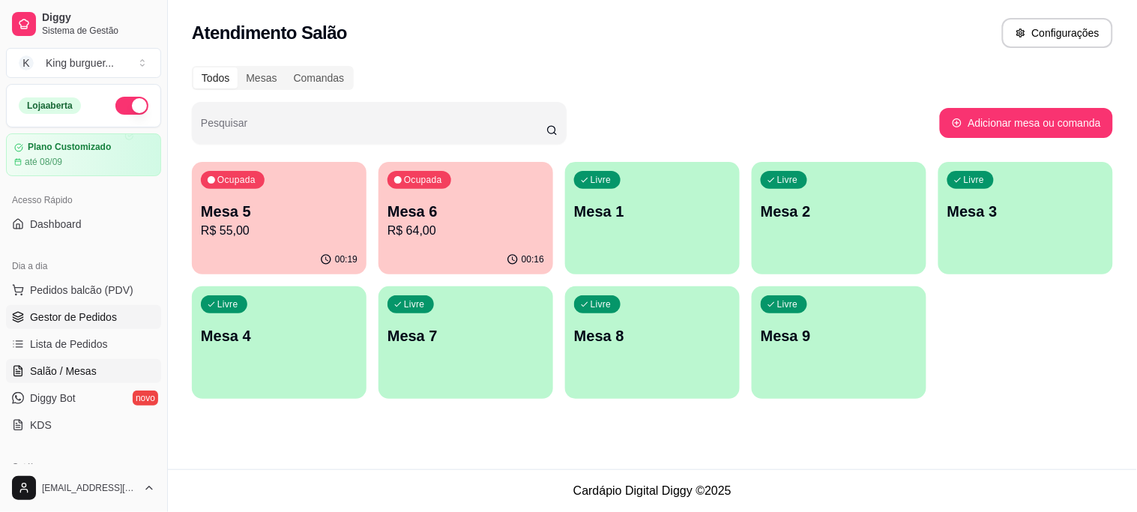
click at [91, 319] on span "Gestor de Pedidos" at bounding box center [73, 316] width 87 height 15
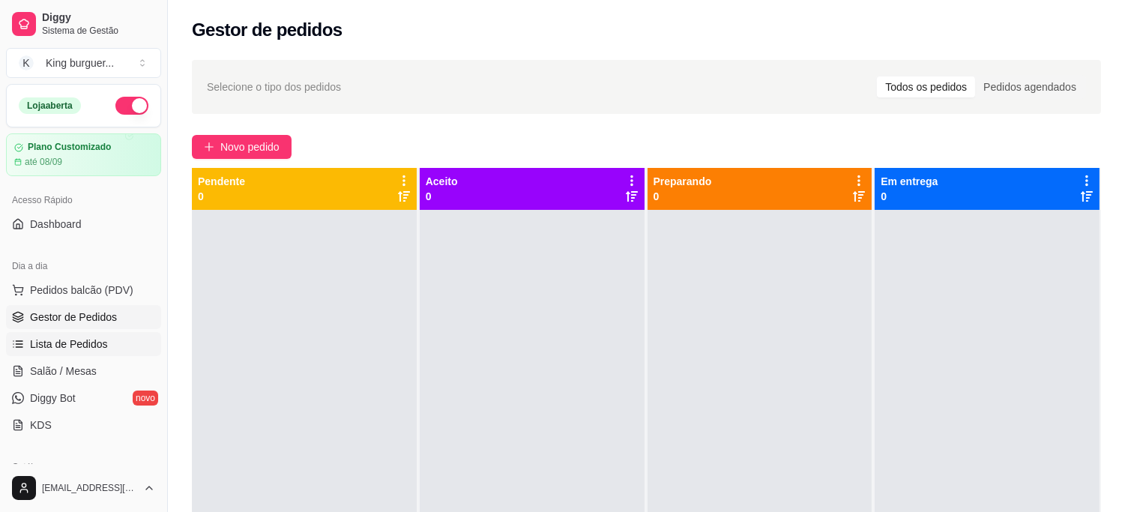
click at [94, 343] on span "Lista de Pedidos" at bounding box center [69, 343] width 78 height 15
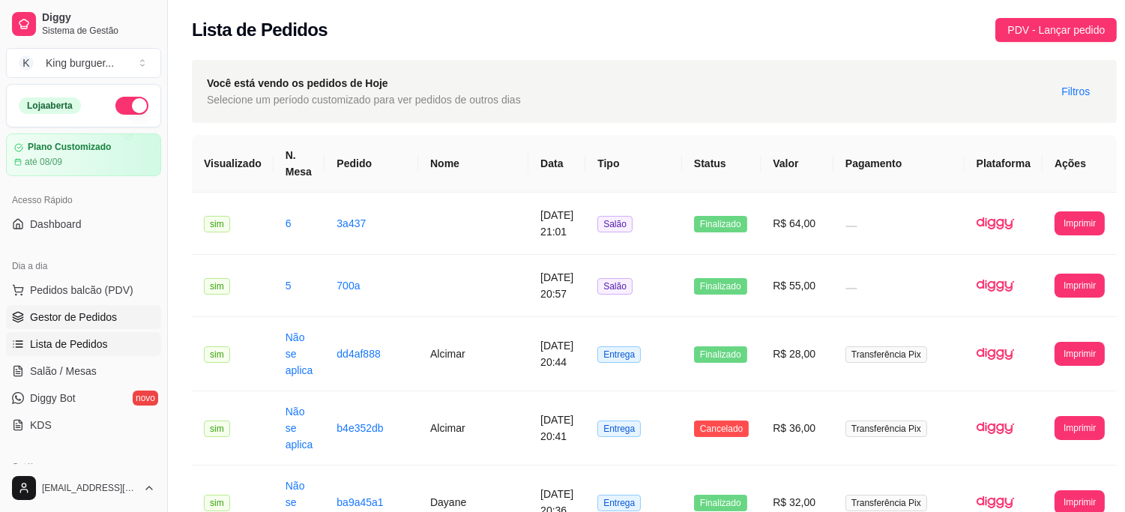
click at [101, 312] on span "Gestor de Pedidos" at bounding box center [73, 316] width 87 height 15
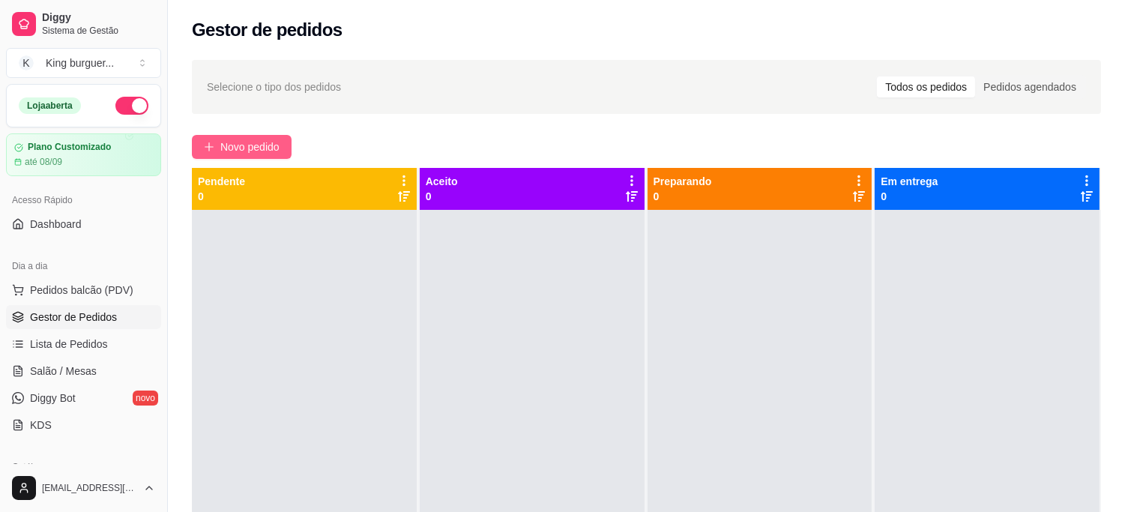
click at [252, 148] on span "Novo pedido" at bounding box center [249, 147] width 59 height 16
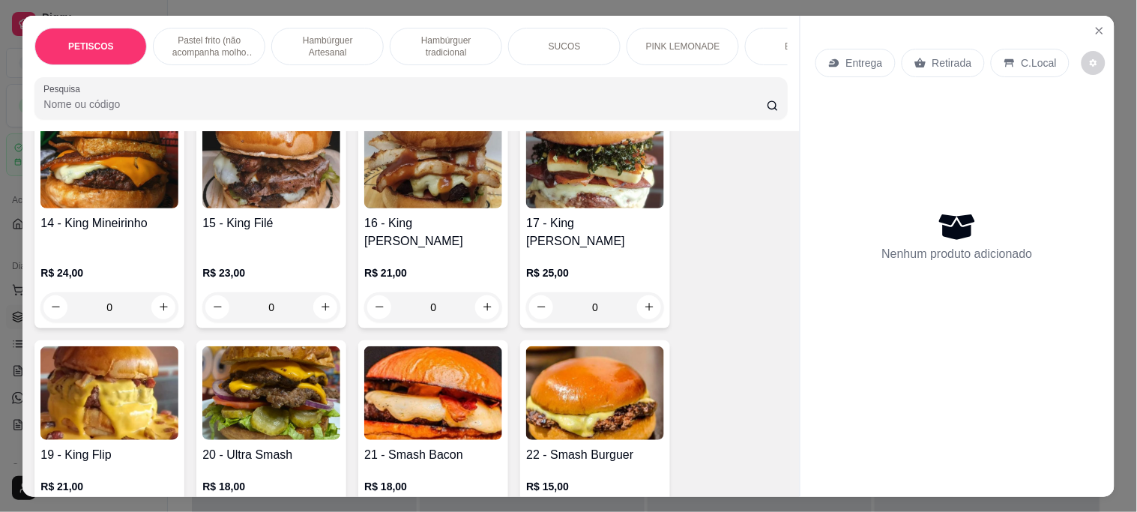
scroll to position [1499, 0]
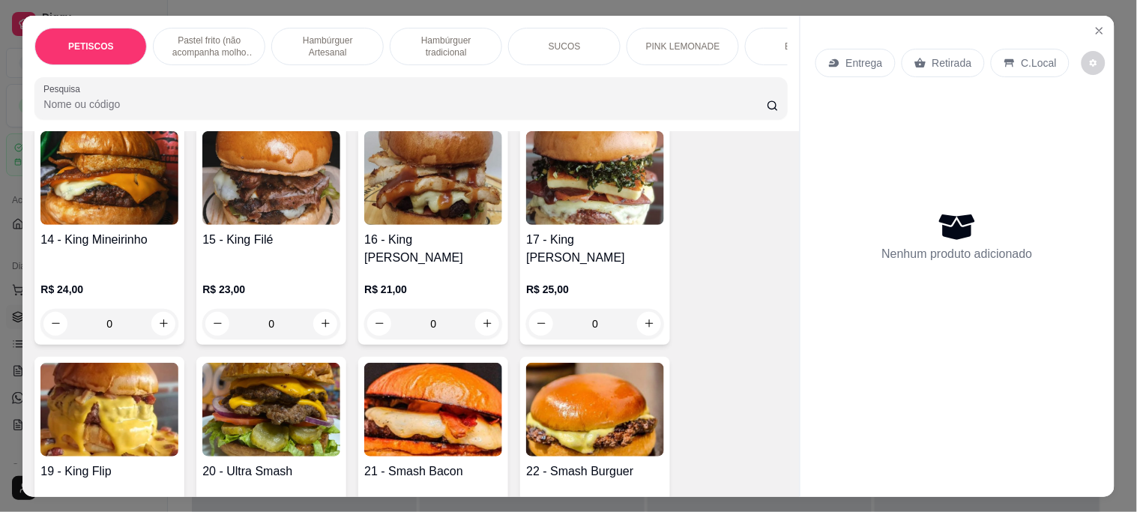
click at [85, 363] on img at bounding box center [109, 410] width 138 height 94
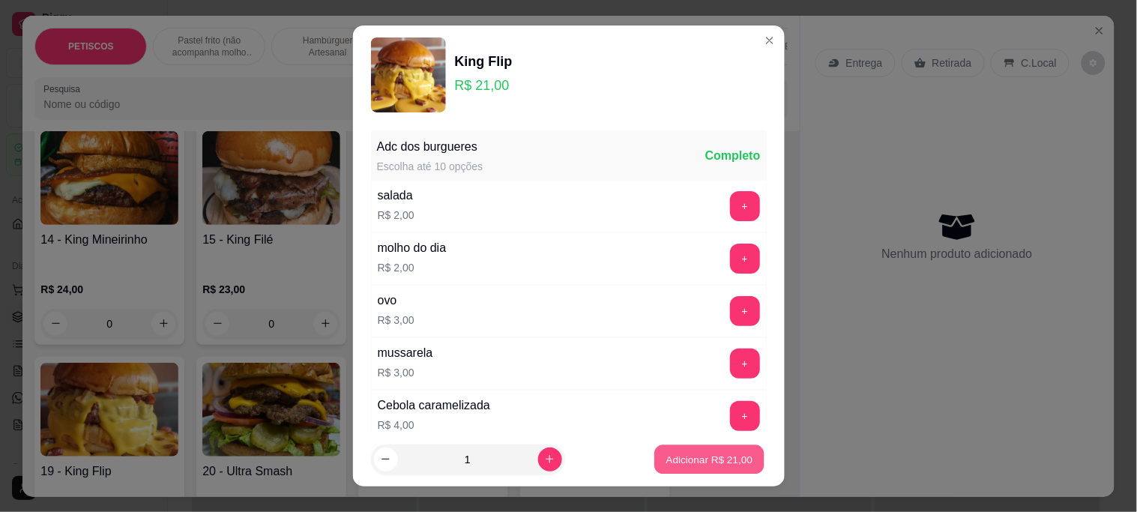
click at [666, 460] on p "Adicionar R$ 21,00" at bounding box center [709, 459] width 87 height 14
type input "1"
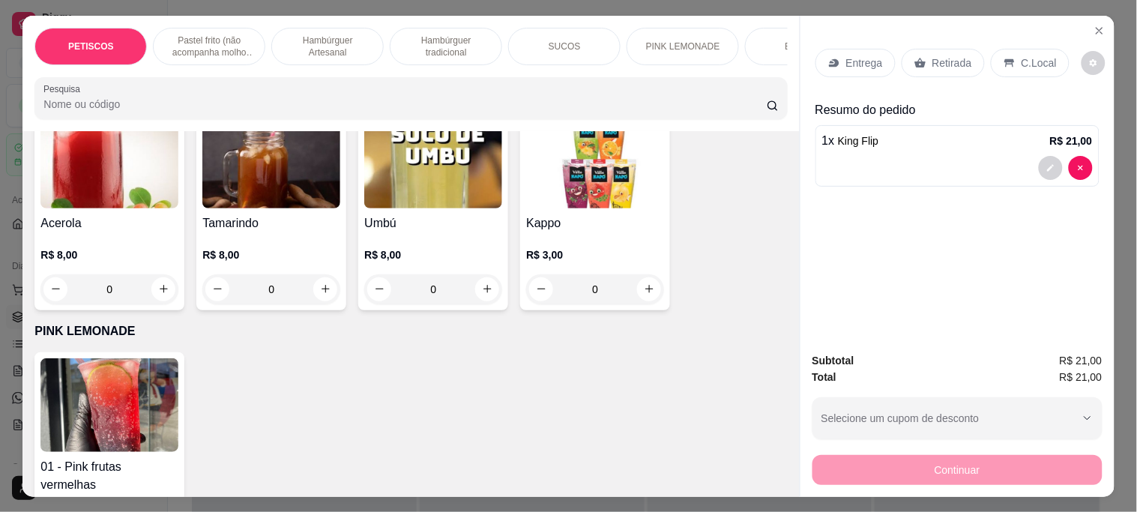
scroll to position [3164, 0]
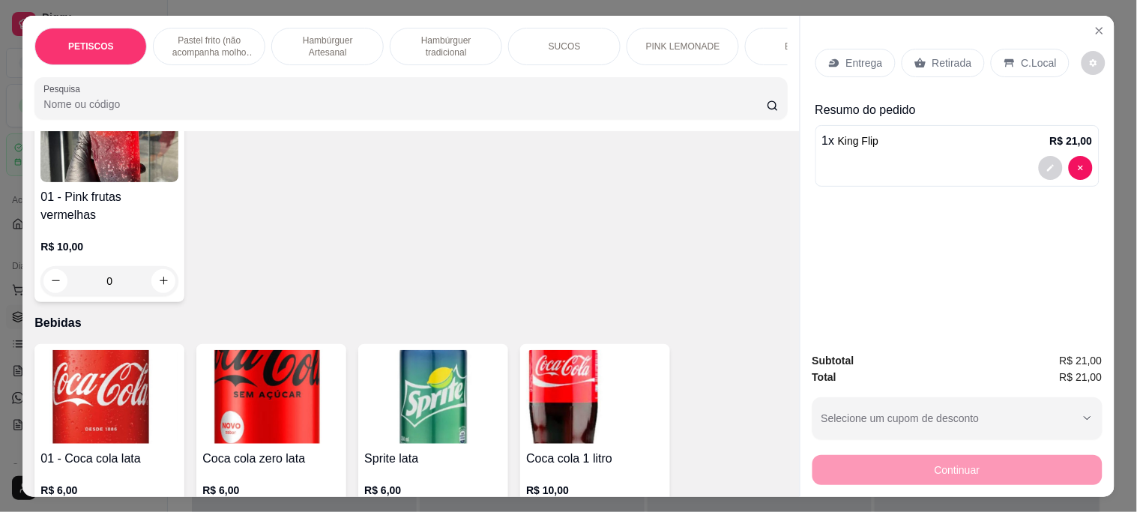
click at [279, 350] on img at bounding box center [271, 397] width 138 height 94
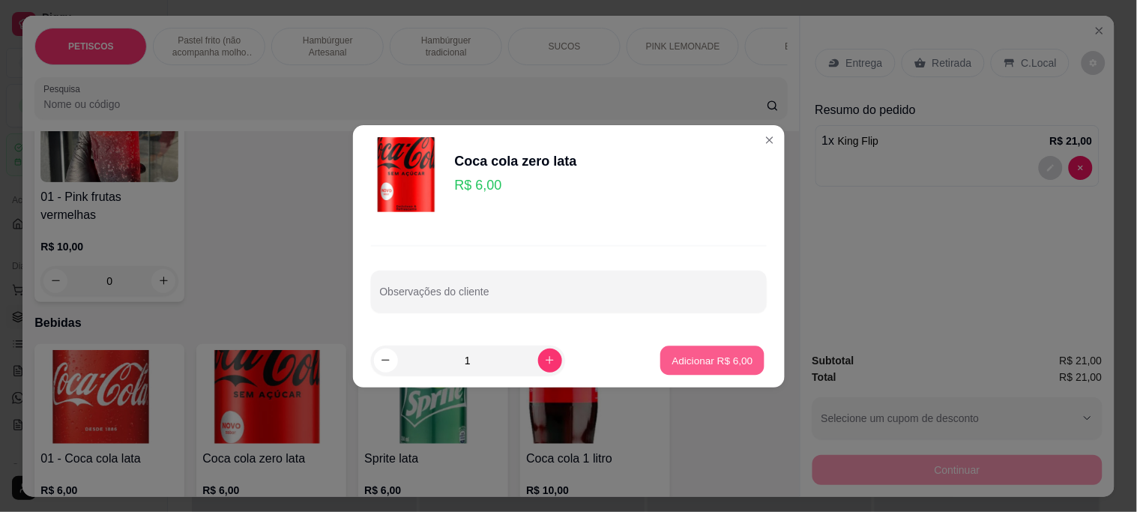
click at [685, 365] on p "Adicionar R$ 6,00" at bounding box center [712, 360] width 81 height 14
type input "1"
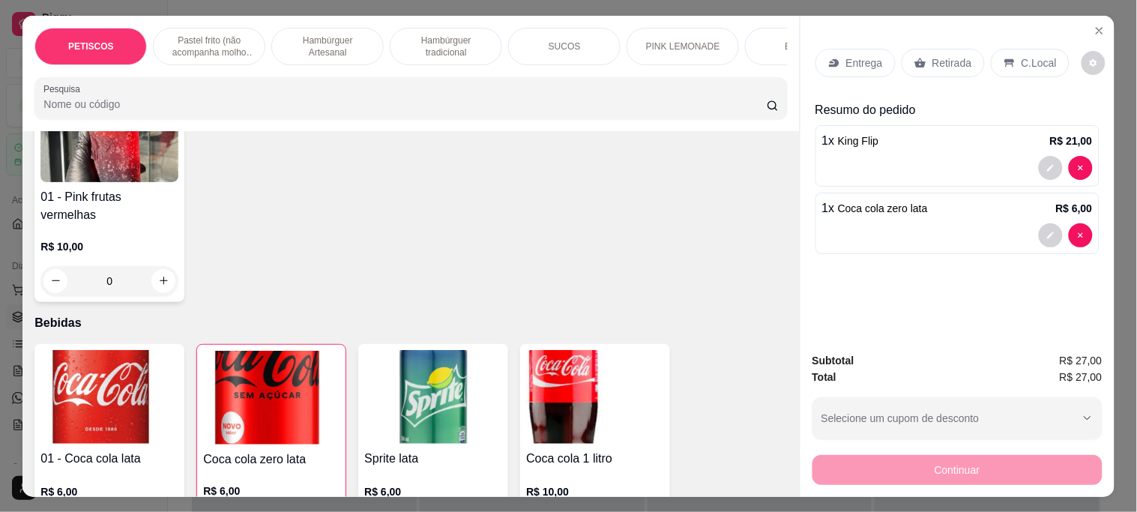
click at [870, 57] on p "Entrega" at bounding box center [864, 62] width 37 height 15
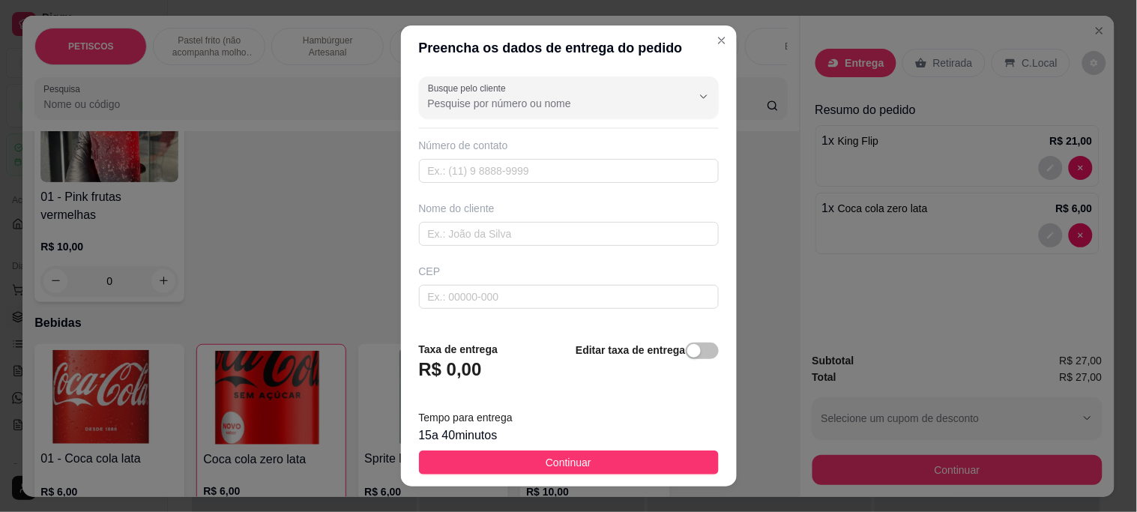
scroll to position [166, 0]
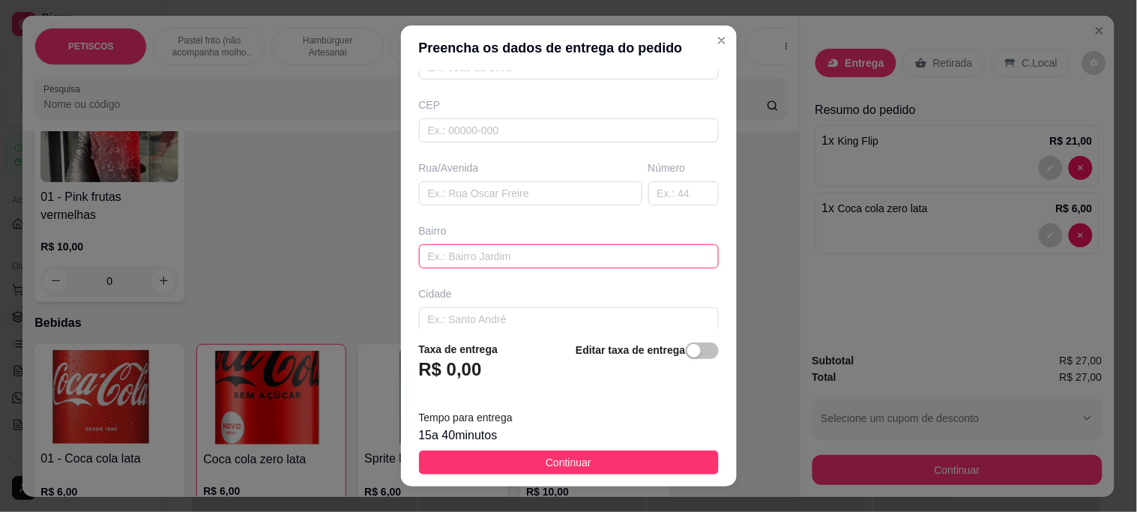
click at [533, 251] on input "text" at bounding box center [569, 256] width 300 height 24
type input "delegacia"
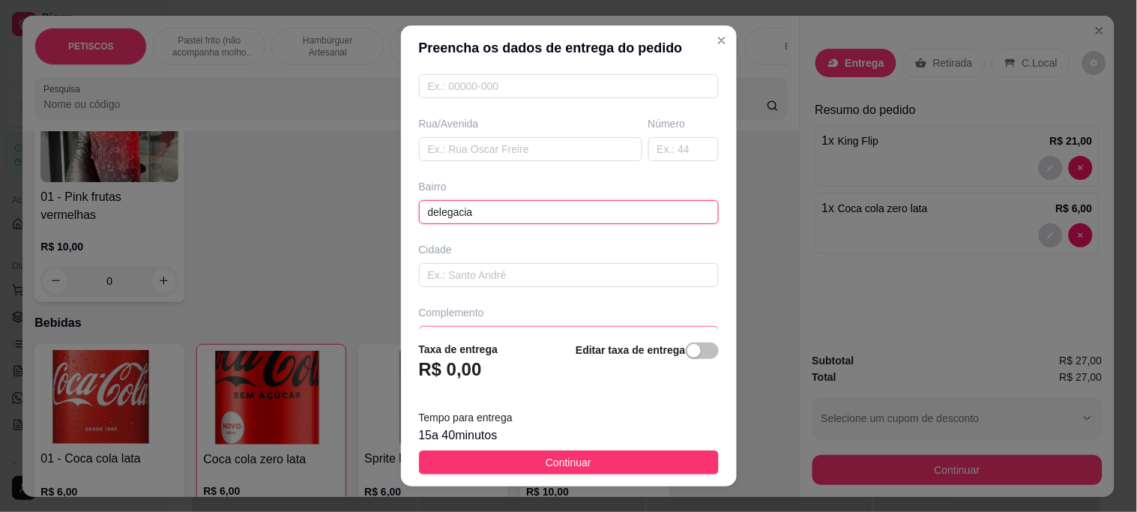
scroll to position [247, 0]
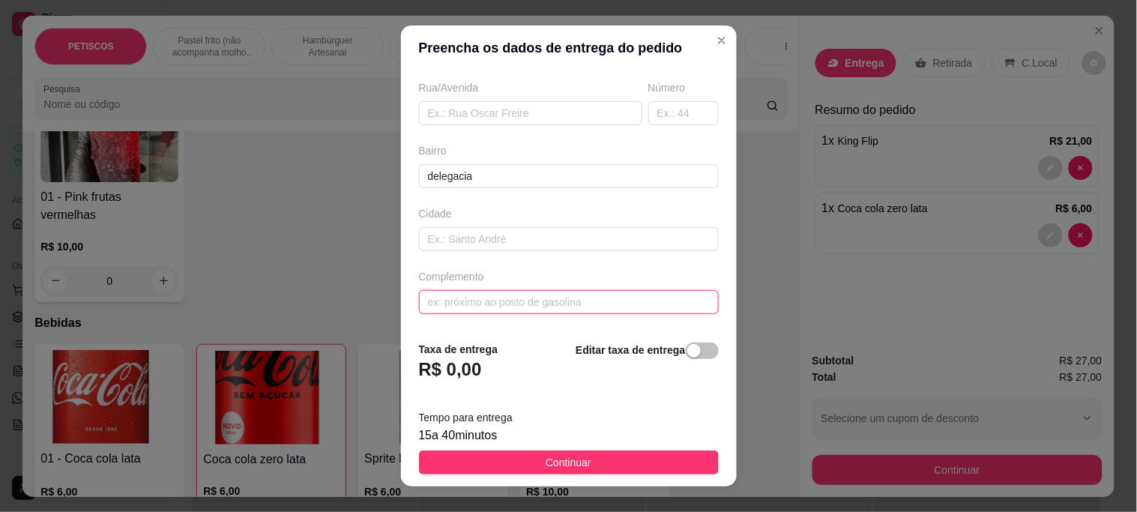
click at [459, 300] on input "text" at bounding box center [569, 302] width 300 height 24
paste input "Delegado [PERSON_NAME]"
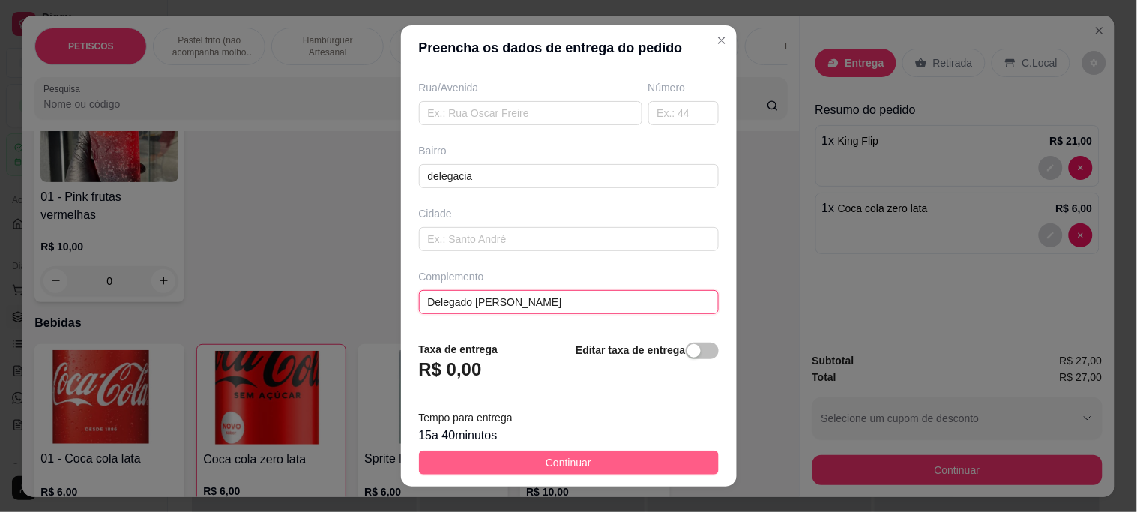
type input "Delegado [PERSON_NAME]"
click at [545, 465] on span "Continuar" at bounding box center [568, 462] width 46 height 16
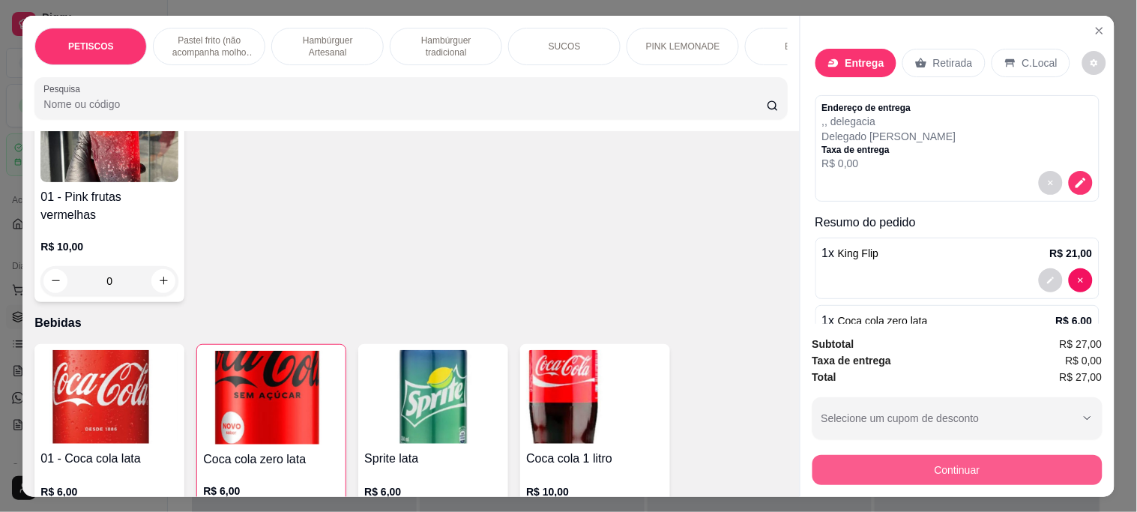
click at [902, 459] on button "Continuar" at bounding box center [957, 470] width 290 height 30
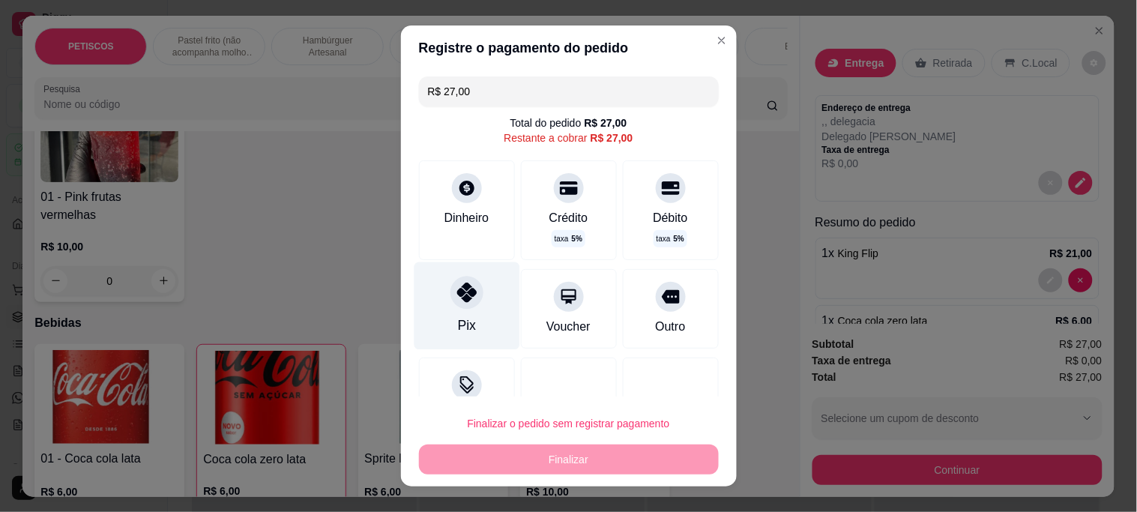
click at [462, 297] on icon at bounding box center [465, 291] width 19 height 19
type input "R$ 0,00"
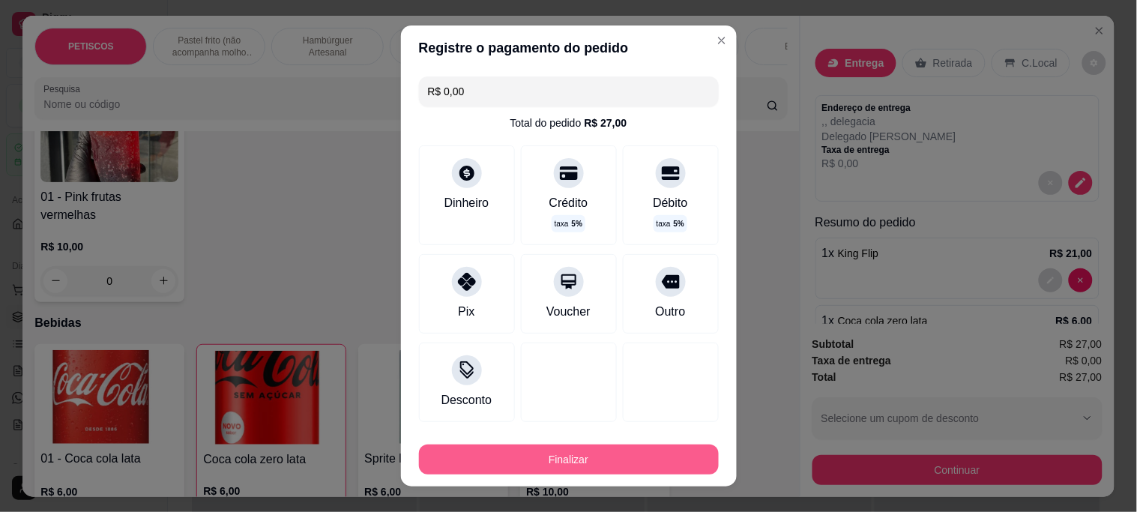
click at [555, 458] on button "Finalizar" at bounding box center [569, 459] width 300 height 30
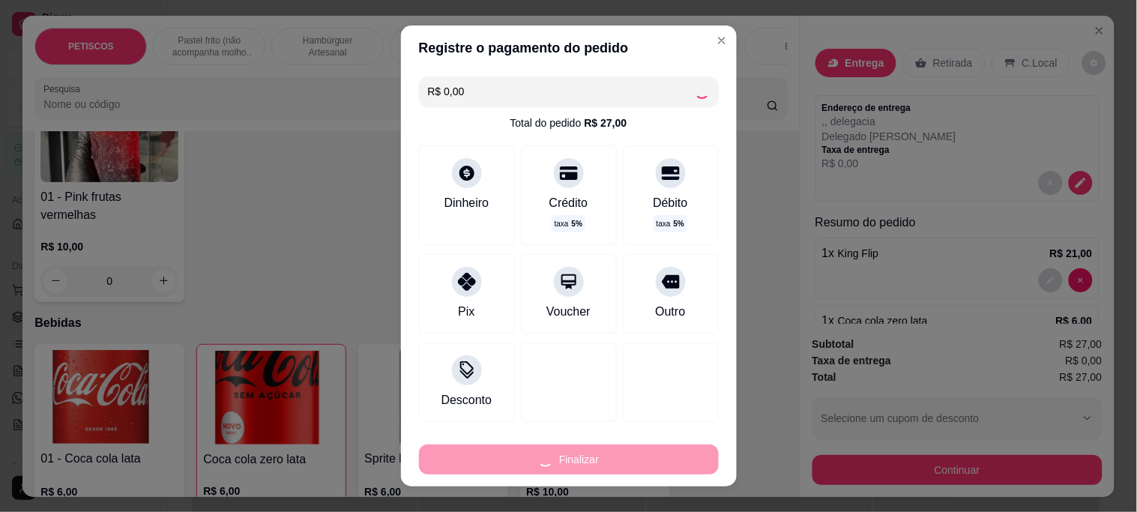
type input "0"
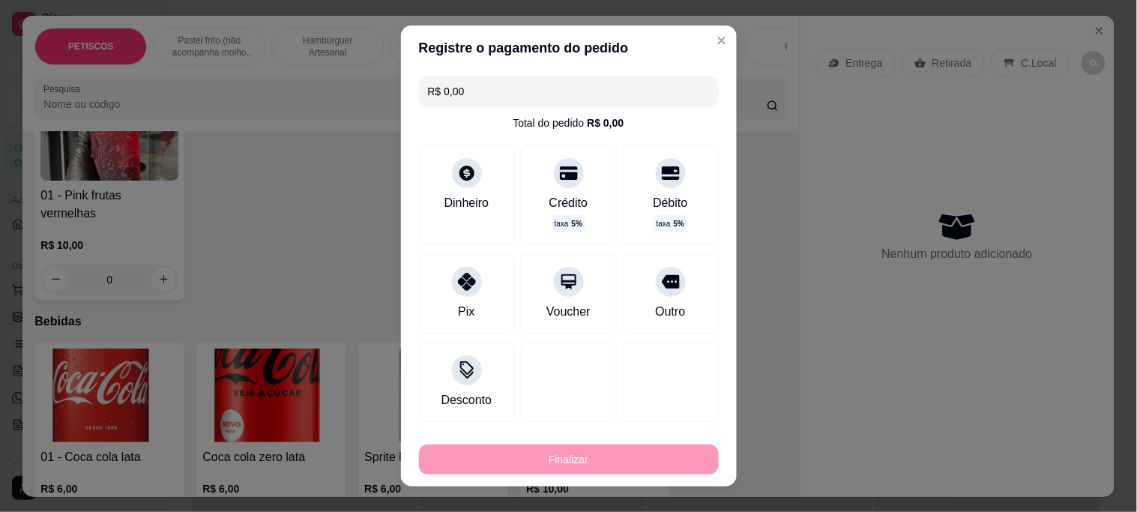
type input "-R$ 27,00"
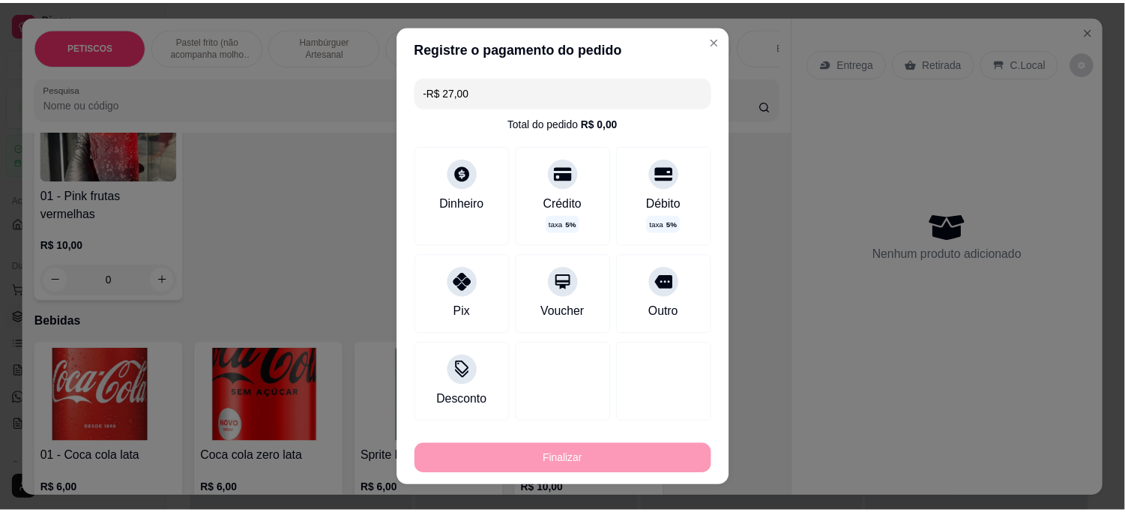
scroll to position [3162, 0]
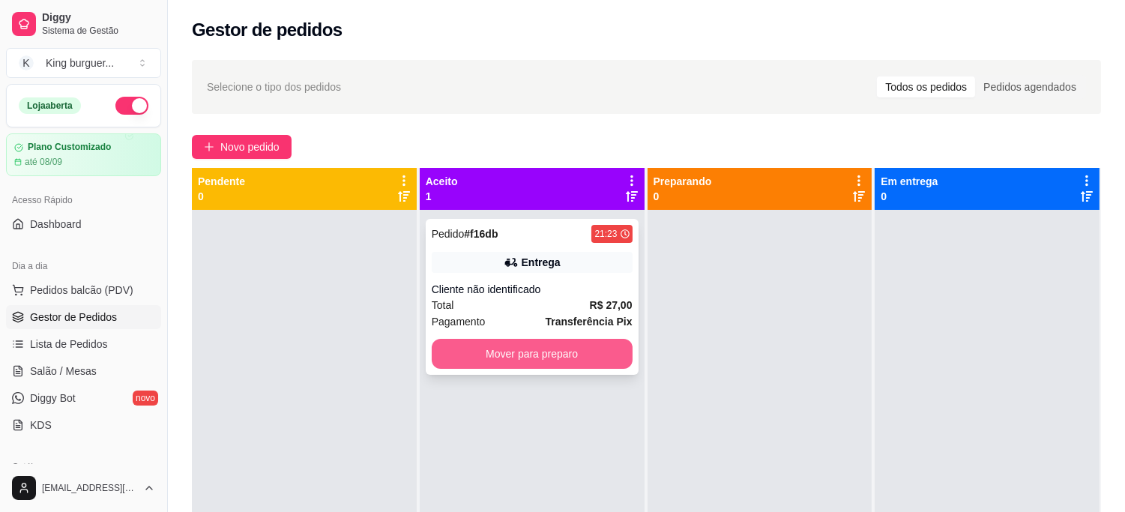
click at [590, 357] on button "Mover para preparo" at bounding box center [532, 354] width 201 height 30
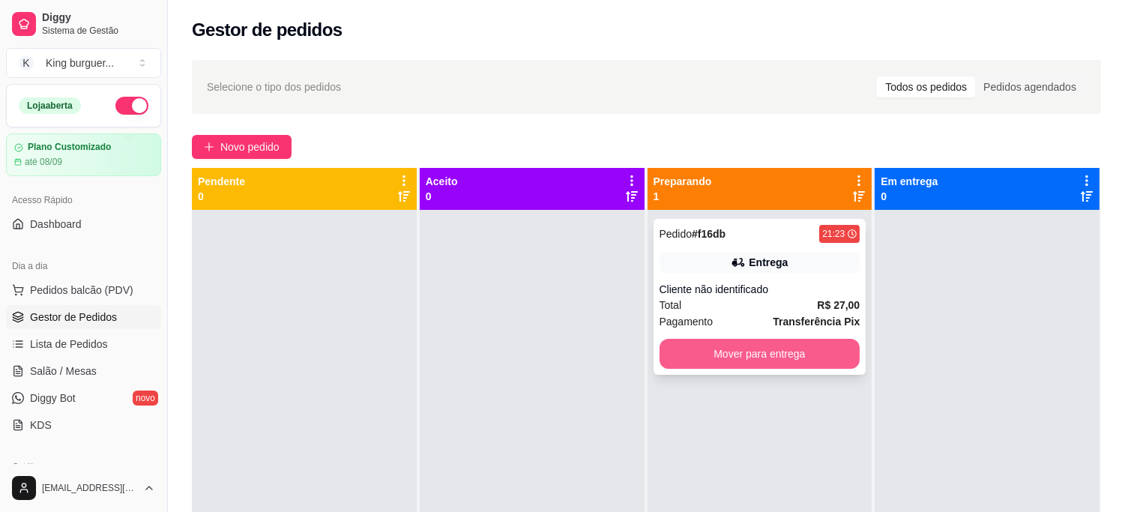
click at [752, 349] on button "Mover para entrega" at bounding box center [759, 354] width 201 height 30
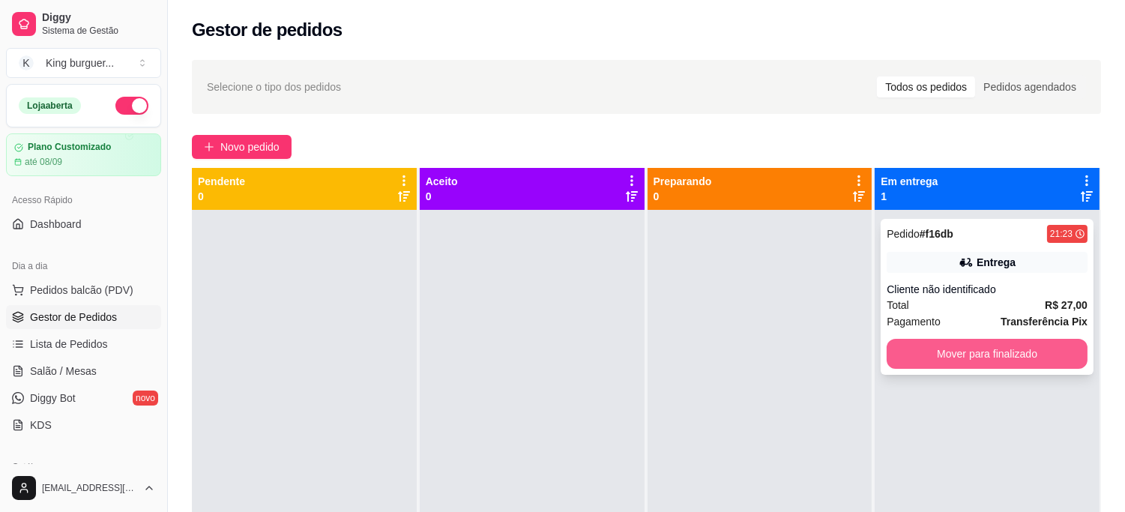
click at [938, 348] on button "Mover para finalizado" at bounding box center [986, 354] width 201 height 30
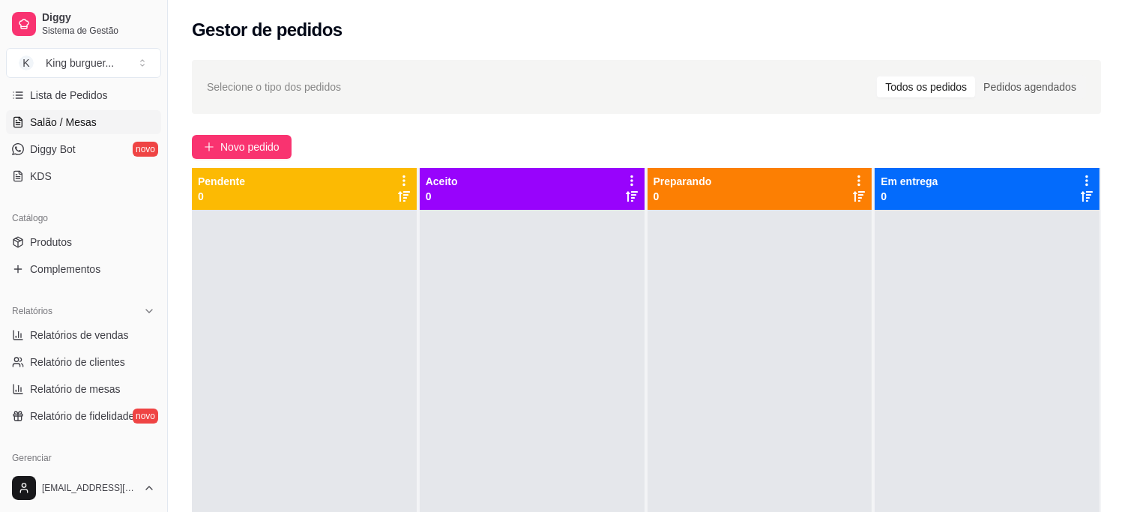
scroll to position [250, 0]
click at [103, 338] on span "Relatórios de vendas" at bounding box center [79, 334] width 99 height 15
select select "ALL"
select select "0"
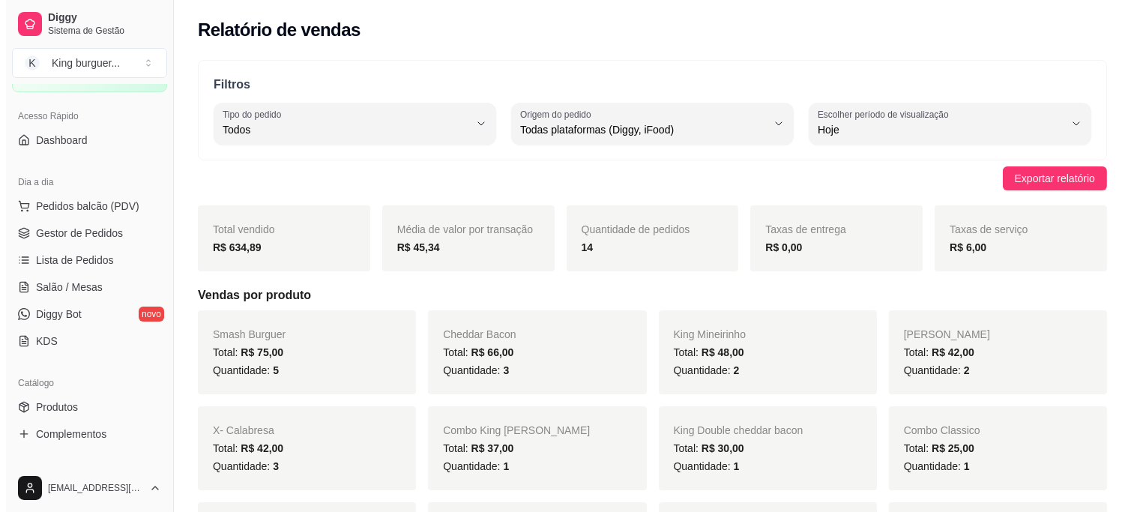
scroll to position [83, 0]
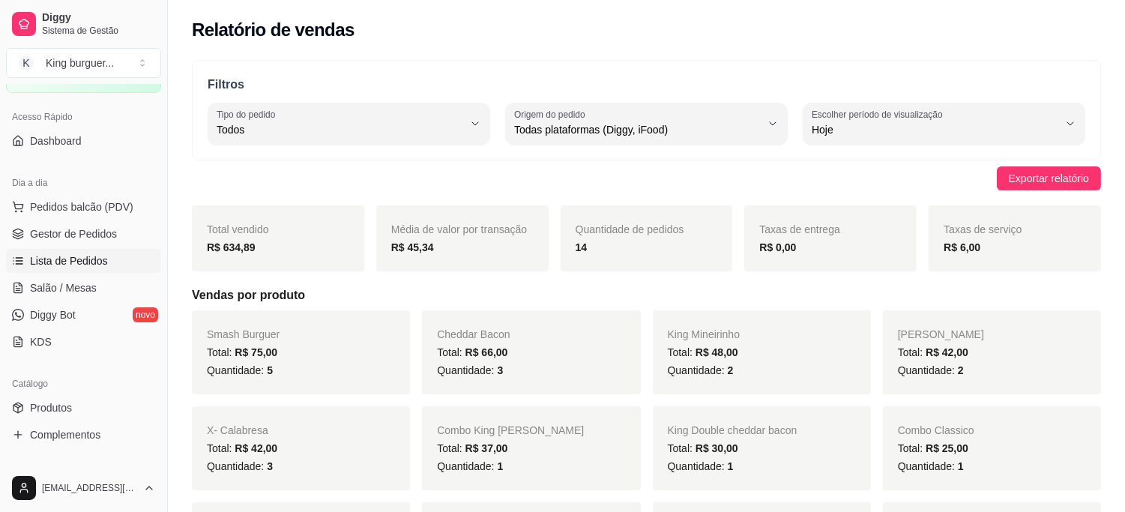
click at [94, 255] on span "Lista de Pedidos" at bounding box center [69, 260] width 78 height 15
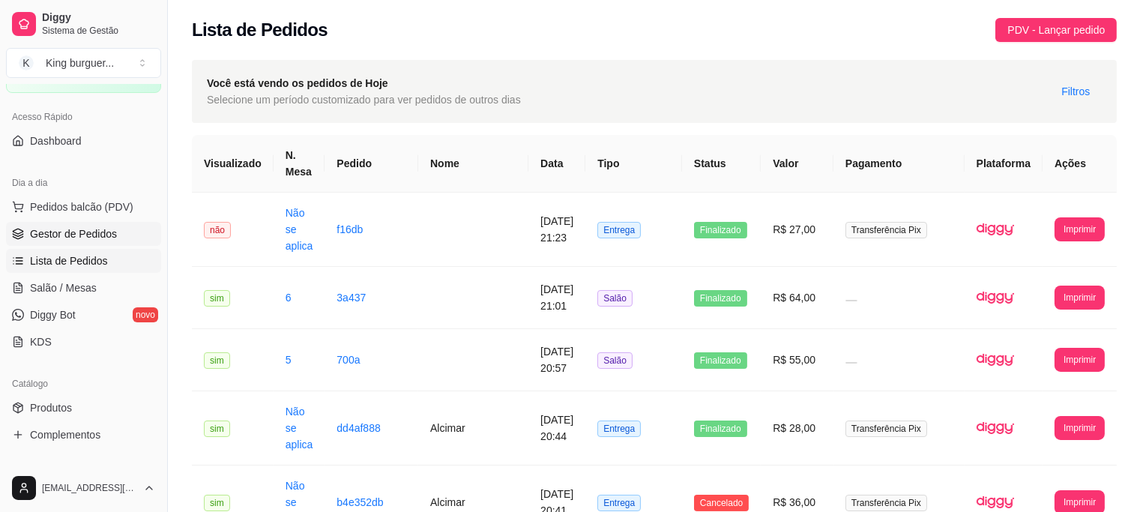
click at [102, 231] on span "Gestor de Pedidos" at bounding box center [73, 233] width 87 height 15
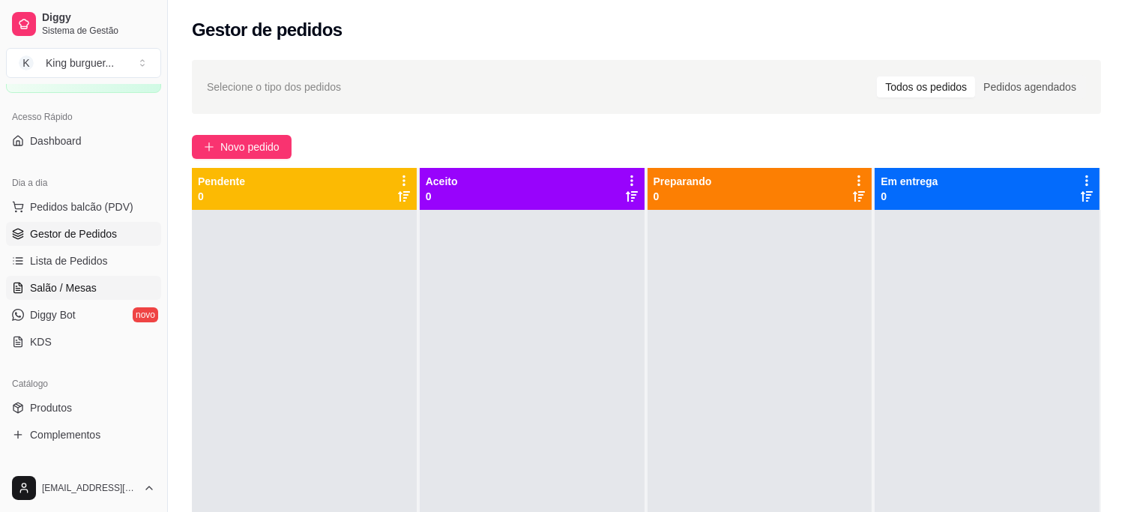
click at [86, 280] on span "Salão / Mesas" at bounding box center [63, 287] width 67 height 15
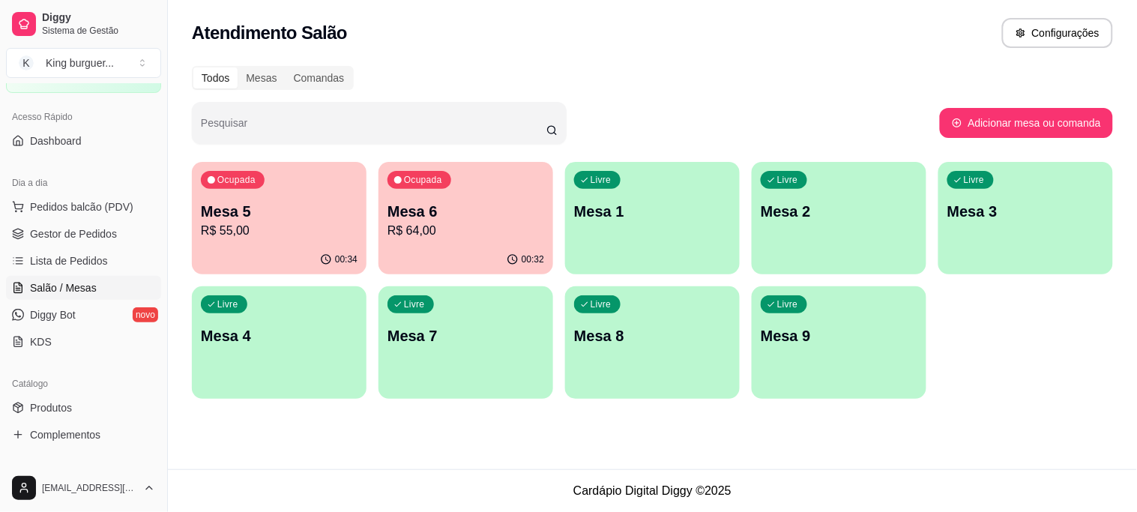
click at [297, 217] on p "Mesa 5" at bounding box center [279, 211] width 157 height 21
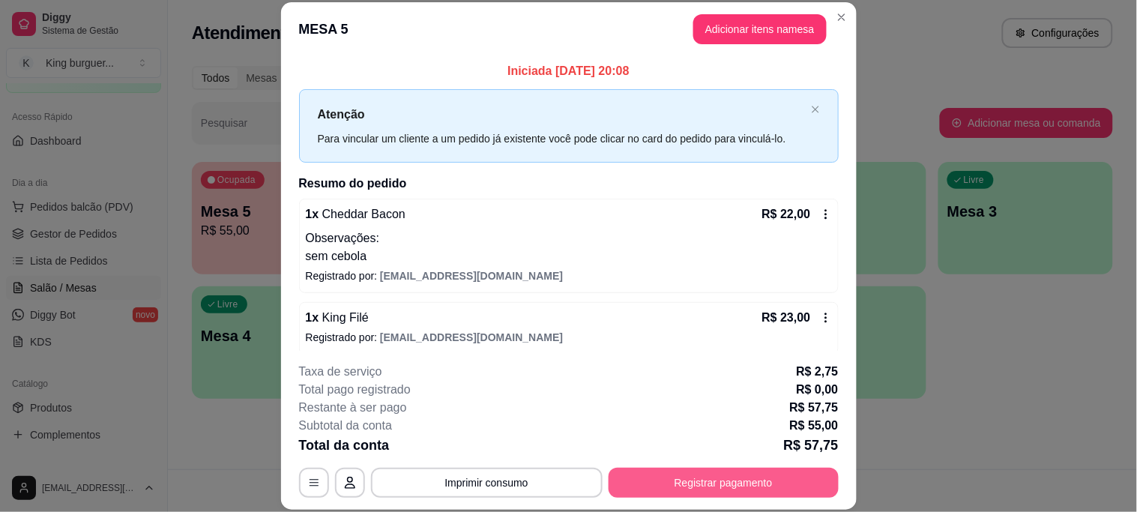
click at [725, 488] on button "Registrar pagamento" at bounding box center [723, 483] width 230 height 30
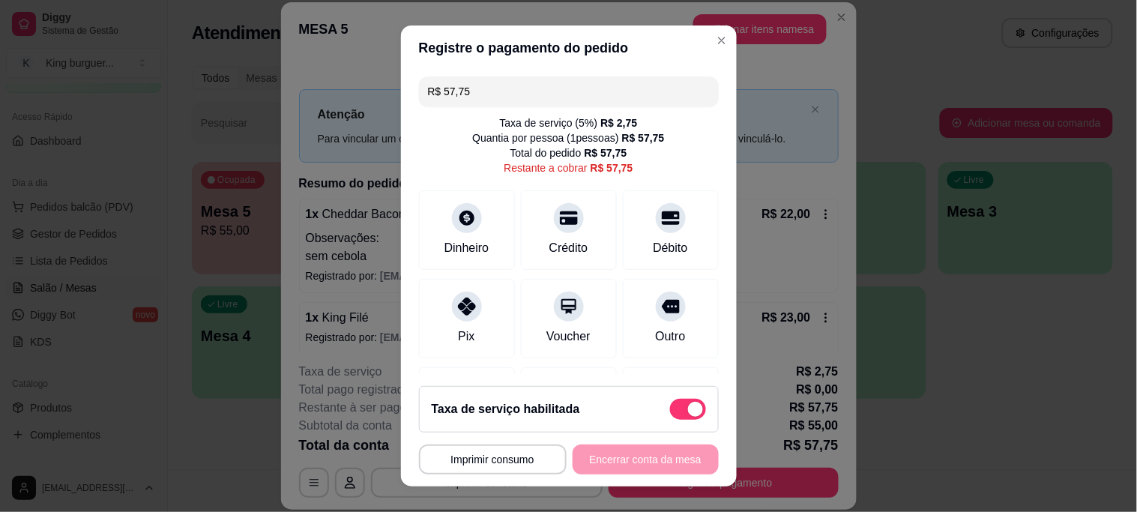
click at [670, 402] on span at bounding box center [688, 409] width 36 height 21
click at [669, 411] on input "checkbox" at bounding box center [674, 416] width 10 height 10
checkbox input "true"
type input "R$ 55,00"
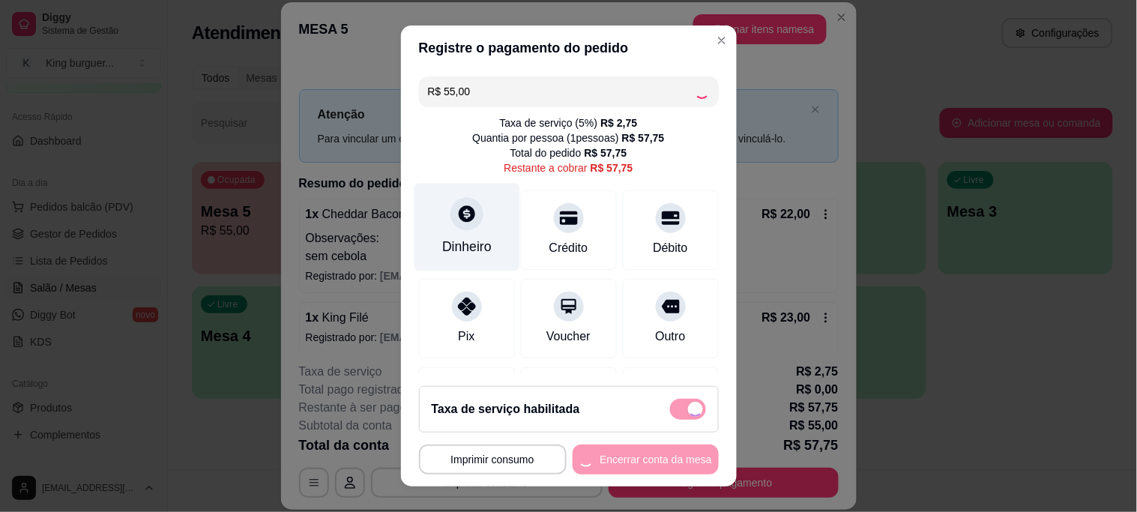
checkbox input "false"
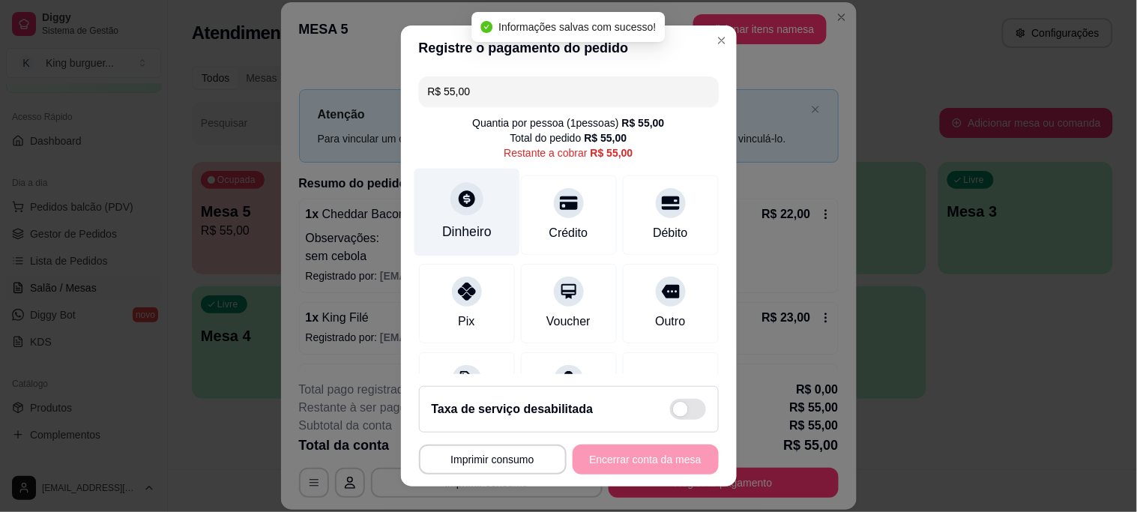
click at [443, 235] on div "Dinheiro" at bounding box center [466, 231] width 49 height 19
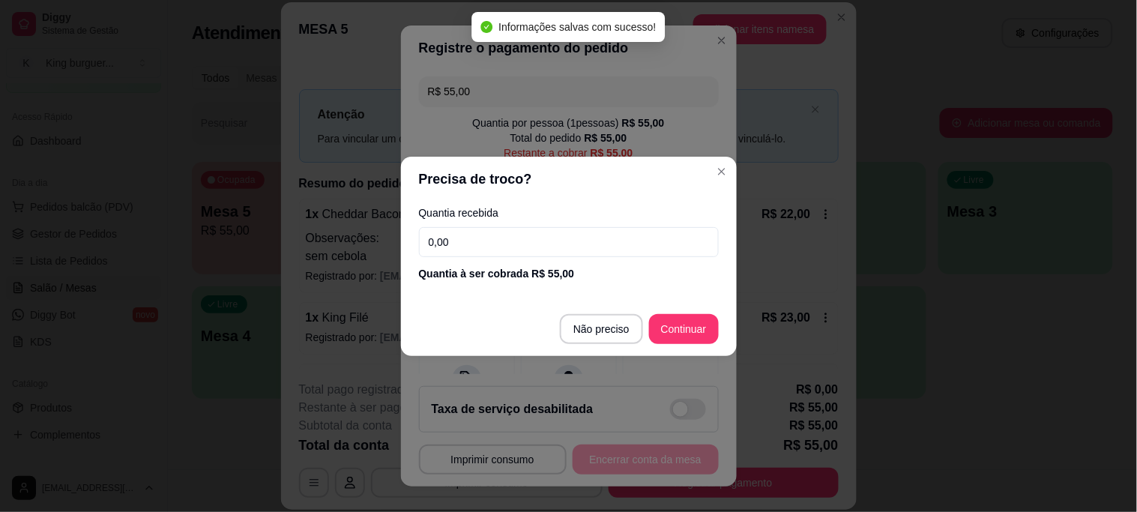
drag, startPoint x: 487, startPoint y: 235, endPoint x: 325, endPoint y: 186, distance: 169.2
click at [345, 196] on div "Precisa de troco? Quantia recebida 0,00 Quantia à ser cobrada R$ 55,00 Não prec…" at bounding box center [568, 256] width 1137 height 512
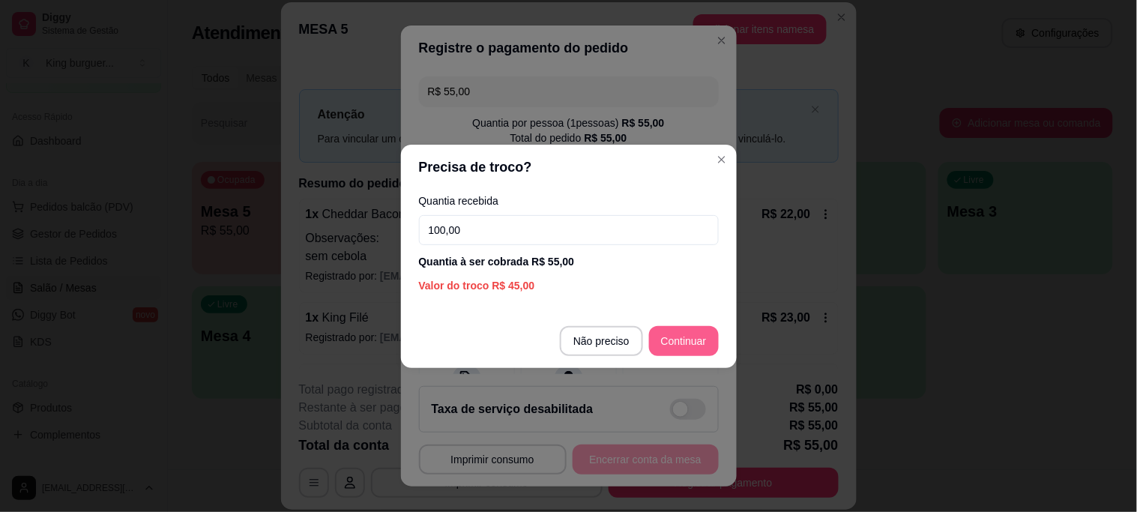
type input "100,00"
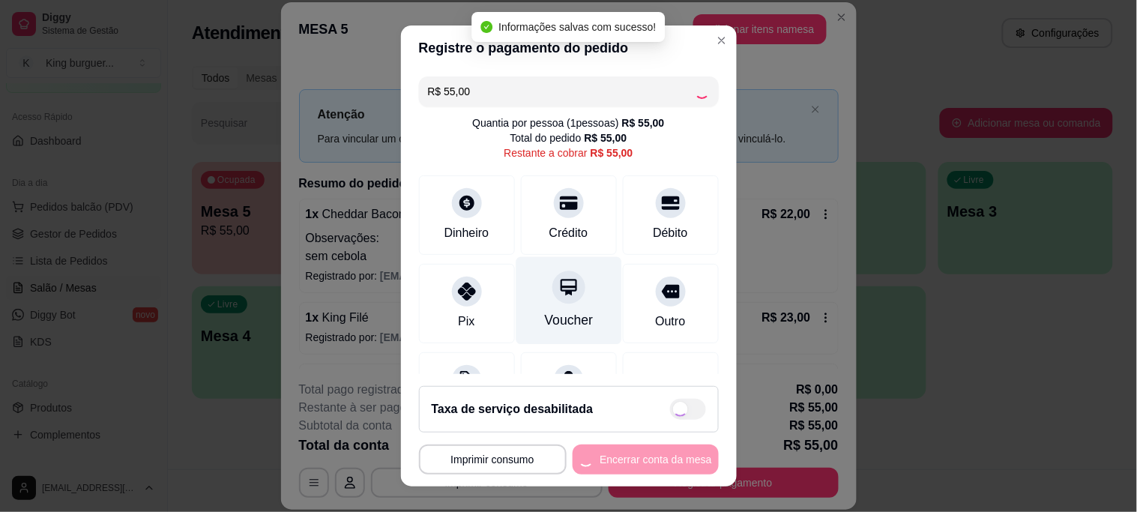
type input "R$ 0,00"
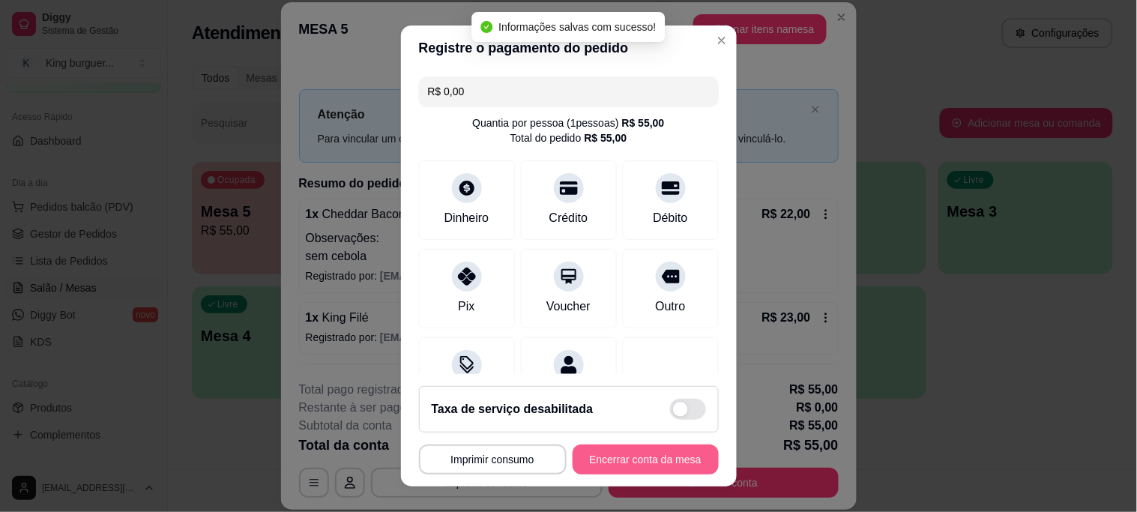
click at [602, 452] on button "Encerrar conta da mesa" at bounding box center [645, 459] width 146 height 30
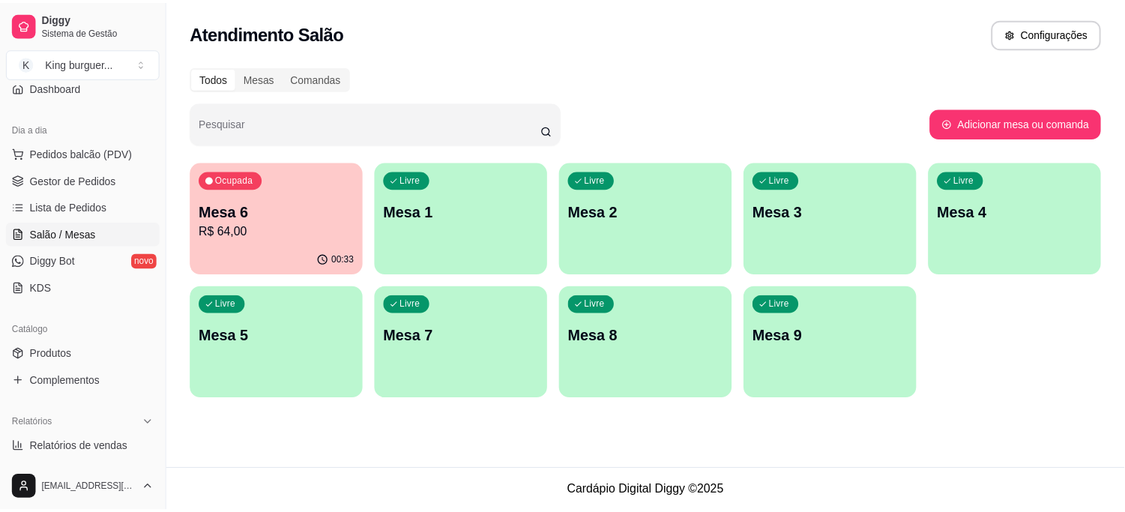
scroll to position [166, 0]
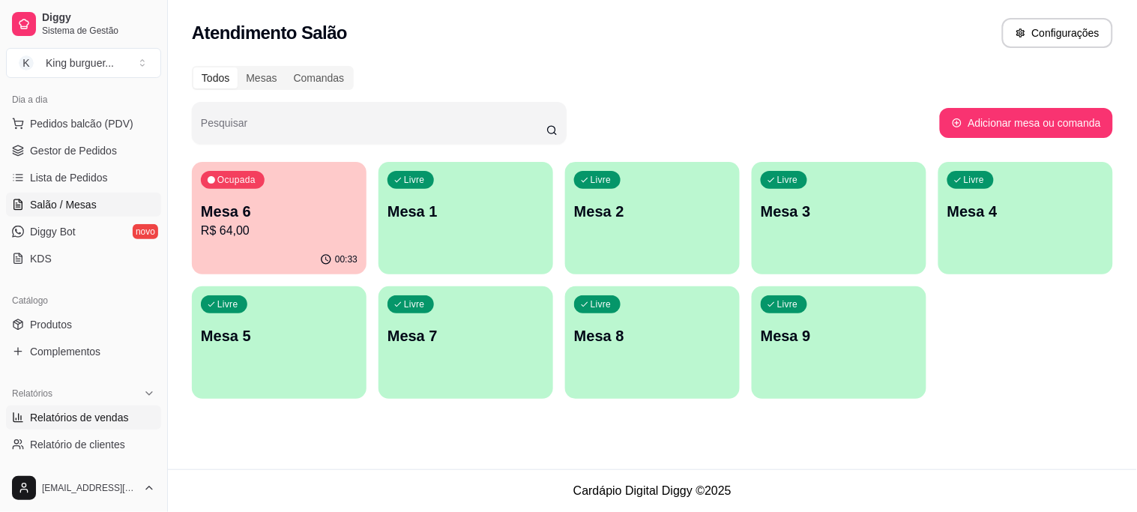
click at [84, 411] on span "Relatórios de vendas" at bounding box center [79, 417] width 99 height 15
select select "ALL"
select select "0"
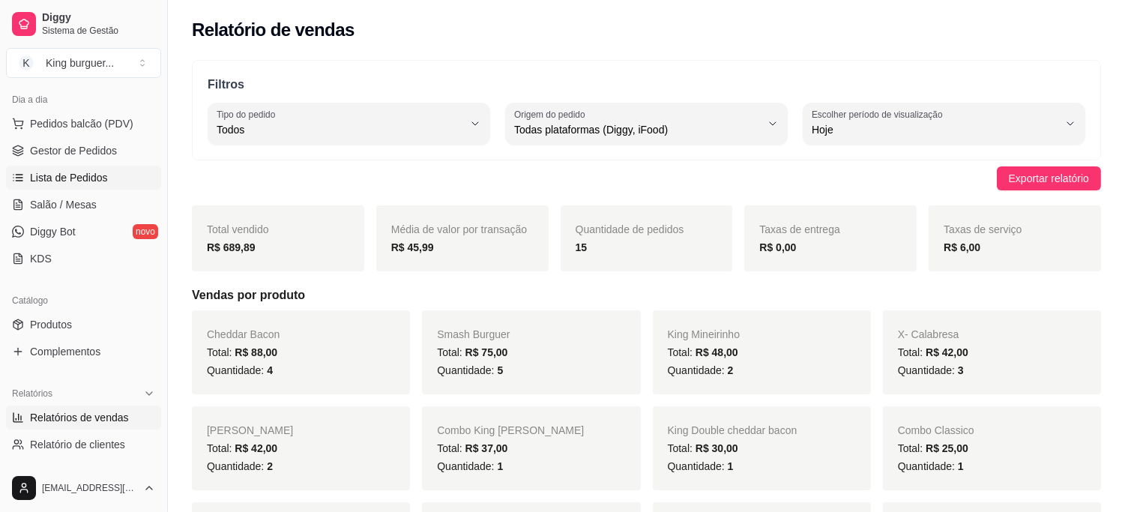
click at [61, 181] on span "Lista de Pedidos" at bounding box center [69, 177] width 78 height 15
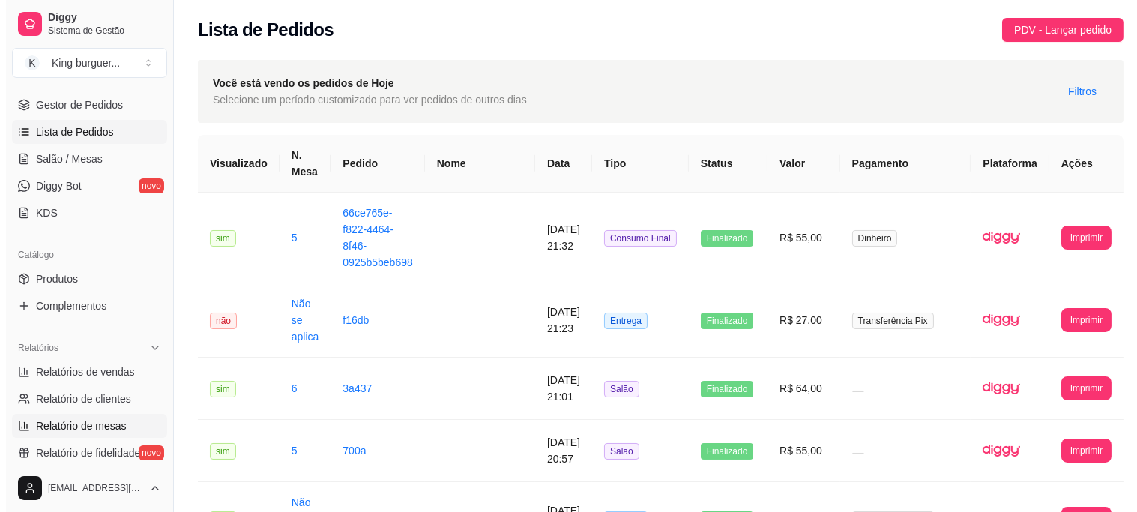
scroll to position [250, 0]
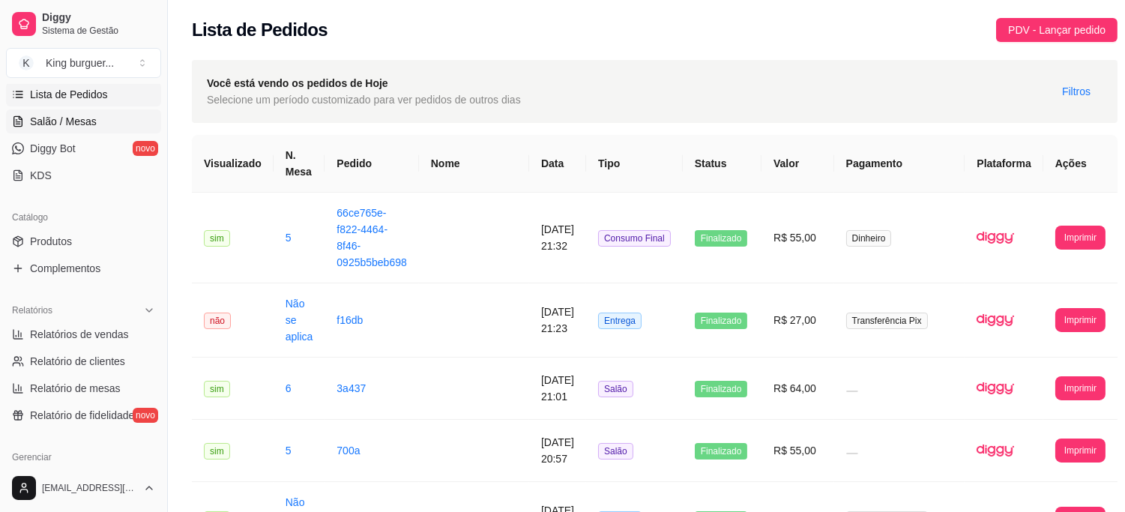
click at [90, 121] on span "Salão / Mesas" at bounding box center [63, 121] width 67 height 15
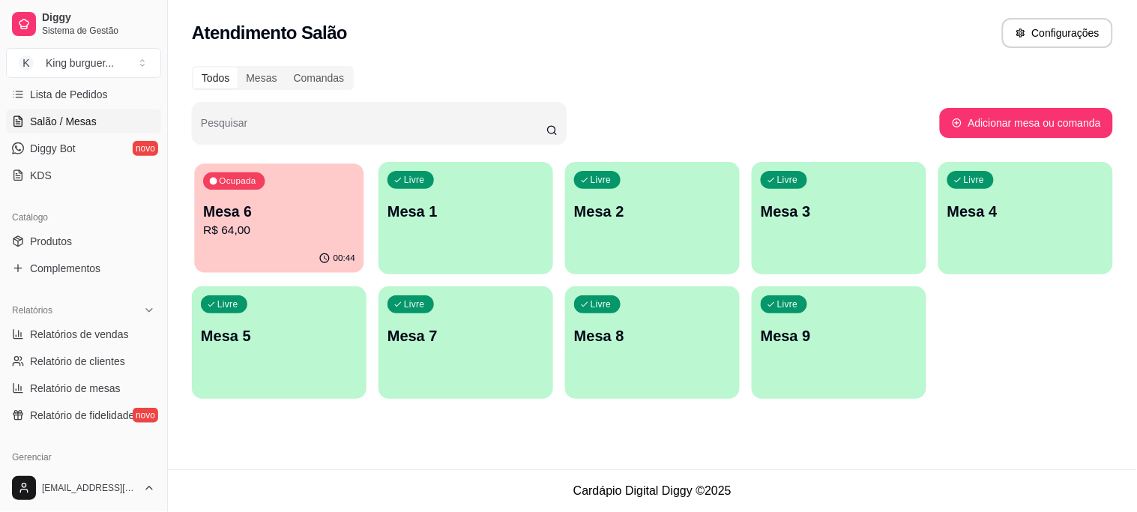
click at [309, 205] on p "Mesa 6" at bounding box center [279, 212] width 152 height 20
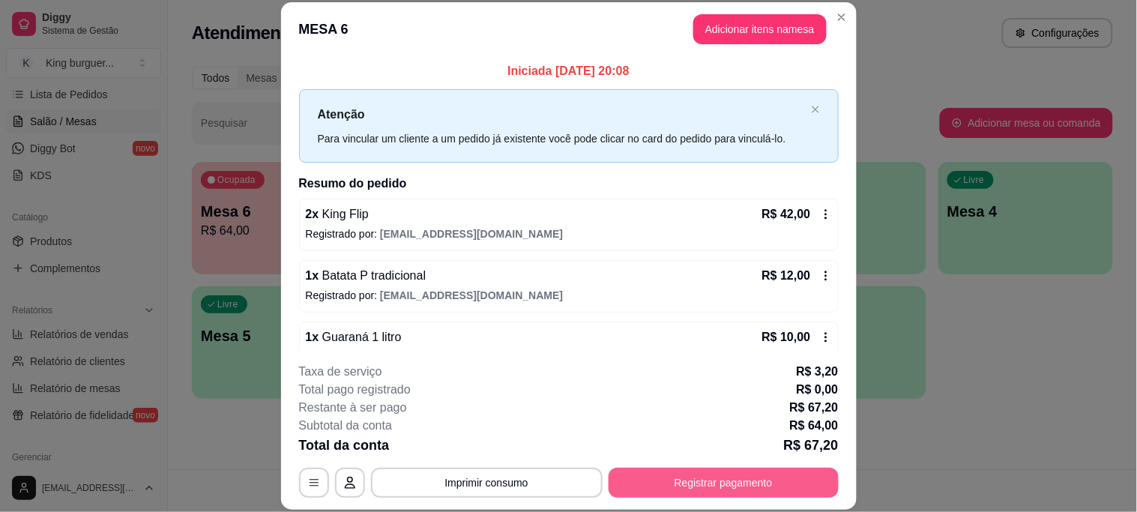
click at [707, 483] on button "Registrar pagamento" at bounding box center [723, 483] width 230 height 30
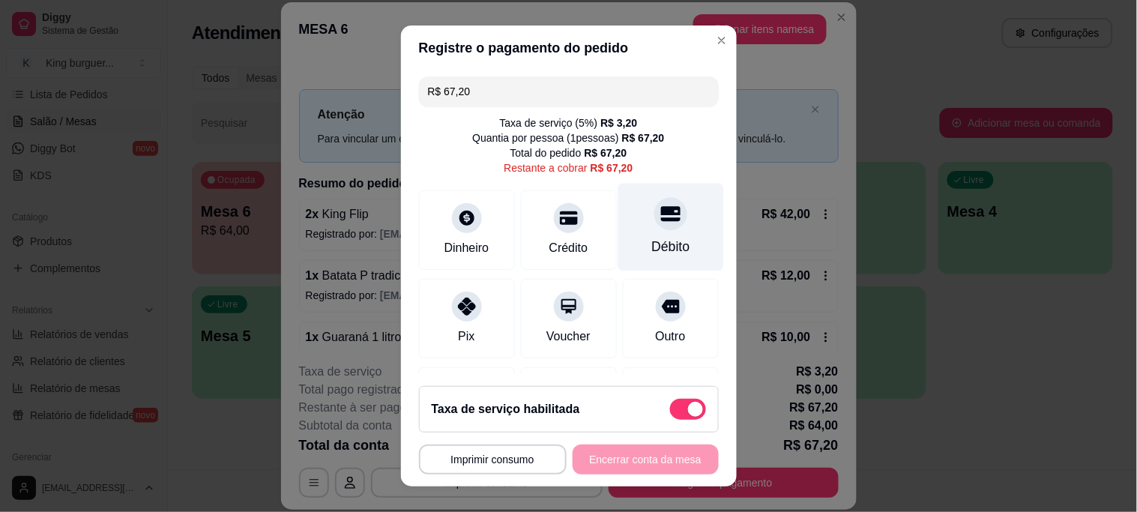
click at [660, 222] on icon at bounding box center [669, 213] width 19 height 19
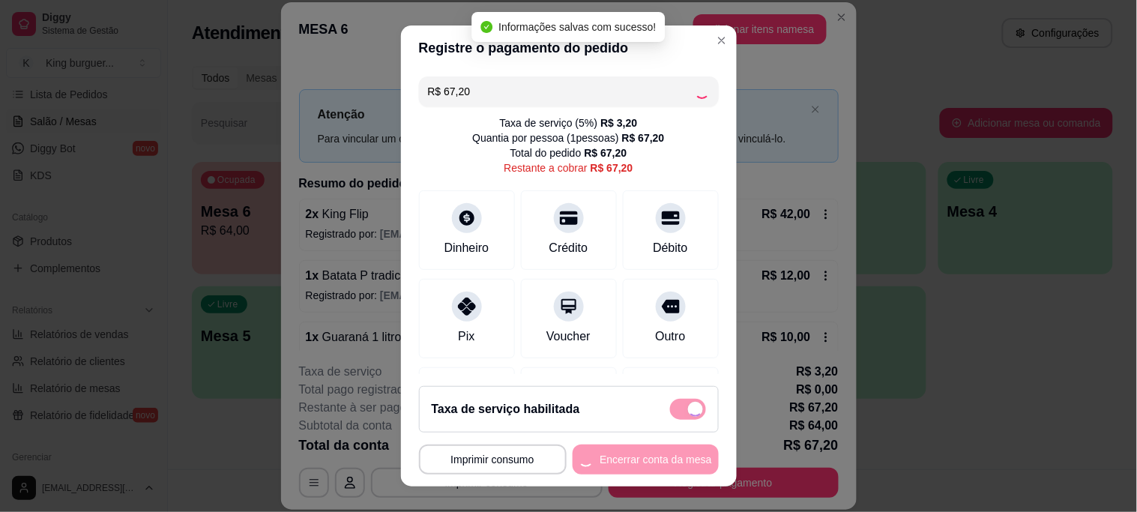
type input "R$ 0,00"
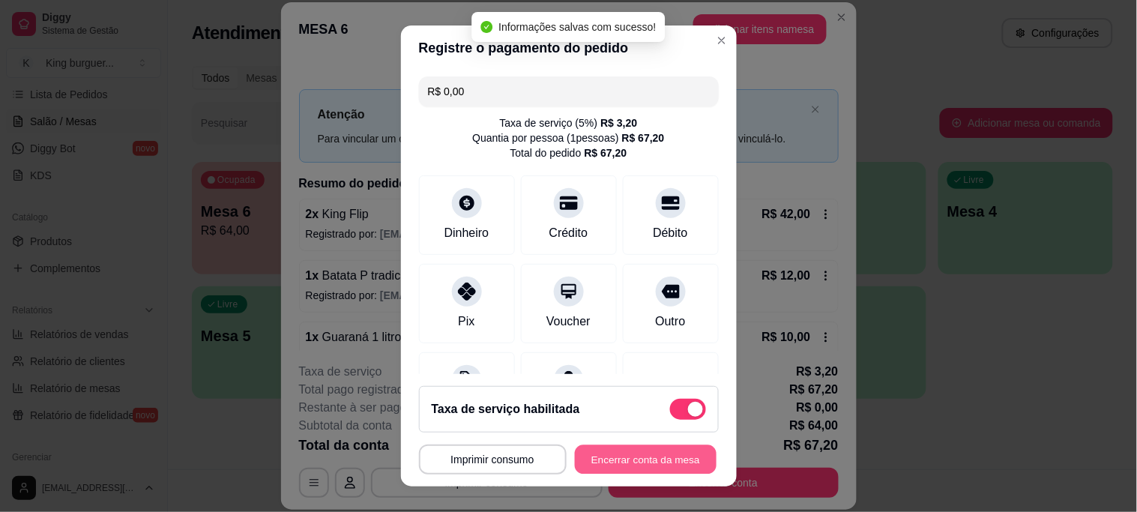
click at [638, 462] on button "Encerrar conta da mesa" at bounding box center [646, 458] width 142 height 29
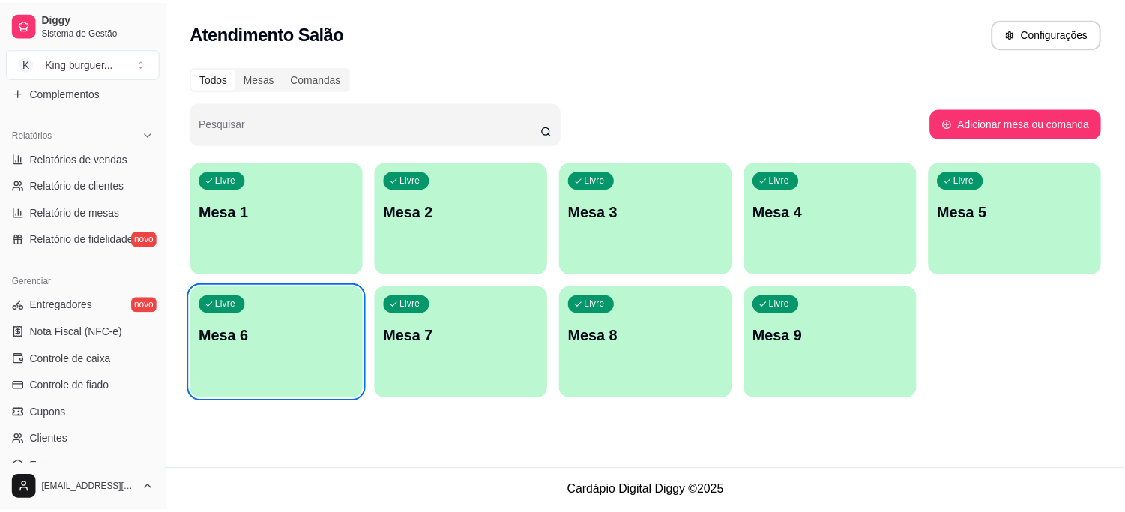
scroll to position [399, 0]
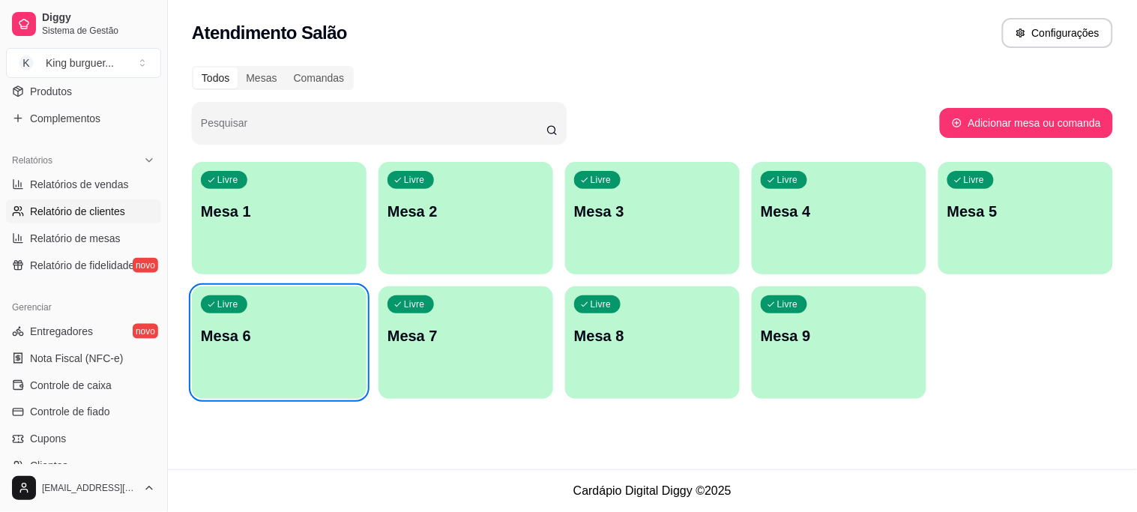
click at [85, 205] on span "Relatório de clientes" at bounding box center [77, 211] width 95 height 15
select select "30"
select select "HIGHEST_TOTAL_SPENT_WITH_ORDERS"
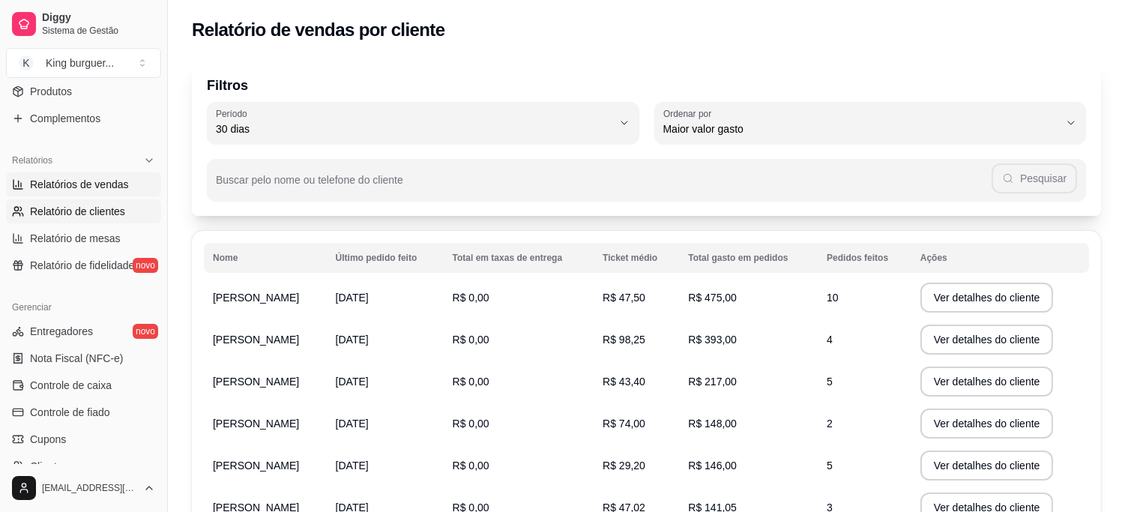
click at [88, 182] on span "Relatórios de vendas" at bounding box center [79, 184] width 99 height 15
select select "ALL"
select select "0"
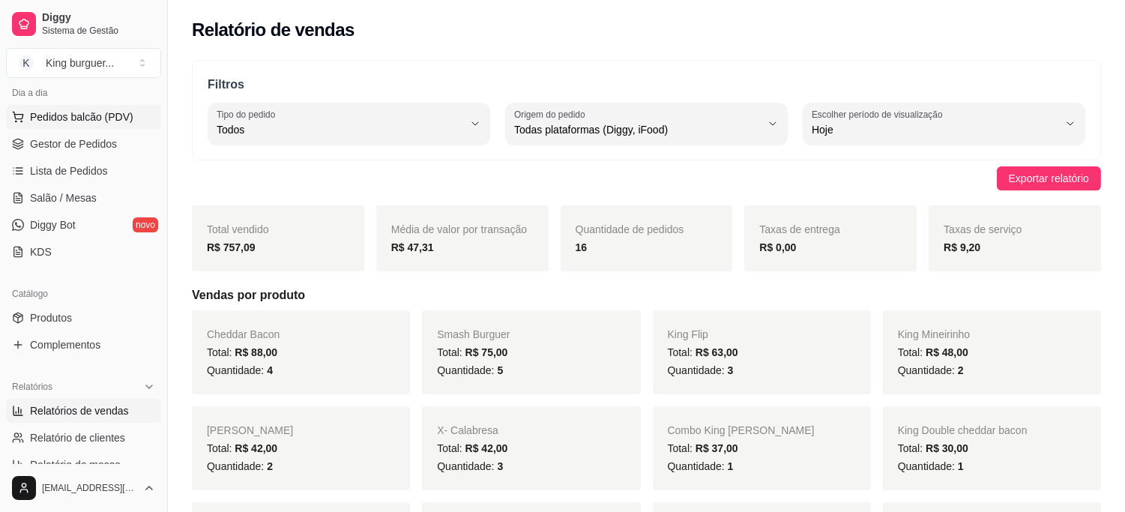
scroll to position [150, 0]
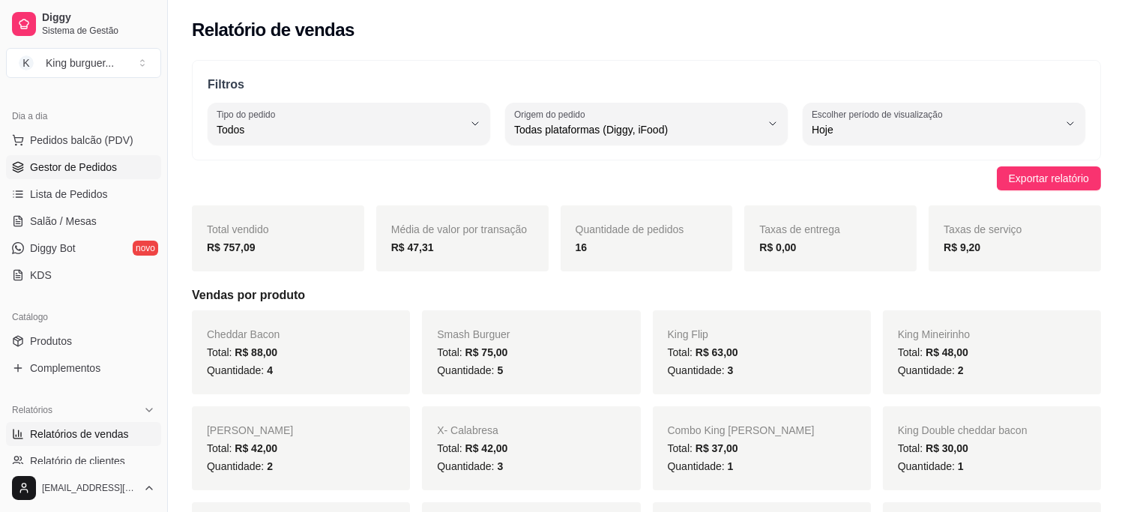
click at [81, 168] on span "Gestor de Pedidos" at bounding box center [73, 167] width 87 height 15
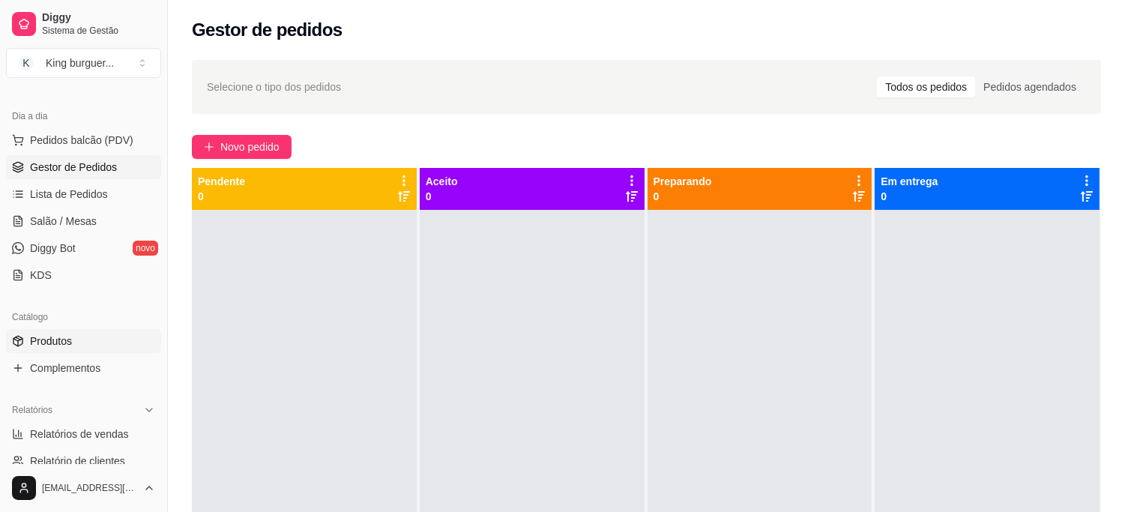
click at [91, 335] on link "Produtos" at bounding box center [83, 341] width 155 height 24
